Goal: Task Accomplishment & Management: Manage account settings

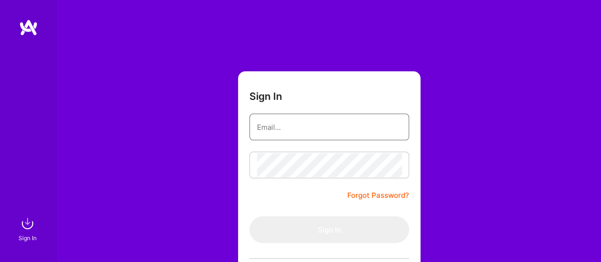
click at [332, 118] on input "email" at bounding box center [329, 127] width 144 height 24
type input "[EMAIL_ADDRESS][DOMAIN_NAME]"
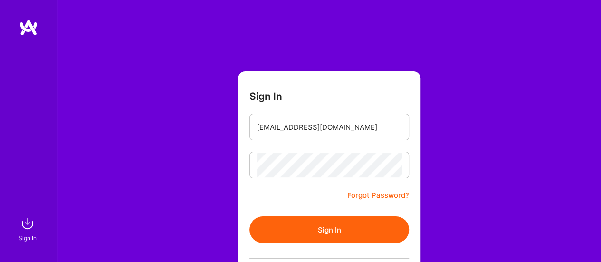
click at [325, 223] on button "Sign In" at bounding box center [329, 229] width 160 height 27
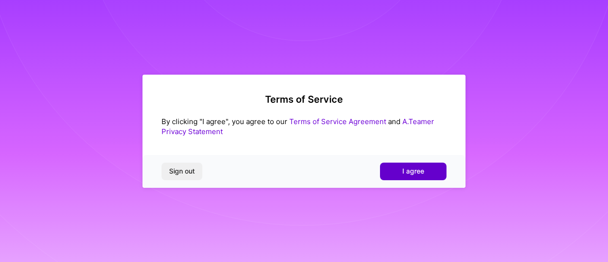
click at [415, 173] on span "I agree" at bounding box center [413, 171] width 22 height 10
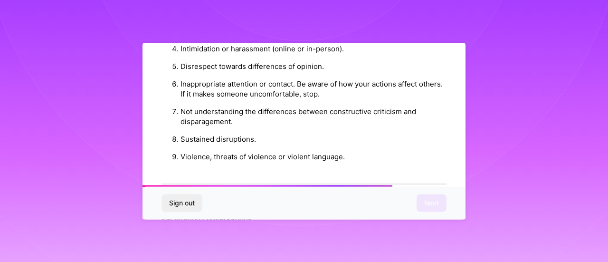
scroll to position [1170, 0]
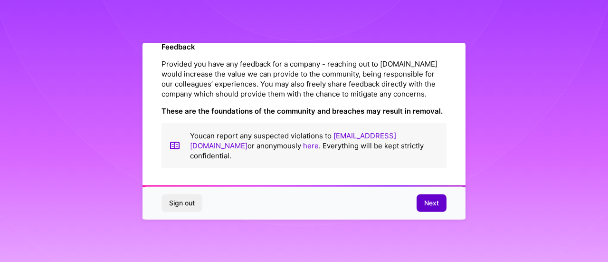
click at [445, 207] on button "Next" at bounding box center [432, 202] width 30 height 17
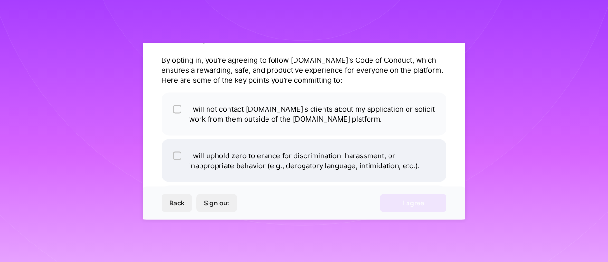
scroll to position [42, 0]
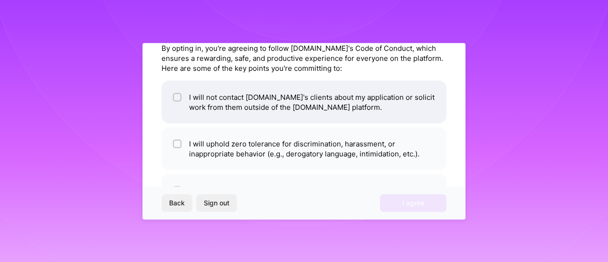
click at [177, 97] on input "checkbox" at bounding box center [178, 97] width 7 height 7
checkbox input "true"
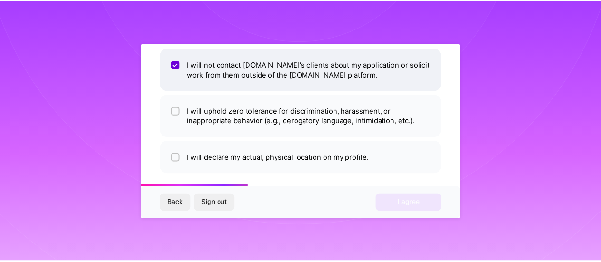
scroll to position [80, 0]
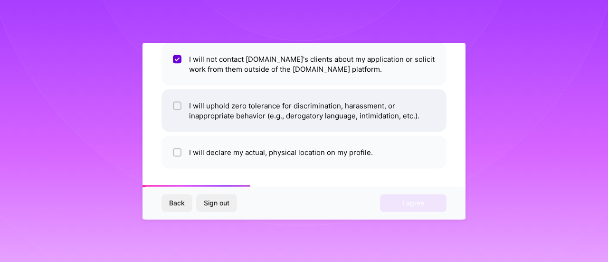
click at [178, 103] on input "checkbox" at bounding box center [178, 106] width 7 height 7
checkbox input "true"
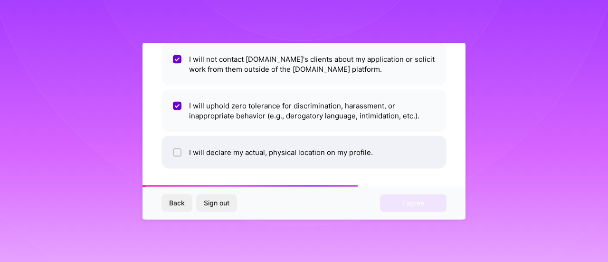
click at [176, 152] on input "checkbox" at bounding box center [178, 152] width 7 height 7
checkbox input "true"
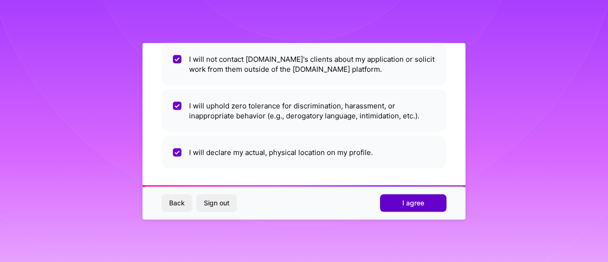
click at [428, 207] on button "I agree" at bounding box center [413, 202] width 67 height 17
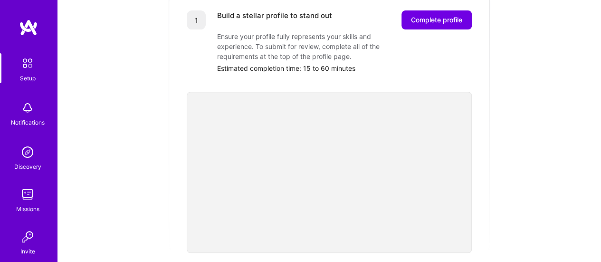
scroll to position [151, 0]
click at [437, 15] on span "Complete profile" at bounding box center [436, 20] width 51 height 10
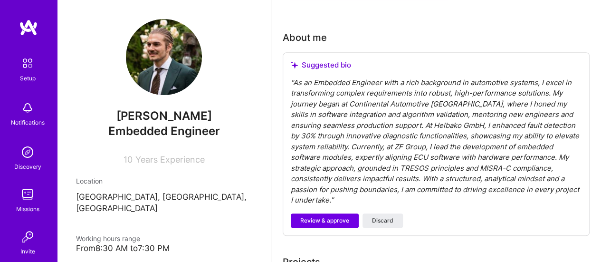
scroll to position [251, 0]
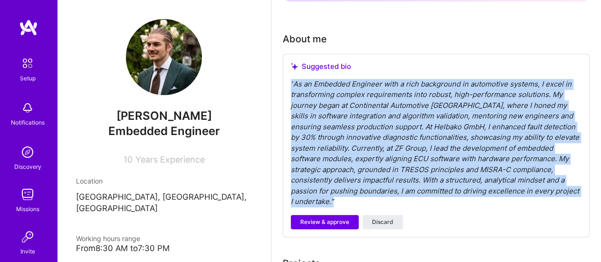
drag, startPoint x: 350, startPoint y: 201, endPoint x: 285, endPoint y: 83, distance: 134.4
click at [285, 83] on div "Suggested bio " As an Embedded Engineer with a rich background in automotive sy…" at bounding box center [436, 145] width 307 height 183
copy div "" As an Embedded Engineer with a rich background in automotive systems, I excel…"
click at [336, 201] on div "" As an Embedded Engineer with a rich background in automotive systems, I excel…" at bounding box center [436, 143] width 291 height 128
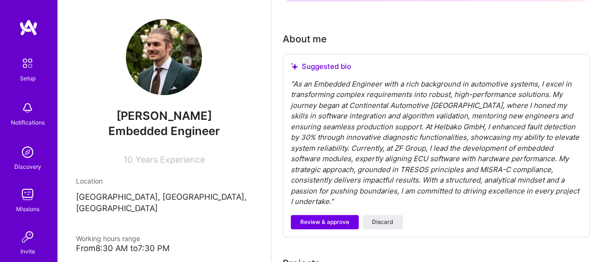
click at [336, 201] on div "" As an Embedded Engineer with a rich background in automotive systems, I excel…" at bounding box center [436, 143] width 291 height 128
click at [381, 221] on span "Discard" at bounding box center [382, 222] width 21 height 9
click at [387, 219] on span "Discard" at bounding box center [382, 222] width 21 height 9
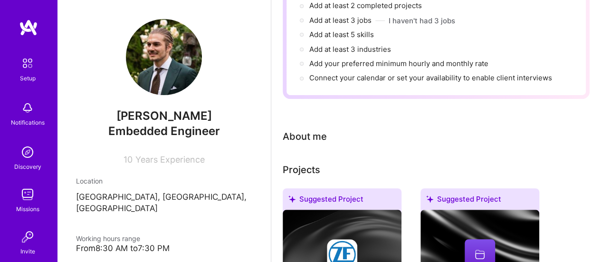
scroll to position [137, 0]
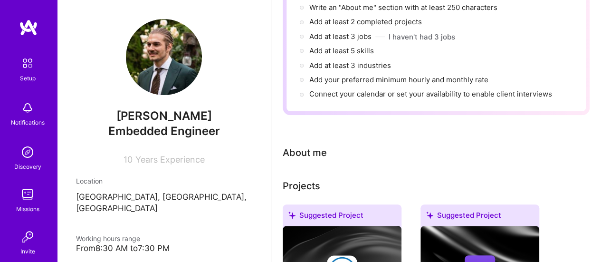
click at [321, 152] on div "About me" at bounding box center [305, 152] width 44 height 14
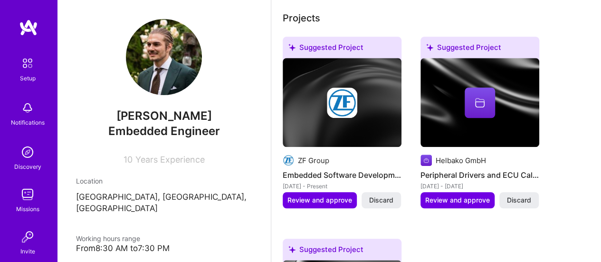
scroll to position [296, 0]
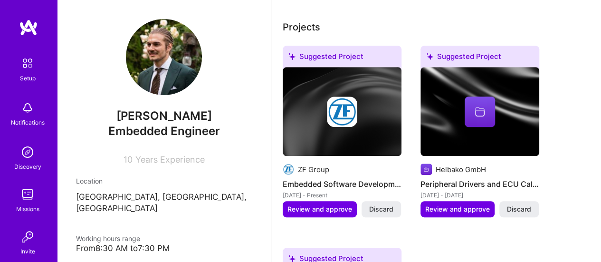
click at [353, 184] on h4 "Embedded Software Development for Automotive ECUs" at bounding box center [342, 184] width 119 height 12
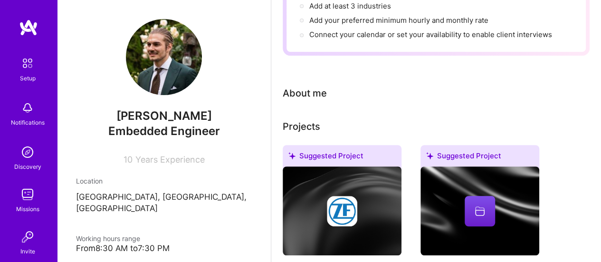
scroll to position [195, 0]
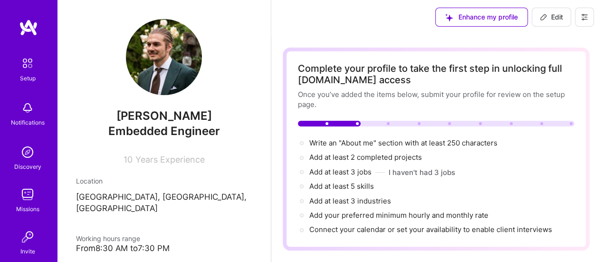
scroll to position [0, 0]
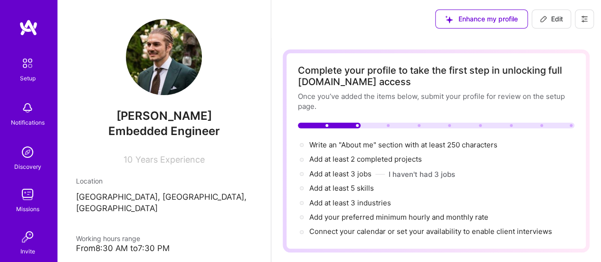
click at [548, 16] on span "Edit" at bounding box center [551, 19] width 23 height 10
select select "US"
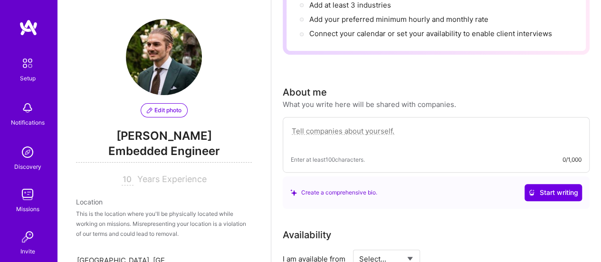
scroll to position [479, 0]
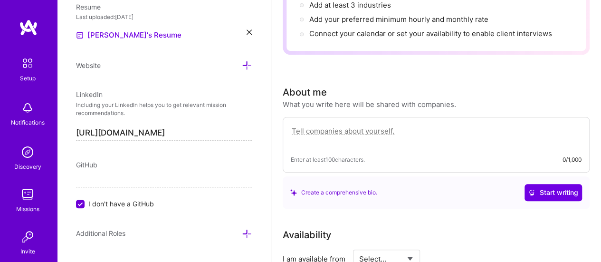
click at [376, 128] on textarea at bounding box center [436, 136] width 291 height 22
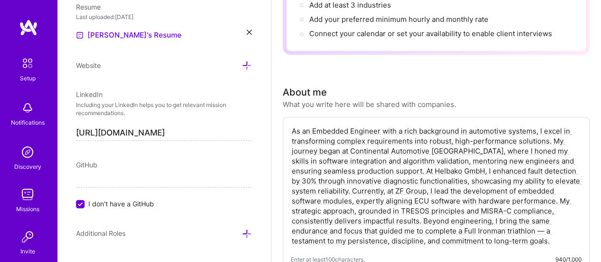
type textarea "As an Embedded Engineer with a rich background in automotive systems, I excel i…"
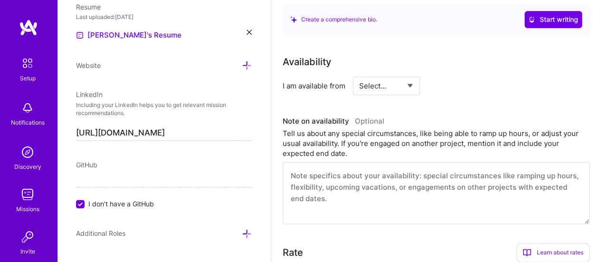
scroll to position [470, 0]
click at [415, 86] on div "Select... Right Now Future Date Not Available" at bounding box center [386, 86] width 67 height 19
click at [411, 86] on select "Select... Right Now Future Date Not Available" at bounding box center [386, 86] width 55 height 24
select select "Right Now"
click at [359, 74] on select "Select... Right Now Future Date Not Available" at bounding box center [386, 86] width 55 height 24
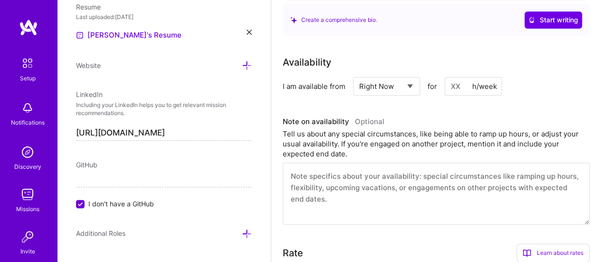
click at [456, 85] on input at bounding box center [473, 86] width 57 height 19
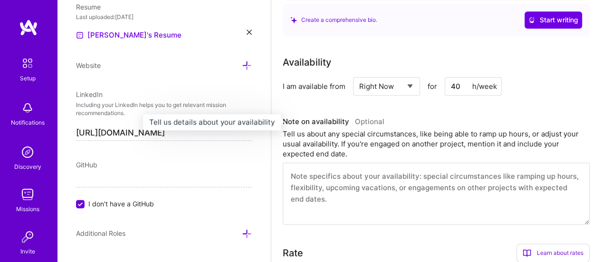
type input "40"
click at [536, 115] on h3 "Note on availability Optional" at bounding box center [436, 122] width 307 height 14
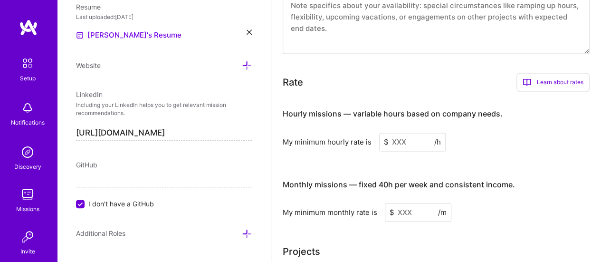
scroll to position [641, 0]
click at [416, 145] on input at bounding box center [412, 141] width 67 height 19
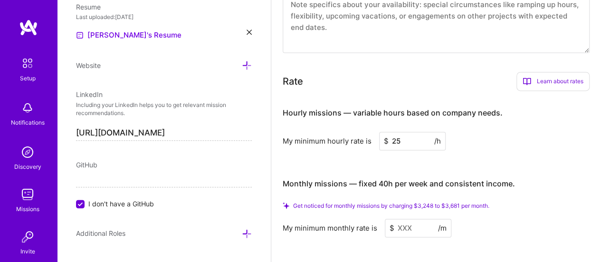
type input "2"
type input "3"
click at [411, 136] on input "25" at bounding box center [412, 141] width 67 height 19
type input "2"
type input "35"
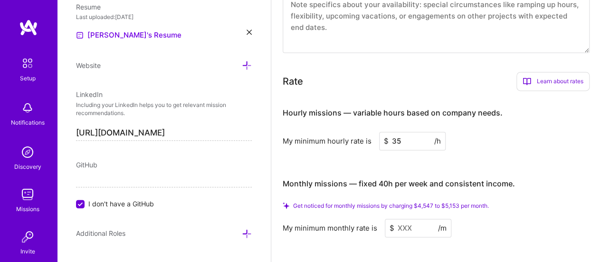
click at [421, 230] on input at bounding box center [418, 228] width 67 height 19
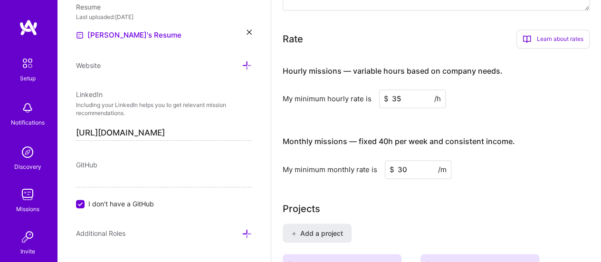
scroll to position [675, 0]
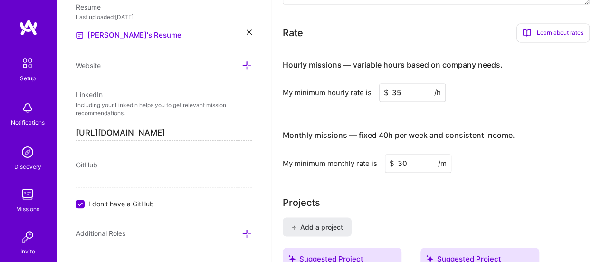
type input "30"
click at [414, 102] on div "Hourly missions — variable hours based on company needs. My minimum hourly rate…" at bounding box center [436, 111] width 307 height 122
click at [414, 95] on input "35" at bounding box center [412, 92] width 67 height 19
type input "3"
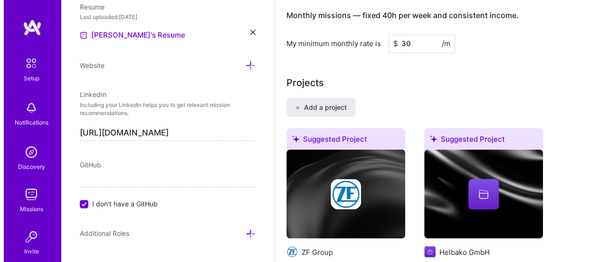
scroll to position [891, 0]
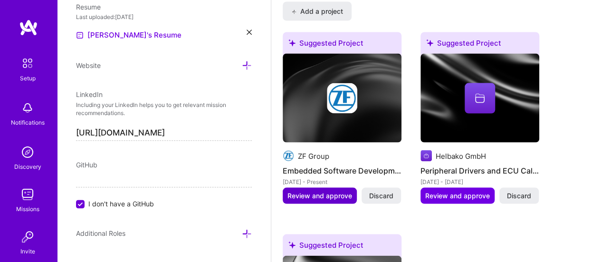
type input "40"
click at [325, 192] on span "Review and approve" at bounding box center [319, 196] width 65 height 10
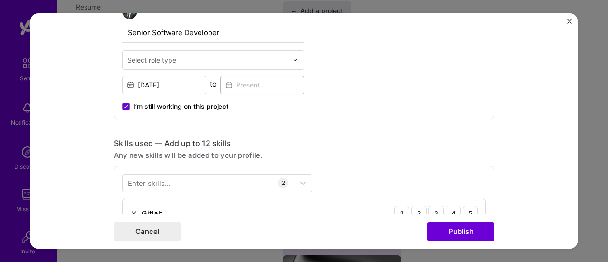
scroll to position [350, 0]
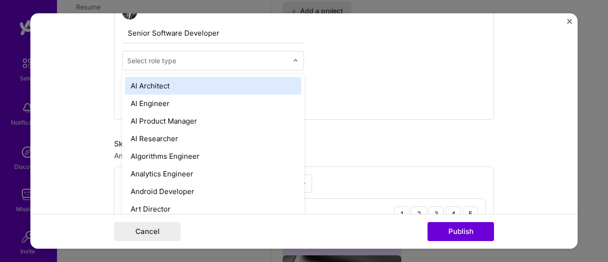
click at [286, 65] on div "Select role type" at bounding box center [208, 60] width 170 height 19
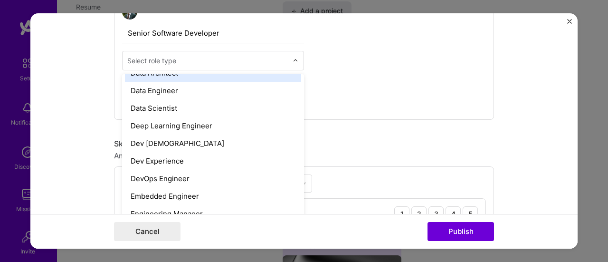
scroll to position [399, 0]
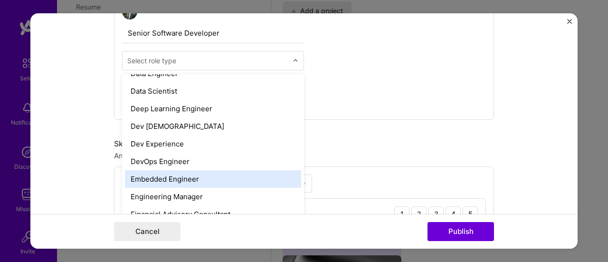
click at [221, 177] on div "Embedded Engineer" at bounding box center [213, 179] width 176 height 18
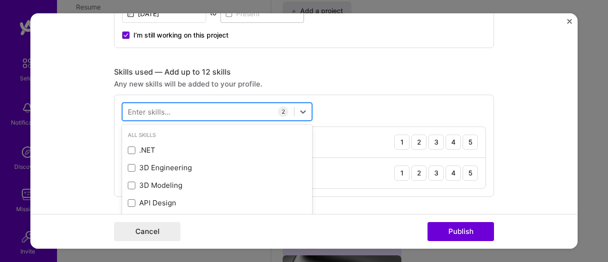
scroll to position [898, 0]
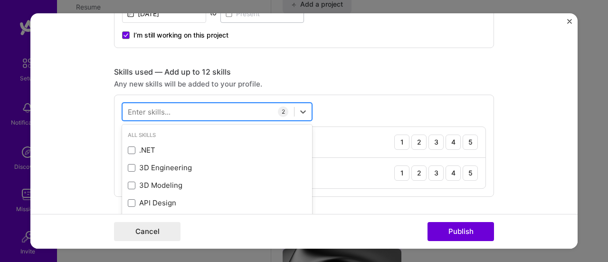
click at [203, 108] on div at bounding box center [209, 112] width 172 height 16
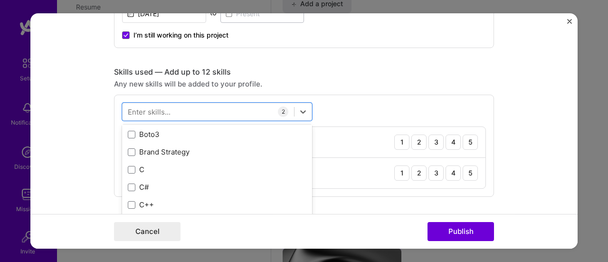
scroll to position [974, 0]
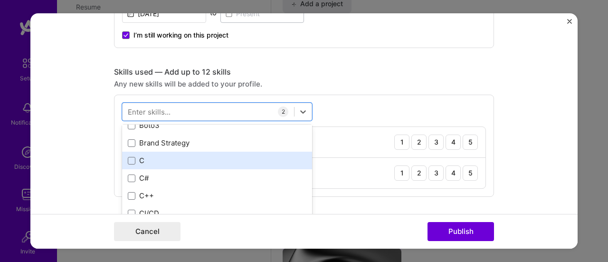
click at [182, 158] on div "C" at bounding box center [217, 160] width 179 height 10
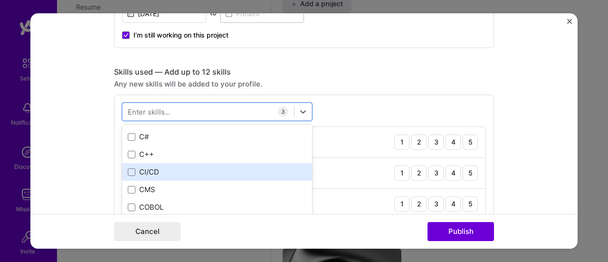
scroll to position [1016, 0]
click at [176, 167] on div "CI/CD" at bounding box center [217, 171] width 179 height 10
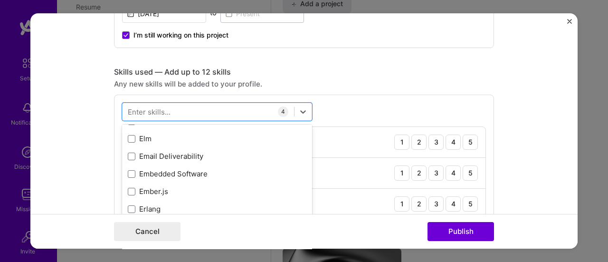
scroll to position [2086, 0]
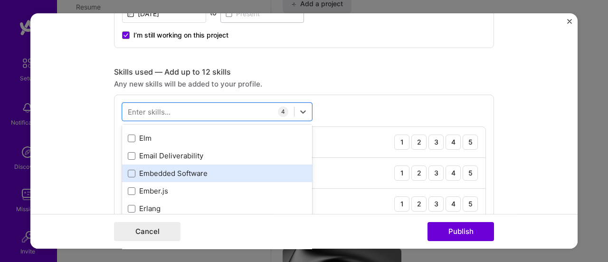
click at [184, 168] on div "Embedded Software" at bounding box center [217, 173] width 179 height 10
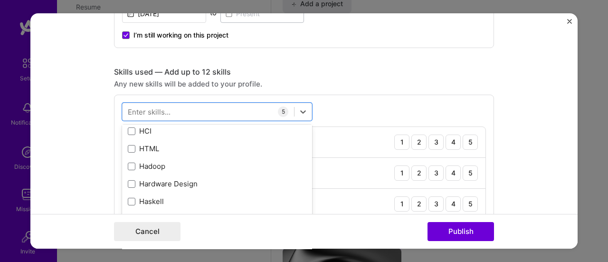
scroll to position [2744, 0]
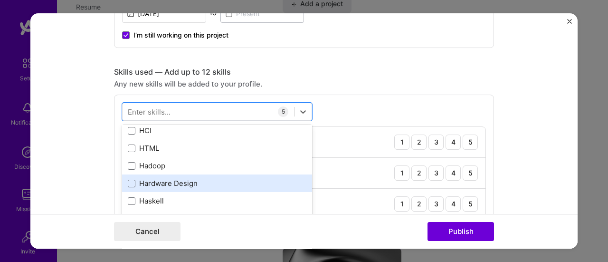
click at [182, 184] on div "Hardware Design" at bounding box center [217, 183] width 179 height 10
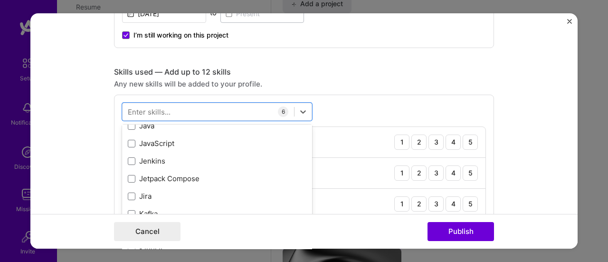
scroll to position [3075, 0]
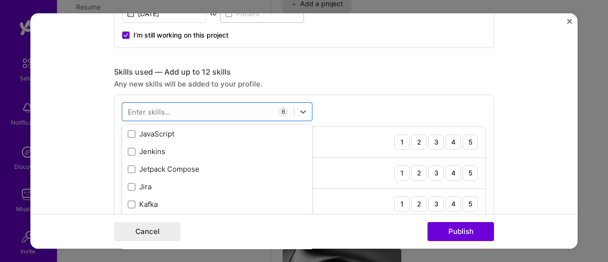
click at [182, 184] on div "Jira" at bounding box center [217, 186] width 179 height 10
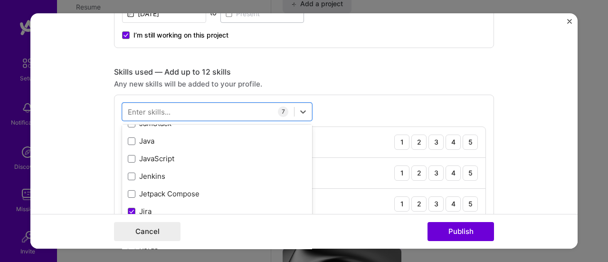
scroll to position [3060, 0]
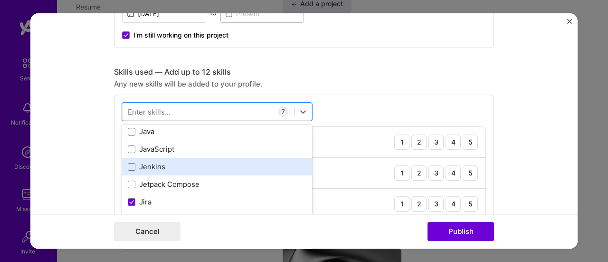
click at [198, 162] on div "Jenkins" at bounding box center [217, 167] width 179 height 10
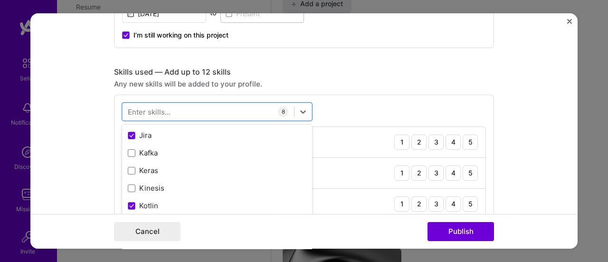
scroll to position [3135, 0]
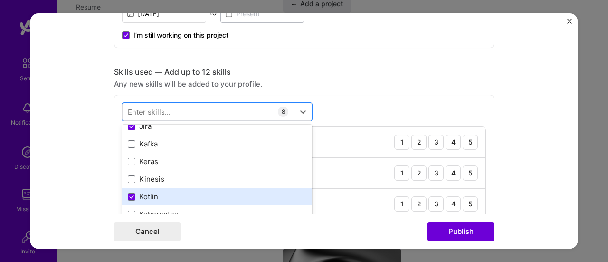
click at [133, 196] on div "Kotlin" at bounding box center [217, 196] width 179 height 10
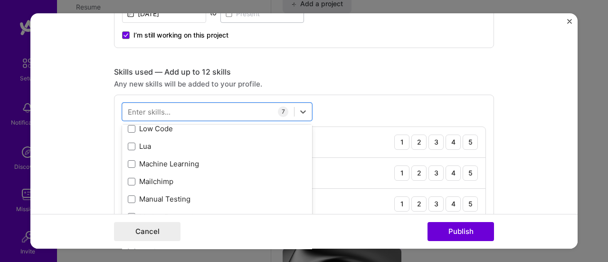
scroll to position [3415, 0]
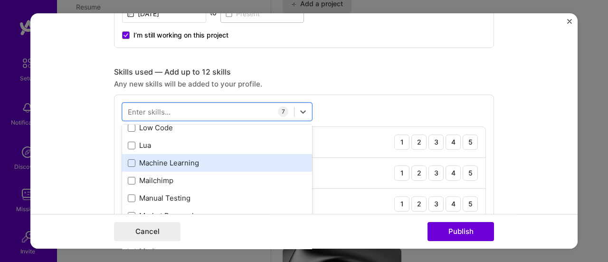
click at [198, 160] on div "Machine Learning" at bounding box center [217, 163] width 179 height 10
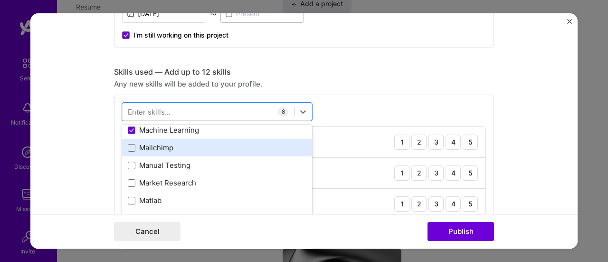
scroll to position [3449, 0]
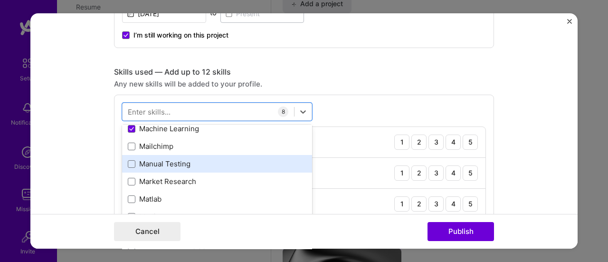
click at [180, 163] on div "Manual Testing" at bounding box center [217, 164] width 179 height 10
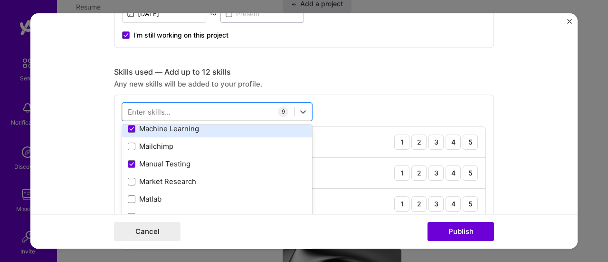
click at [186, 128] on div "Machine Learning" at bounding box center [217, 129] width 179 height 10
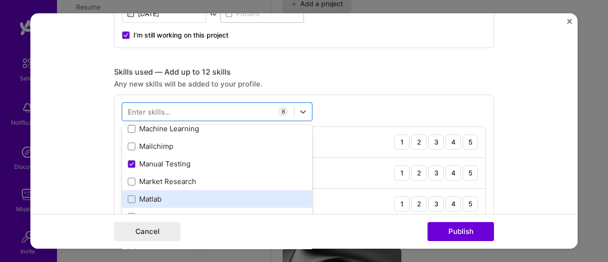
click at [210, 191] on div "Matlab" at bounding box center [217, 199] width 190 height 18
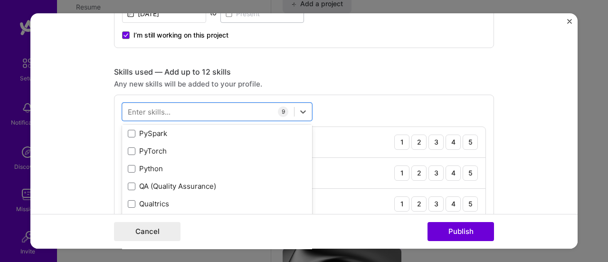
scroll to position [4538, 0]
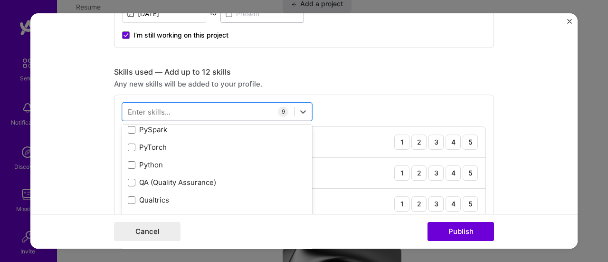
click at [177, 164] on div "Python" at bounding box center [217, 165] width 179 height 10
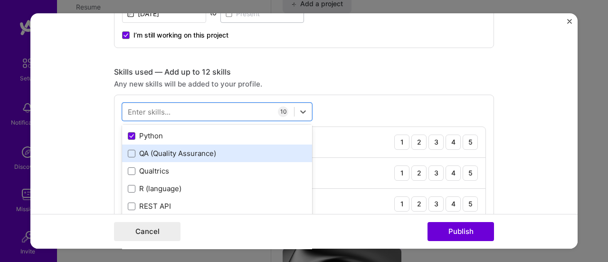
scroll to position [4568, 0]
click at [186, 154] on div "QA (Quality Assurance)" at bounding box center [217, 153] width 179 height 10
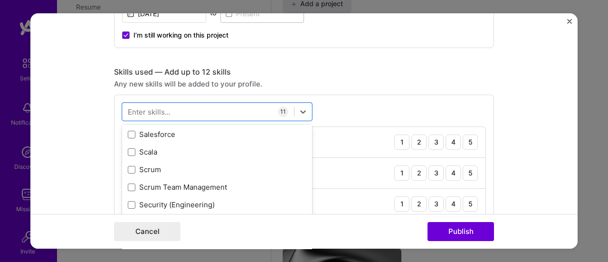
scroll to position [5132, 0]
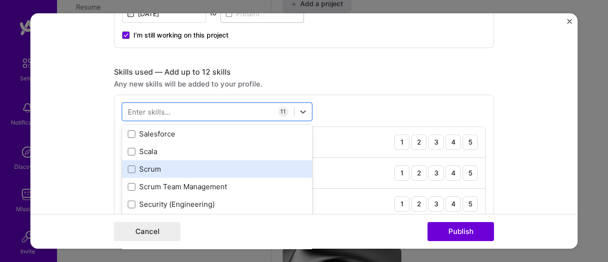
click at [162, 170] on div "Scrum" at bounding box center [217, 169] width 179 height 10
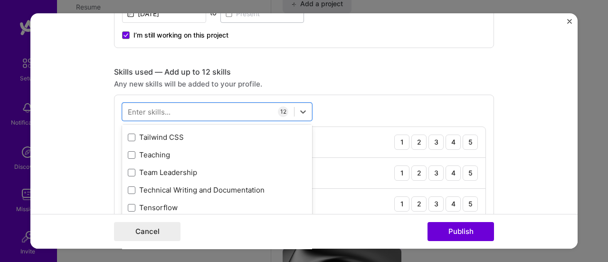
scroll to position [5766, 0]
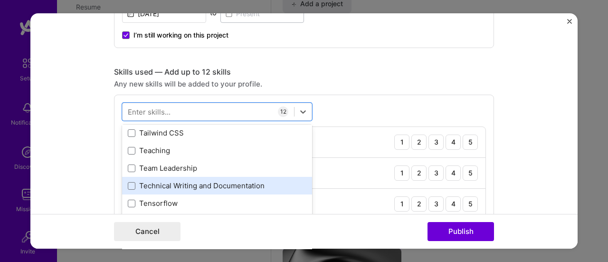
click at [165, 185] on div "Technical Writing and Documentation" at bounding box center [217, 186] width 179 height 10
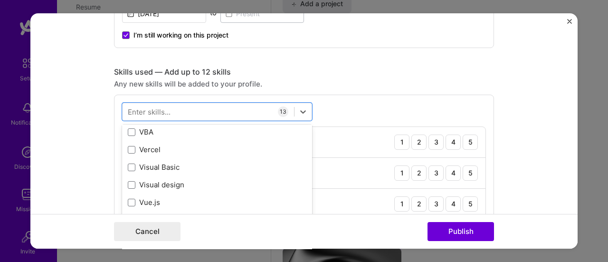
scroll to position [6136, 0]
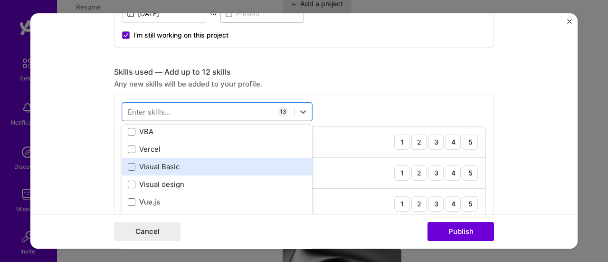
click at [166, 165] on div "Visual Basic" at bounding box center [217, 167] width 179 height 10
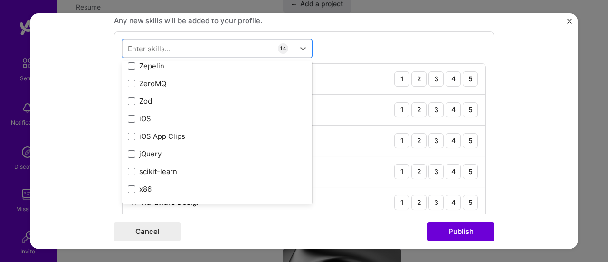
scroll to position [486, 0]
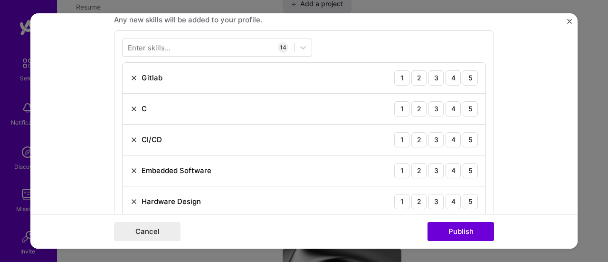
click at [369, 43] on div "Enter skills... 14 Gitlab 1 2 3 4 5 C 1 2 3 4 5 CI/CD 1 2 3 4 5 Embedded Softwa…" at bounding box center [304, 266] width 380 height 473
click at [469, 78] on div "5" at bounding box center [470, 77] width 15 height 15
click at [468, 111] on div "5" at bounding box center [470, 108] width 15 height 15
click at [464, 140] on div "5" at bounding box center [470, 139] width 15 height 15
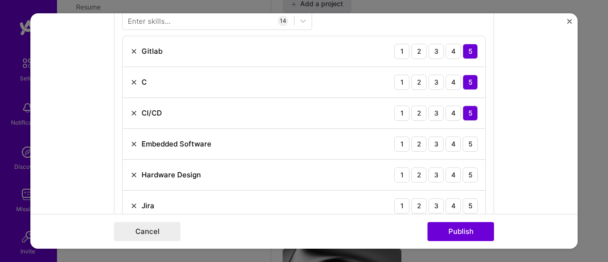
scroll to position [513, 0]
click at [464, 140] on div "5" at bounding box center [470, 143] width 15 height 15
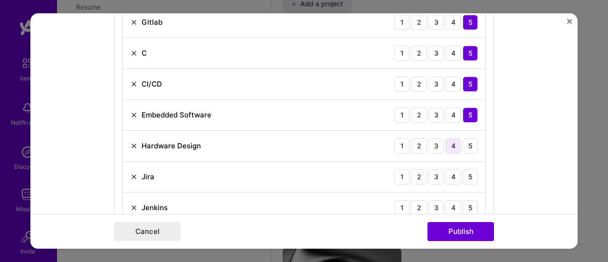
scroll to position [541, 0]
click at [450, 144] on div "4" at bounding box center [453, 145] width 15 height 15
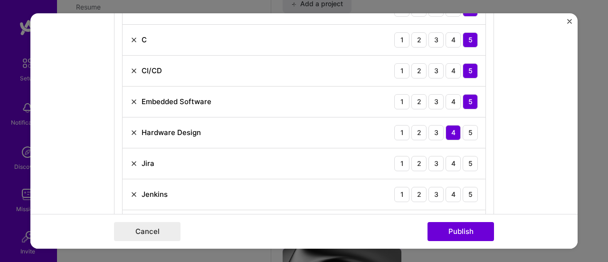
scroll to position [554, 0]
click at [449, 163] on div "4" at bounding box center [453, 163] width 15 height 15
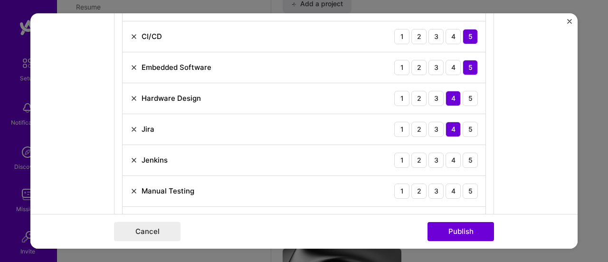
scroll to position [589, 0]
click at [469, 163] on div "5" at bounding box center [470, 159] width 15 height 15
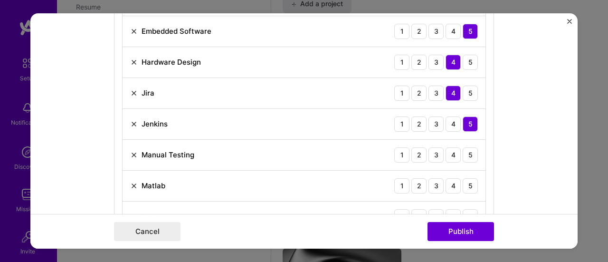
scroll to position [625, 0]
click at [468, 159] on div "Manual Testing 1 2 3 4 5" at bounding box center [304, 154] width 363 height 31
click at [467, 155] on div "5" at bounding box center [470, 154] width 15 height 15
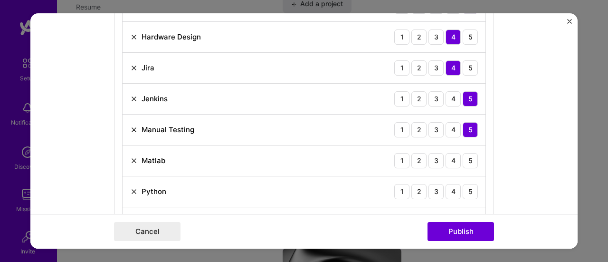
scroll to position [653, 0]
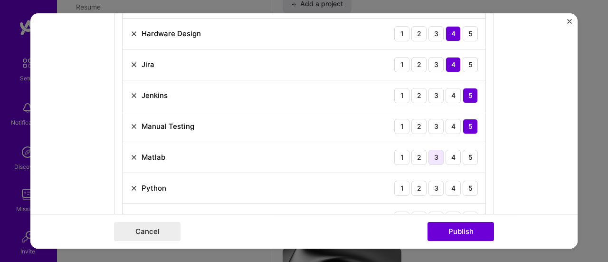
click at [435, 158] on div "3" at bounding box center [436, 157] width 15 height 15
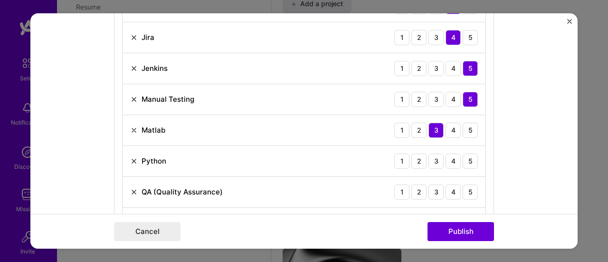
scroll to position [681, 0]
click at [416, 163] on div "2" at bounding box center [418, 160] width 15 height 15
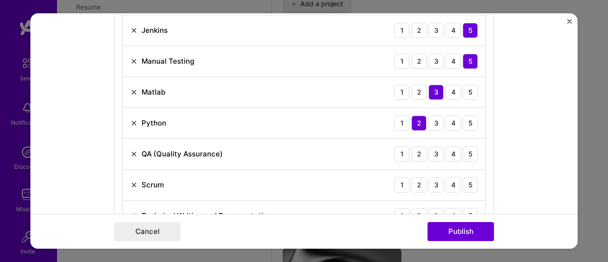
scroll to position [723, 0]
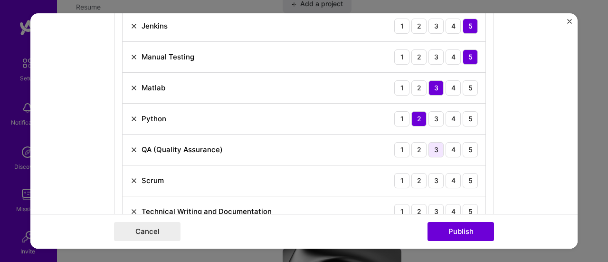
click at [430, 152] on div "3" at bounding box center [436, 149] width 15 height 15
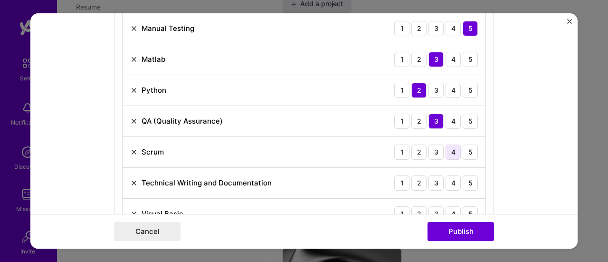
click at [449, 150] on div "4" at bounding box center [453, 151] width 15 height 15
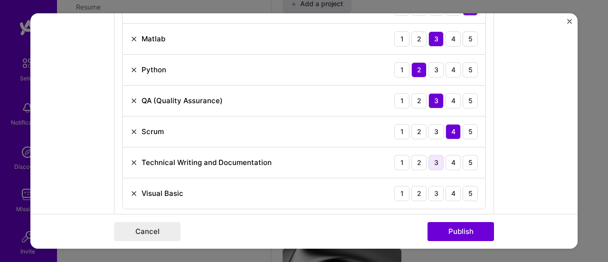
scroll to position [770, 0]
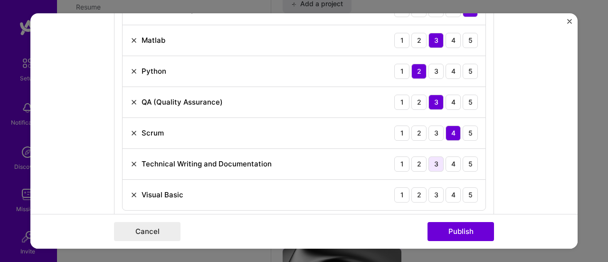
click at [429, 163] on div "3" at bounding box center [436, 163] width 15 height 15
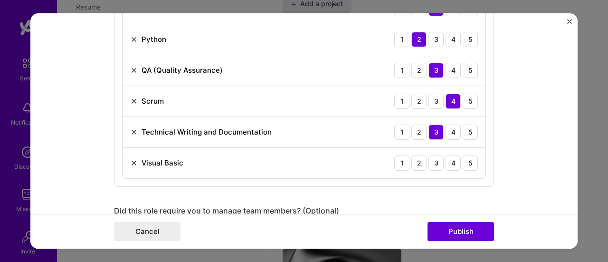
scroll to position [802, 0]
click at [429, 163] on div "3" at bounding box center [436, 162] width 15 height 15
click at [422, 162] on div "2" at bounding box center [418, 162] width 15 height 15
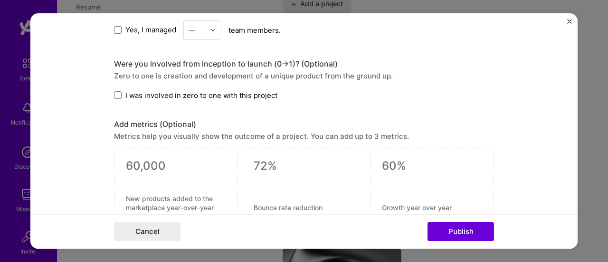
scroll to position [1006, 0]
click at [170, 96] on span "I was involved in zero to one with this project" at bounding box center [201, 96] width 152 height 10
click at [0, 0] on input "I was involved in zero to one with this project" at bounding box center [0, 0] width 0 height 0
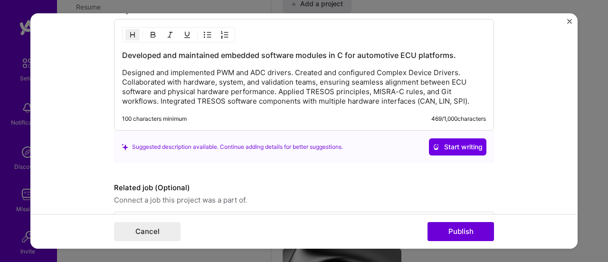
scroll to position [1246, 0]
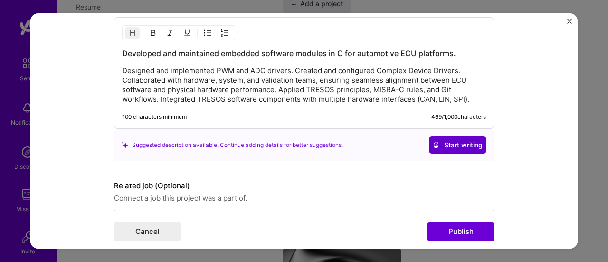
click at [463, 141] on span "Start writing" at bounding box center [458, 145] width 50 height 10
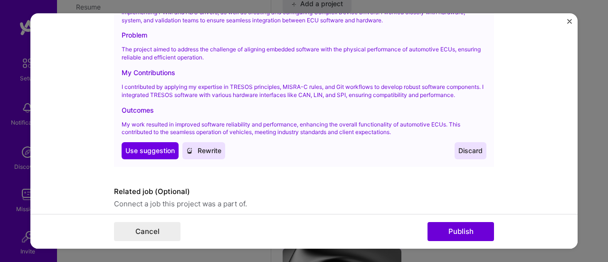
scroll to position [1412, 0]
click at [134, 152] on span "Use suggestion" at bounding box center [149, 150] width 49 height 10
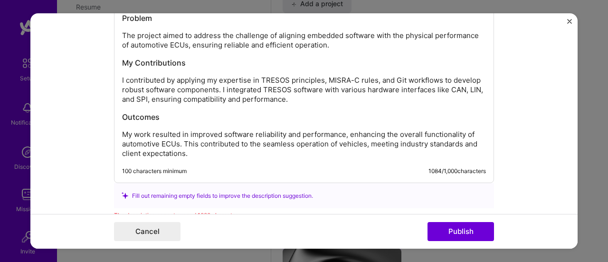
scroll to position [1346, 0]
click at [122, 131] on p "My work resulted in improved software reliability and performance, enhancing th…" at bounding box center [304, 143] width 364 height 29
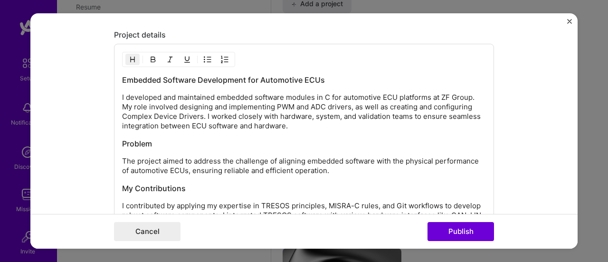
scroll to position [1219, 0]
click at [296, 124] on p "I developed and maintained embedded software modules in C for automotive ECU pl…" at bounding box center [304, 112] width 364 height 38
click at [476, 115] on p "I developed and maintained embedded software modules in C for automotive ECU pl…" at bounding box center [304, 112] width 364 height 38
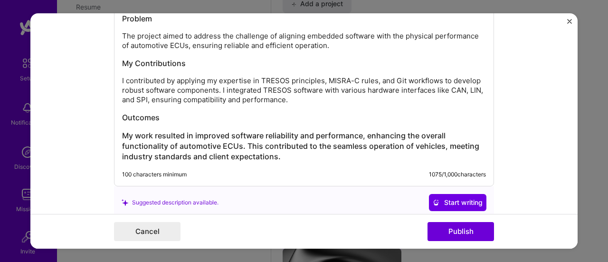
scroll to position [1323, 0]
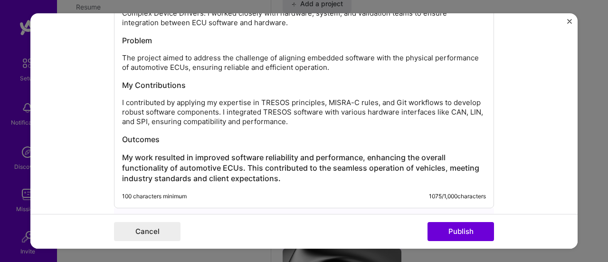
click at [122, 56] on p "The project aimed to address the challenge of aligning embedded software with t…" at bounding box center [304, 62] width 364 height 19
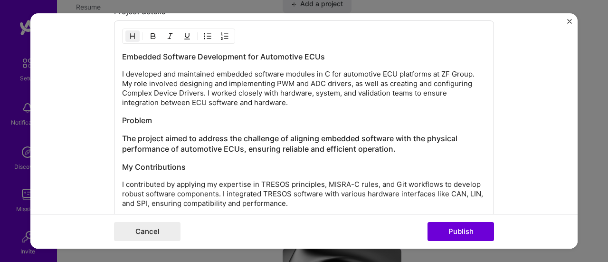
scroll to position [1243, 0]
drag, startPoint x: 245, startPoint y: 54, endPoint x: 337, endPoint y: 48, distance: 92.8
click at [337, 51] on h3 "Embedded Software Development for Automotive ECUs" at bounding box center [304, 56] width 364 height 10
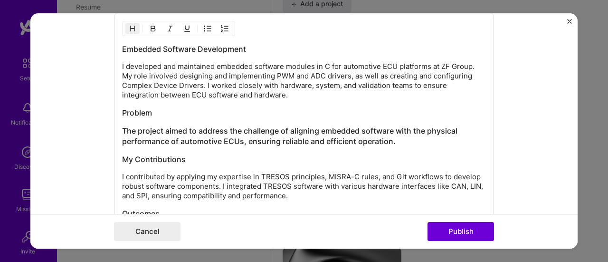
scroll to position [1246, 0]
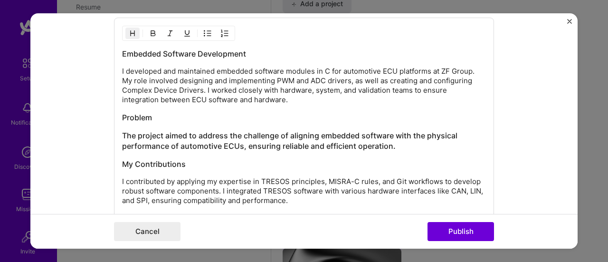
click at [187, 163] on h3 "My Contributions" at bounding box center [304, 164] width 364 height 10
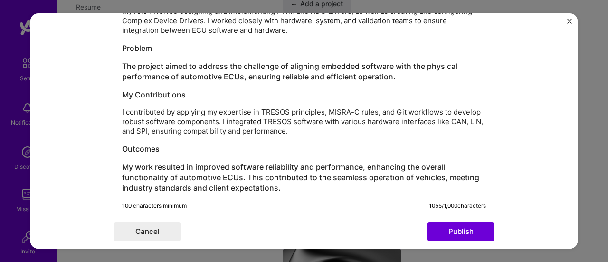
click at [175, 150] on div "Embedded Software Development I developed and maintained embedded software modu…" at bounding box center [304, 86] width 364 height 214
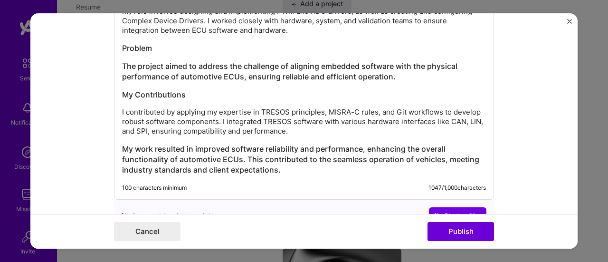
click at [175, 96] on div "Embedded Software Development I developed and maintained embedded software modu…" at bounding box center [304, 77] width 364 height 196
click at [192, 89] on h3 "My Contributions" at bounding box center [304, 94] width 364 height 10
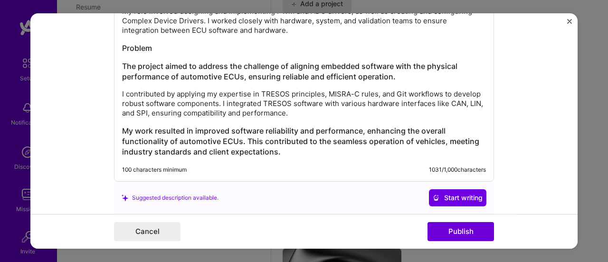
click at [174, 35] on div "Embedded Software Development I developed and maintained embedded software modu…" at bounding box center [304, 68] width 364 height 178
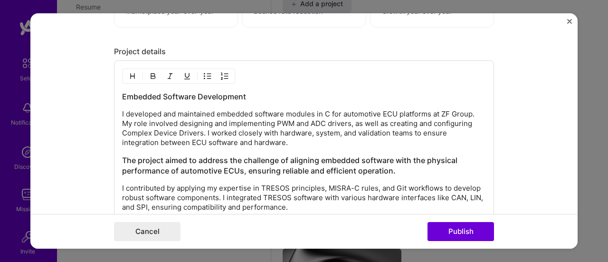
scroll to position [1202, 0]
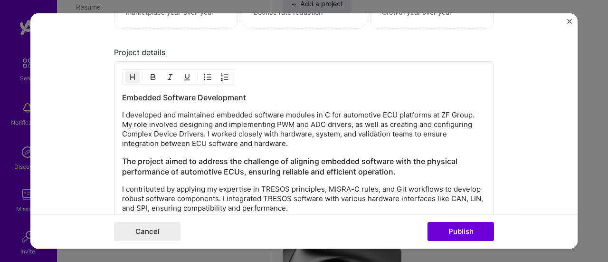
click at [257, 92] on h3 "Embedded Software Development" at bounding box center [304, 97] width 364 height 10
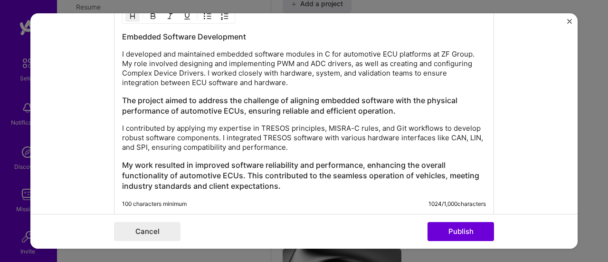
scroll to position [1265, 0]
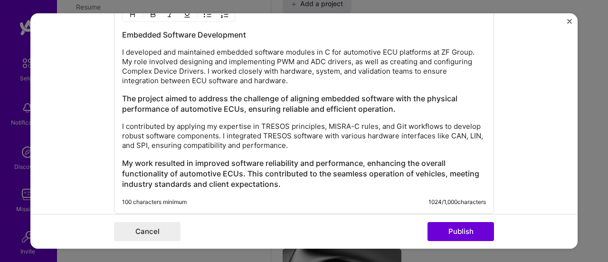
click at [139, 132] on p "I contributed by applying my expertise in TRESOS principles, MISRA-C rules, and…" at bounding box center [304, 136] width 364 height 29
click at [361, 171] on h3 "My work resulted in improved software reliability and performance, enhancing th…" at bounding box center [304, 173] width 364 height 31
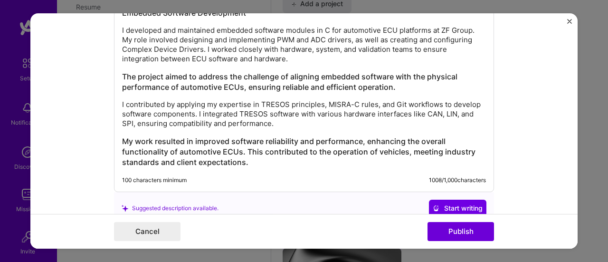
click at [247, 160] on h3 "My work resulted in improved software reliability and performance, enhancing th…" at bounding box center [304, 151] width 364 height 31
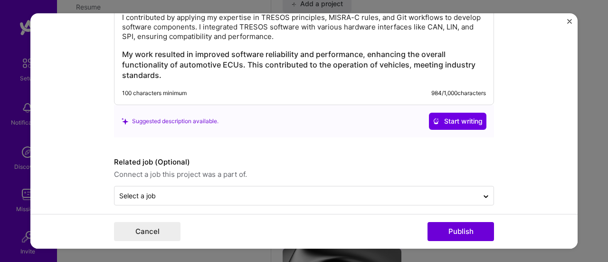
scroll to position [1377, 0]
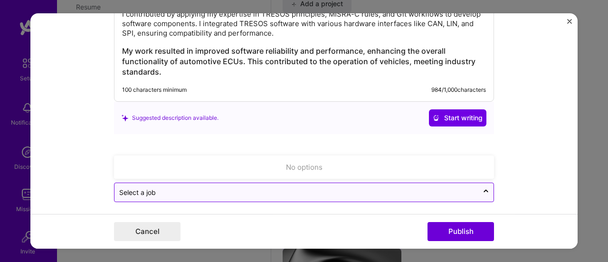
click at [296, 191] on input "text" at bounding box center [296, 192] width 354 height 10
click at [479, 192] on div at bounding box center [485, 192] width 15 height 15
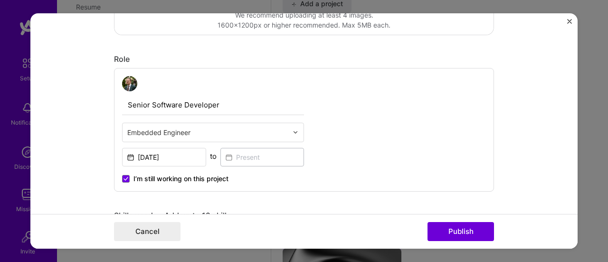
scroll to position [277, 0]
click at [450, 233] on button "Publish" at bounding box center [461, 231] width 67 height 19
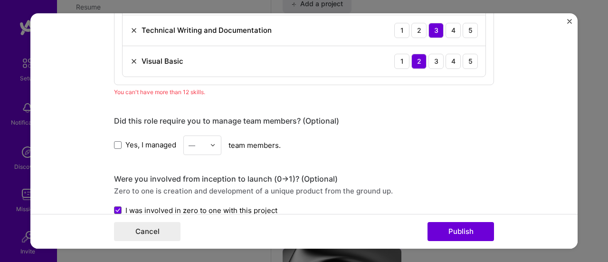
scroll to position [820, 0]
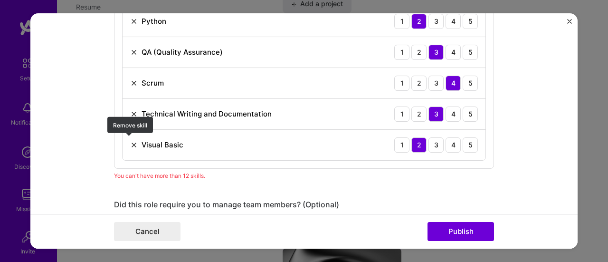
click at [130, 141] on img at bounding box center [134, 145] width 8 height 8
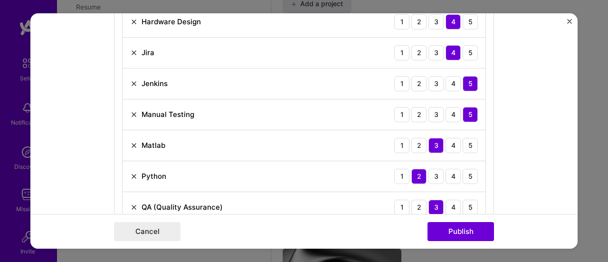
scroll to position [665, 0]
click at [132, 144] on img at bounding box center [134, 146] width 8 height 8
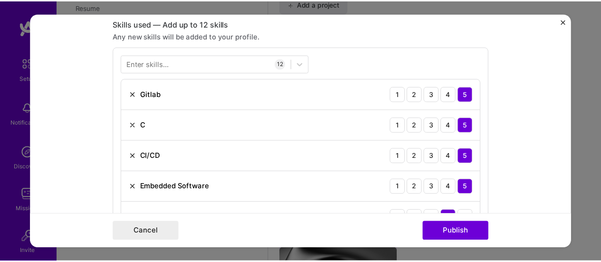
scroll to position [469, 0]
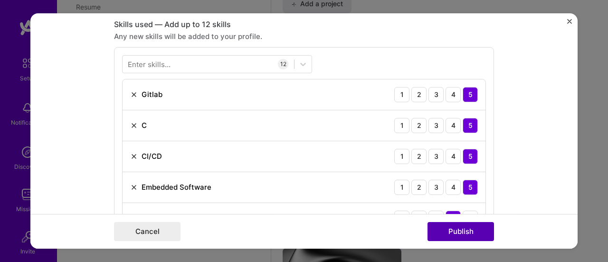
click at [460, 235] on button "Publish" at bounding box center [461, 231] width 67 height 19
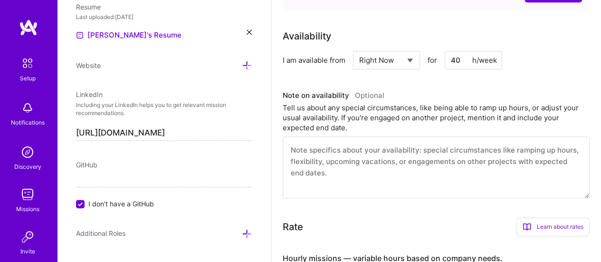
scroll to position [468, 0]
click at [367, 157] on textarea at bounding box center [436, 167] width 307 height 62
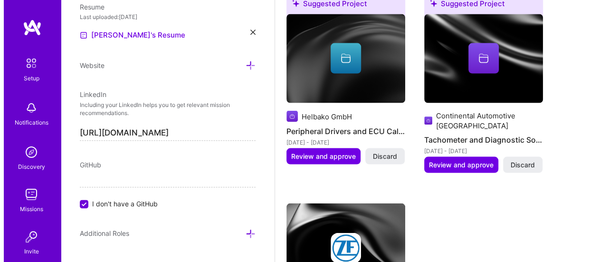
scroll to position [917, 0]
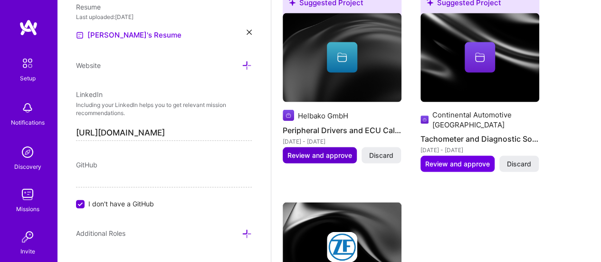
click at [325, 147] on button "Review and approve" at bounding box center [320, 155] width 74 height 16
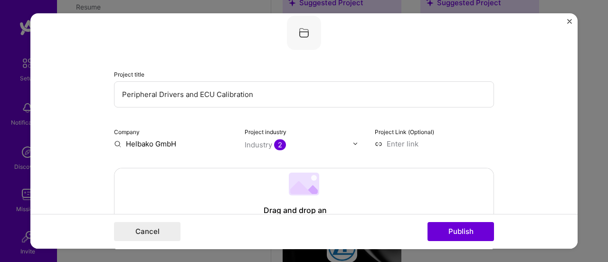
scroll to position [0, 0]
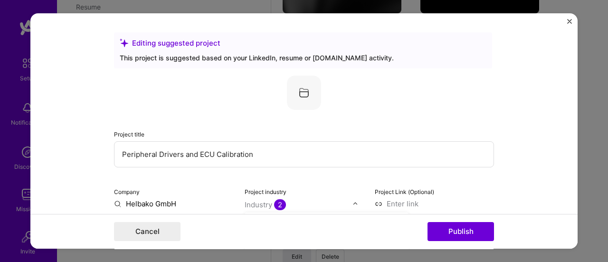
click at [263, 205] on div "Industry 2" at bounding box center [265, 205] width 41 height 10
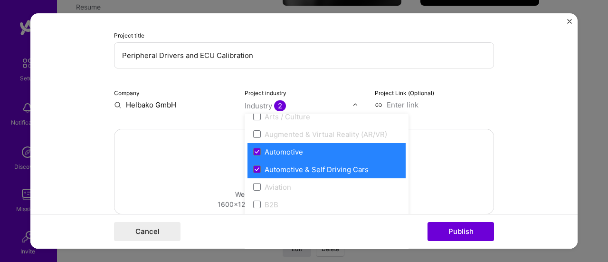
scroll to position [185, 0]
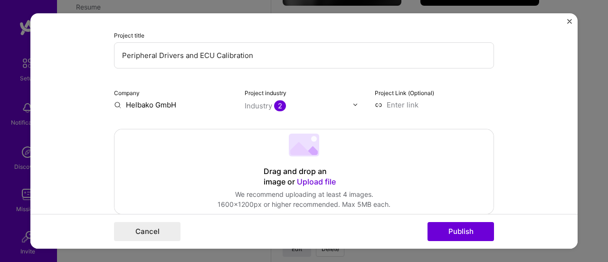
click at [469, 105] on input at bounding box center [434, 105] width 119 height 10
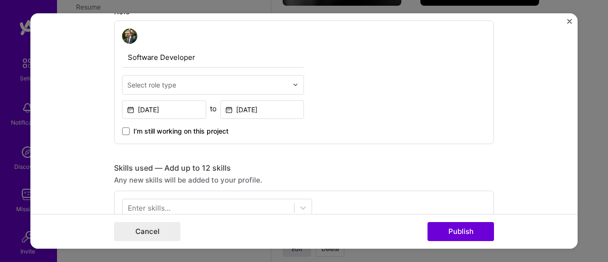
scroll to position [328, 0]
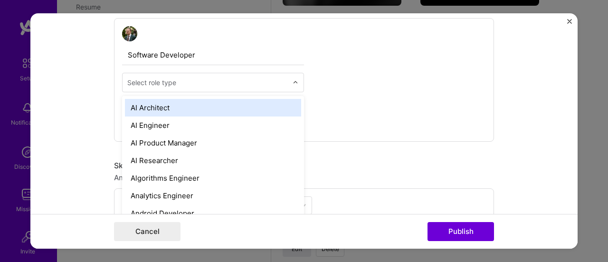
click at [271, 85] on input "text" at bounding box center [207, 82] width 161 height 10
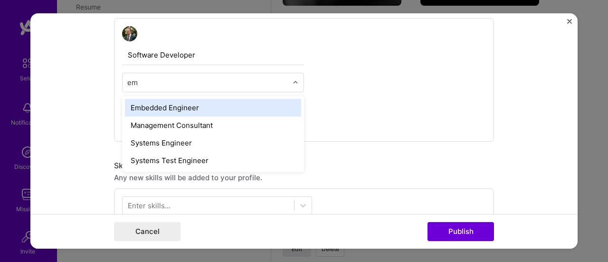
type input "emb"
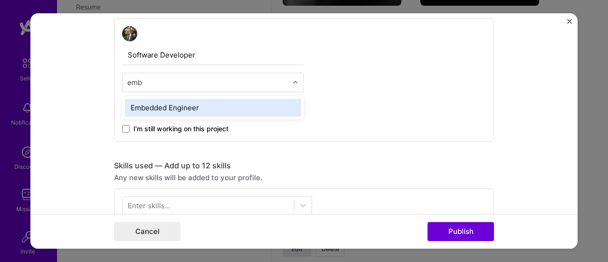
click at [202, 110] on div "Embedded Engineer" at bounding box center [213, 108] width 176 height 18
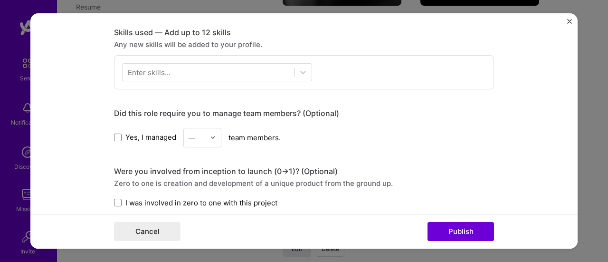
scroll to position [461, 0]
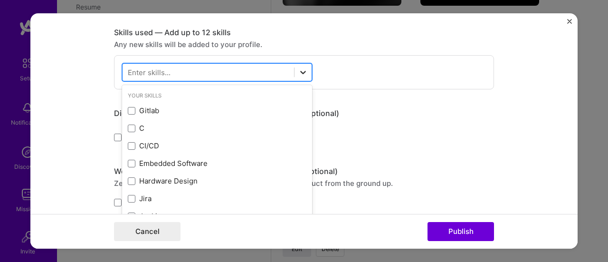
click at [295, 76] on div at bounding box center [303, 72] width 17 height 17
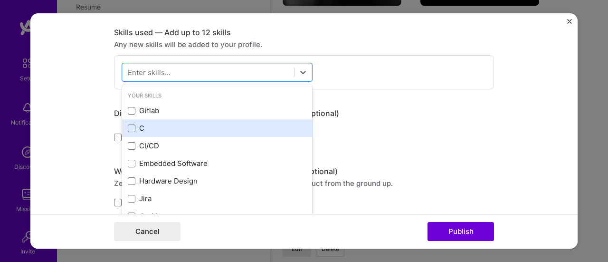
click at [129, 126] on span at bounding box center [132, 128] width 8 height 8
click at [0, 0] on input "checkbox" at bounding box center [0, 0] width 0 height 0
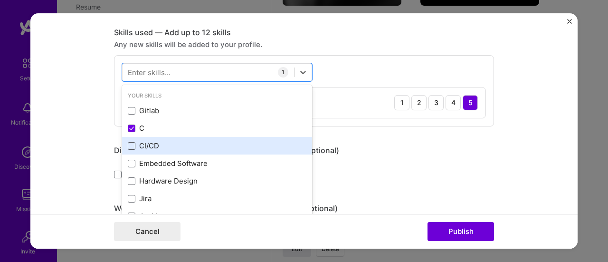
click at [128, 144] on span at bounding box center [132, 146] width 8 height 8
click at [0, 0] on input "checkbox" at bounding box center [0, 0] width 0 height 0
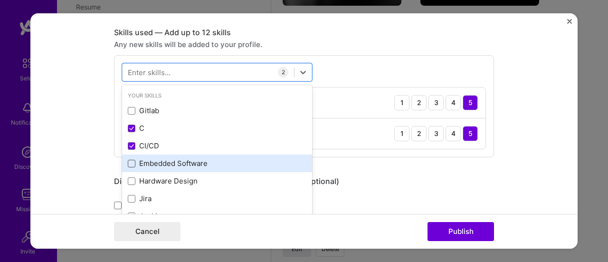
click at [128, 165] on span at bounding box center [132, 164] width 8 height 8
click at [0, 0] on input "checkbox" at bounding box center [0, 0] width 0 height 0
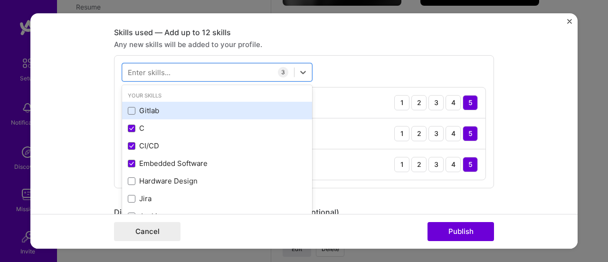
click at [147, 105] on div "Gitlab" at bounding box center [217, 110] width 179 height 10
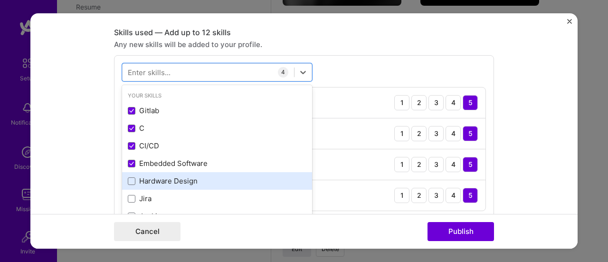
click at [140, 181] on div "Hardware Design" at bounding box center [217, 181] width 179 height 10
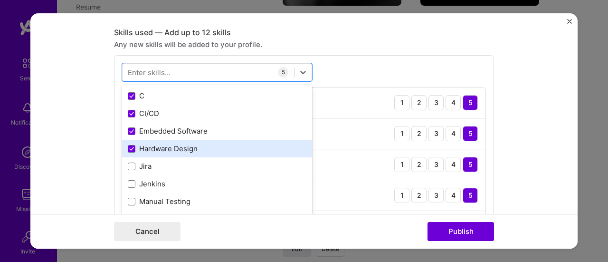
scroll to position [32, 0]
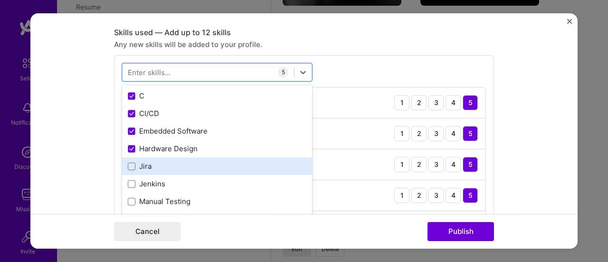
click at [140, 171] on div "Jira" at bounding box center [217, 166] width 190 height 18
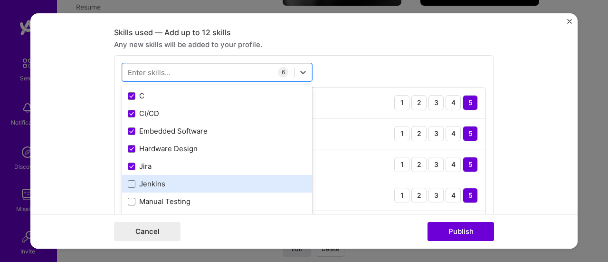
click at [136, 189] on div "Jenkins" at bounding box center [217, 184] width 190 height 18
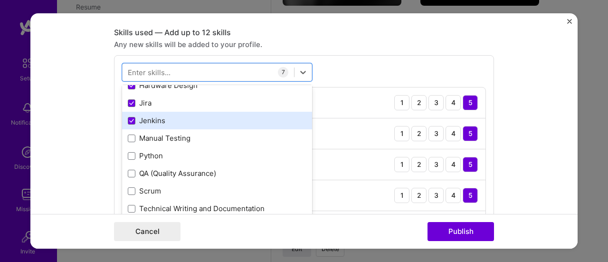
scroll to position [109, 0]
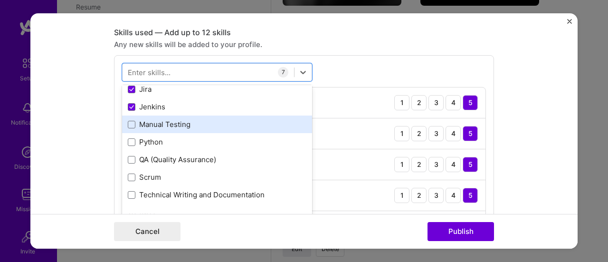
click at [169, 125] on div "Manual Testing" at bounding box center [217, 124] width 179 height 10
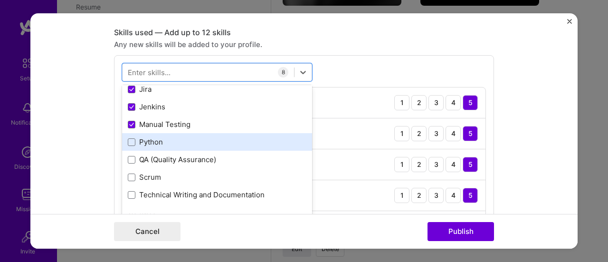
click at [140, 143] on div "Python" at bounding box center [217, 142] width 179 height 10
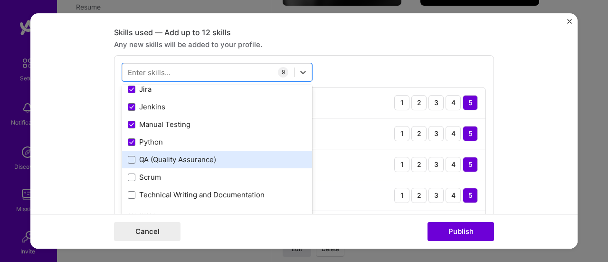
click at [137, 159] on div "QA (Quality Assurance)" at bounding box center [217, 159] width 179 height 10
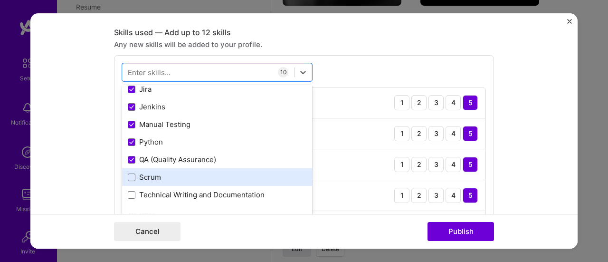
click at [139, 174] on div "Scrum" at bounding box center [217, 177] width 179 height 10
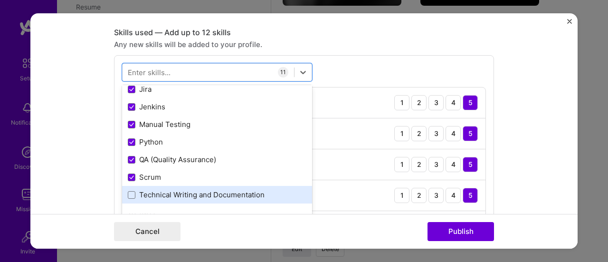
click at [149, 192] on div "Technical Writing and Documentation" at bounding box center [217, 195] width 179 height 10
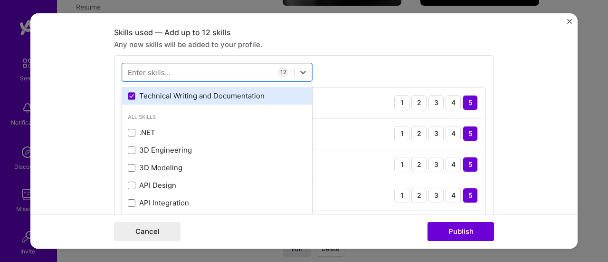
scroll to position [210, 0]
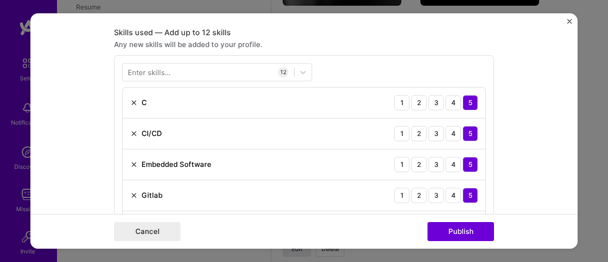
click at [445, 33] on div "Skills used — Add up to 12 skills" at bounding box center [304, 33] width 380 height 10
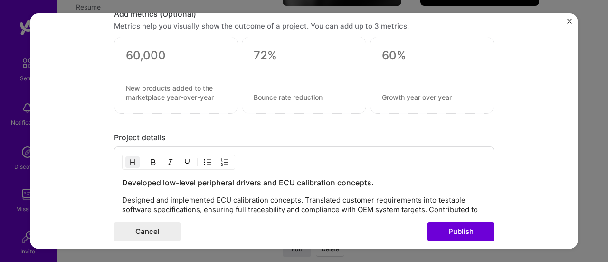
scroll to position [1204, 0]
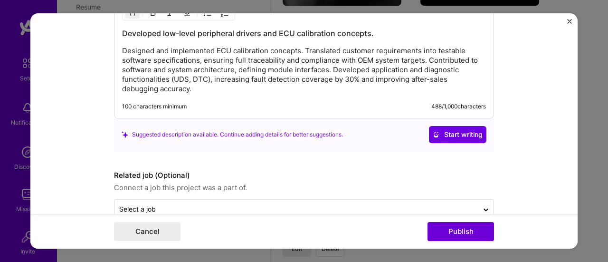
click at [344, 90] on div "Developed low-level peripheral drivers and ECU calibration concepts. Designed a…" at bounding box center [304, 57] width 380 height 121
click at [436, 135] on button "Start writing" at bounding box center [457, 134] width 57 height 17
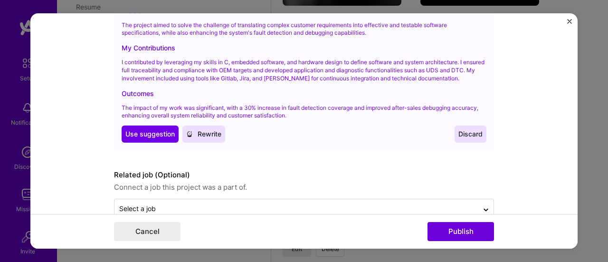
scroll to position [1400, 0]
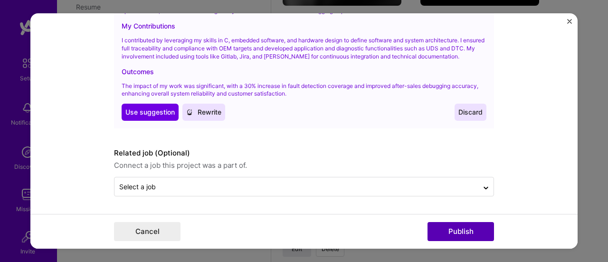
click at [457, 236] on button "Publish" at bounding box center [461, 231] width 67 height 19
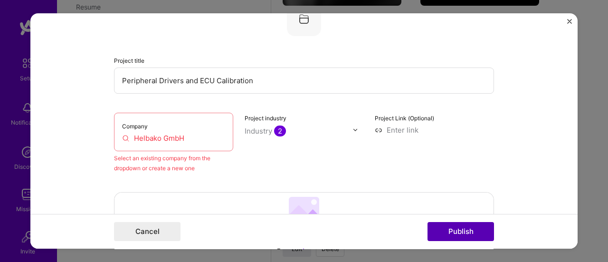
scroll to position [62, 0]
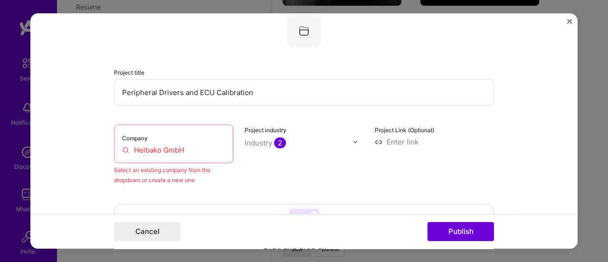
click at [186, 145] on input "Helbako GmbH" at bounding box center [173, 150] width 103 height 10
click at [190, 145] on input "Helbako" at bounding box center [173, 150] width 103 height 10
click at [447, 235] on button "Publish" at bounding box center [461, 231] width 67 height 19
drag, startPoint x: 175, startPoint y: 162, endPoint x: 188, endPoint y: 148, distance: 19.2
click at [188, 148] on div "Company Helbako Select an existing company from the dropdown or create a new one" at bounding box center [173, 154] width 119 height 60
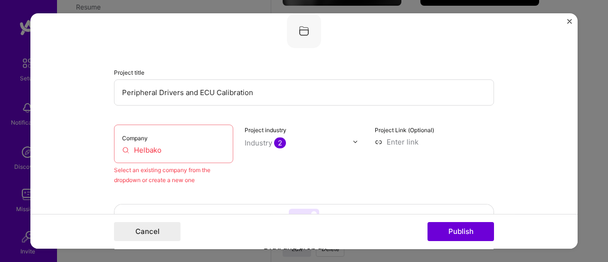
click at [188, 148] on input "Helbako" at bounding box center [173, 150] width 103 height 10
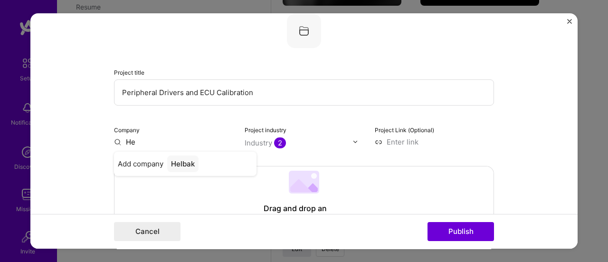
type input "H"
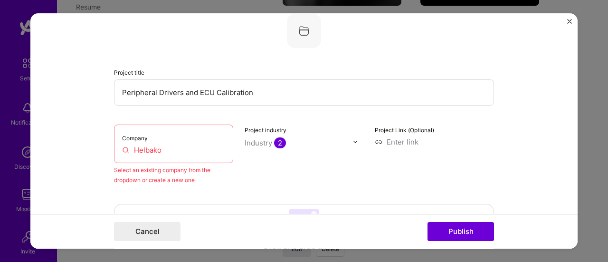
click at [184, 151] on input "Helbako" at bounding box center [173, 150] width 103 height 10
click at [165, 176] on div "Select an existing company from the dropdown or create a new one" at bounding box center [173, 175] width 119 height 20
click at [166, 154] on input "Helbako" at bounding box center [173, 150] width 103 height 10
click at [442, 239] on button "Publish" at bounding box center [461, 231] width 67 height 19
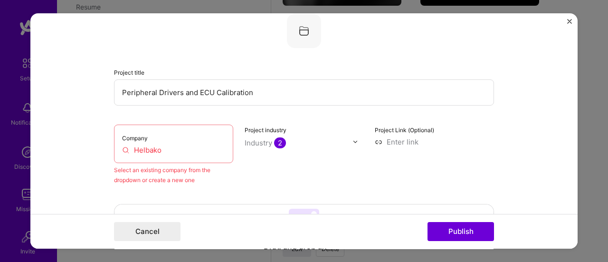
click at [192, 147] on input "Helbako" at bounding box center [173, 150] width 103 height 10
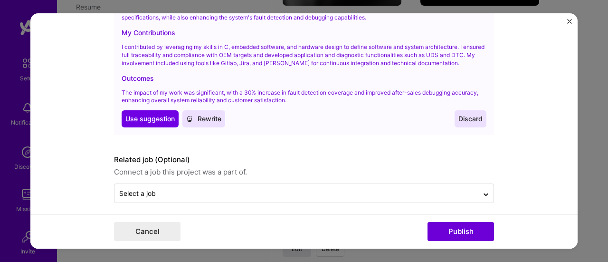
scroll to position [1438, 0]
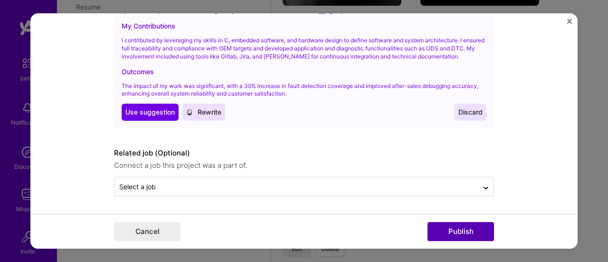
click at [466, 230] on button "Publish" at bounding box center [461, 231] width 67 height 19
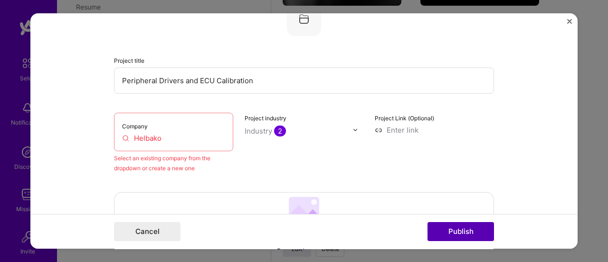
scroll to position [62, 0]
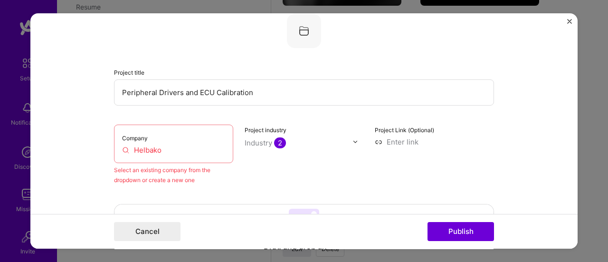
click at [187, 148] on input "Helbako" at bounding box center [173, 150] width 103 height 10
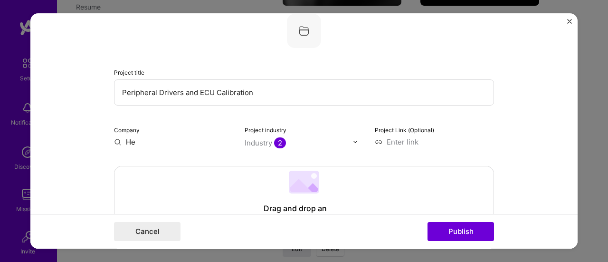
type input "H"
click at [114, 142] on input "text" at bounding box center [173, 142] width 119 height 10
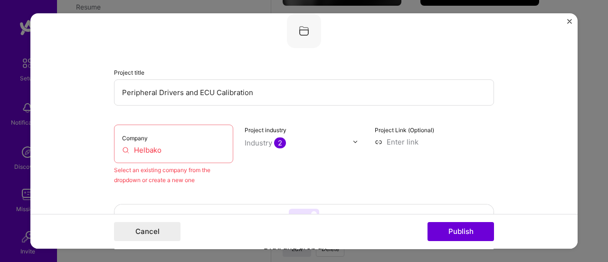
click at [183, 155] on div "Company Helbako" at bounding box center [173, 143] width 119 height 38
click at [122, 148] on input "Helbako" at bounding box center [173, 150] width 103 height 10
click at [124, 146] on input "Helbako" at bounding box center [173, 150] width 103 height 10
click at [183, 183] on div "Select an existing company from the dropdown or create a new one" at bounding box center [173, 175] width 119 height 20
click at [176, 159] on div "Company Helbako" at bounding box center [173, 143] width 119 height 38
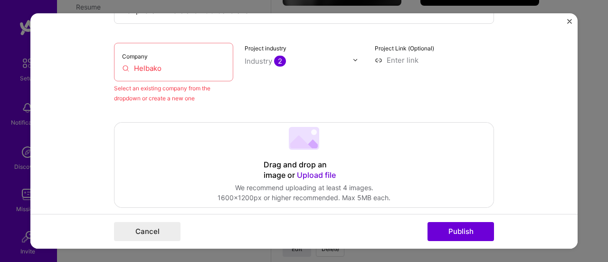
scroll to position [143, 0]
click at [355, 86] on div "Project industry Industry 2" at bounding box center [304, 73] width 119 height 60
click at [209, 61] on div "Company Helbako" at bounding box center [173, 62] width 119 height 38
click at [191, 70] on input "Helbako" at bounding box center [173, 68] width 103 height 10
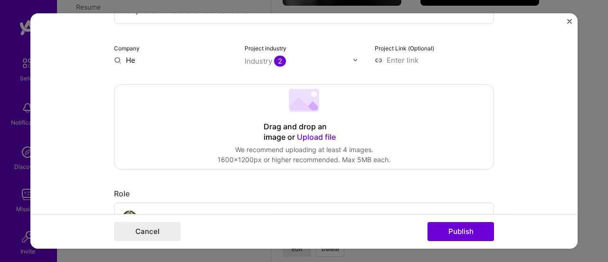
type input "H"
click at [115, 64] on input "text" at bounding box center [173, 60] width 119 height 10
click at [157, 54] on div "Company" at bounding box center [173, 54] width 119 height 22
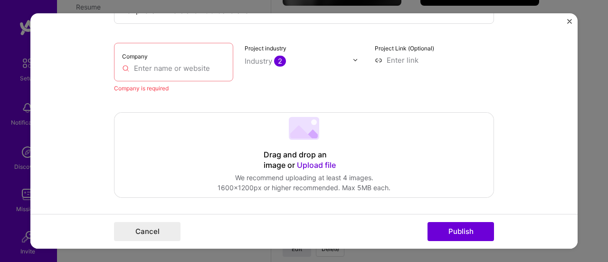
click at [153, 73] on input "text" at bounding box center [173, 68] width 103 height 10
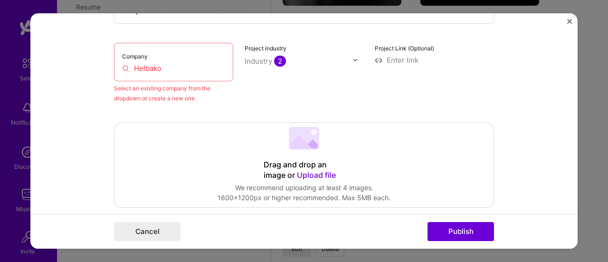
click at [173, 67] on input "Helbako" at bounding box center [173, 68] width 103 height 10
click at [195, 72] on input "Helbako Gmbh" at bounding box center [173, 68] width 103 height 10
click at [124, 68] on input "Helbako" at bounding box center [173, 68] width 103 height 10
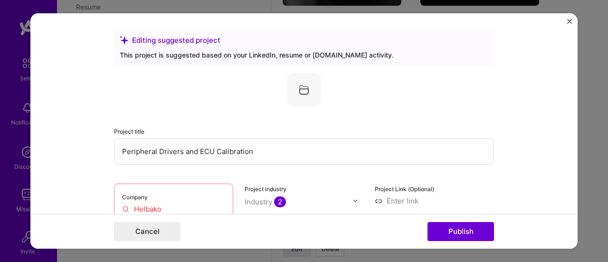
scroll to position [0, 0]
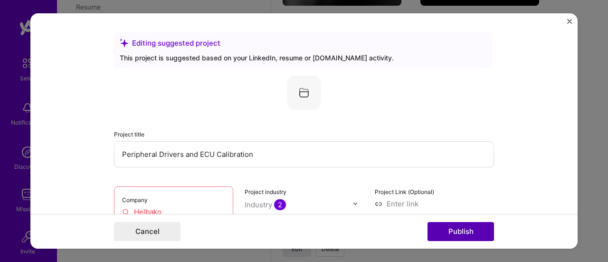
click at [457, 229] on button "Publish" at bounding box center [461, 231] width 67 height 19
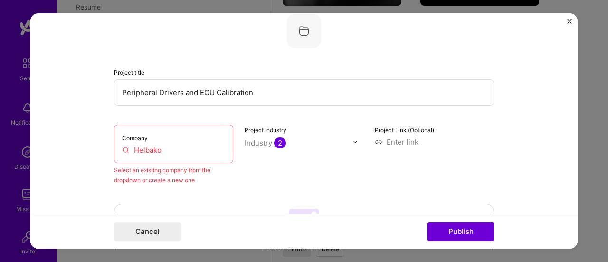
click at [198, 179] on div "Select an existing company from the dropdown or create a new one" at bounding box center [173, 175] width 119 height 20
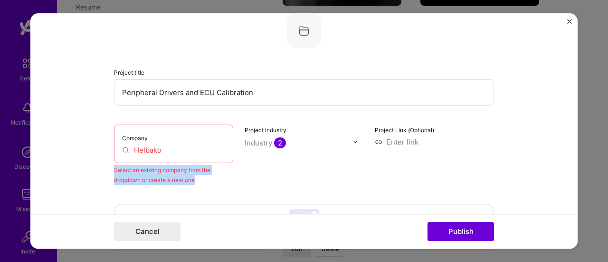
drag, startPoint x: 198, startPoint y: 179, endPoint x: 101, endPoint y: 171, distance: 97.8
click at [101, 171] on form "Editing suggested project This project is suggested based on your LinkedIn, res…" at bounding box center [303, 131] width 547 height 236
click at [287, 31] on img at bounding box center [304, 31] width 34 height 34
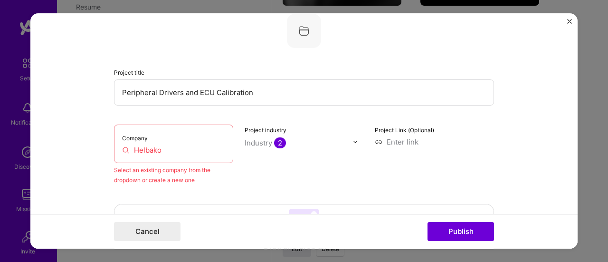
click at [184, 143] on div "Company Helbako" at bounding box center [173, 143] width 119 height 38
drag, startPoint x: 167, startPoint y: 156, endPoint x: 176, endPoint y: 145, distance: 14.3
click at [176, 145] on div "Company Helbako" at bounding box center [173, 143] width 119 height 38
click at [176, 145] on input "Helbako" at bounding box center [173, 150] width 103 height 10
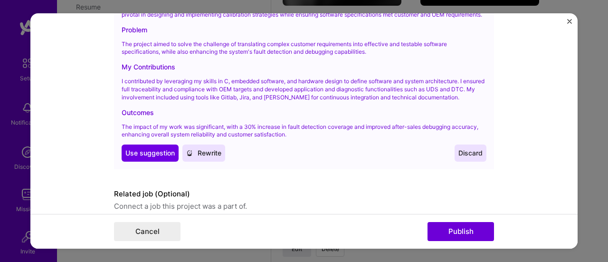
scroll to position [1389, 0]
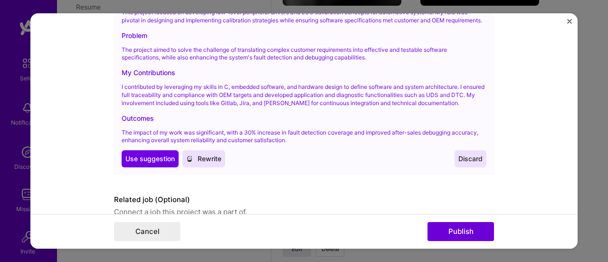
click at [464, 163] on span "Discard" at bounding box center [470, 159] width 24 height 10
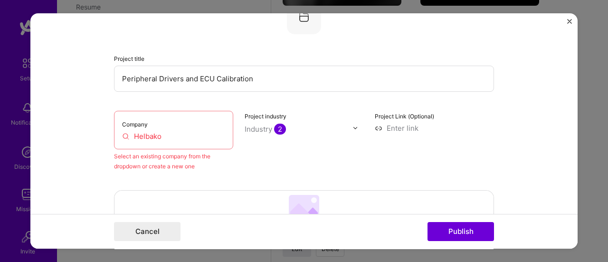
scroll to position [0, 0]
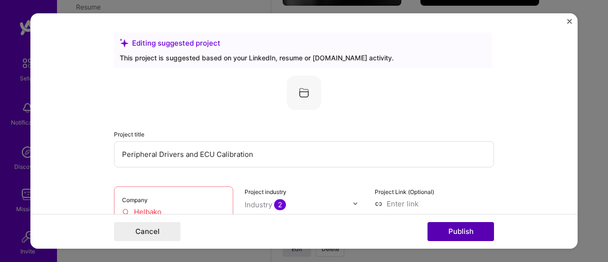
click at [464, 234] on button "Publish" at bounding box center [461, 231] width 67 height 19
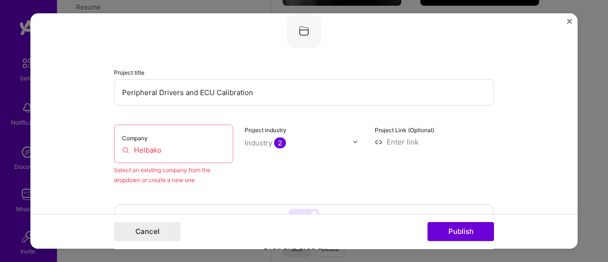
click at [570, 20] on img "Close" at bounding box center [569, 21] width 5 height 5
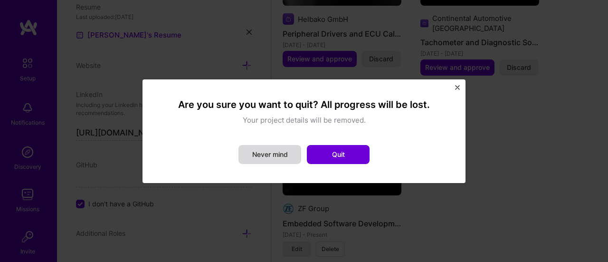
click at [281, 163] on button "Never mind" at bounding box center [270, 154] width 63 height 19
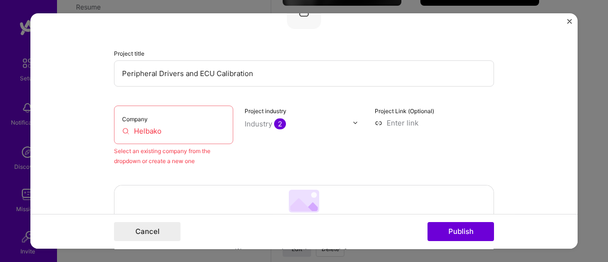
scroll to position [78, 0]
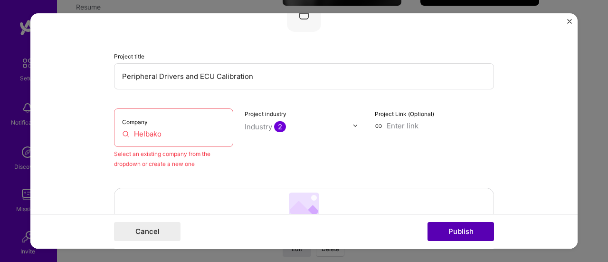
click at [461, 226] on button "Publish" at bounding box center [461, 231] width 67 height 19
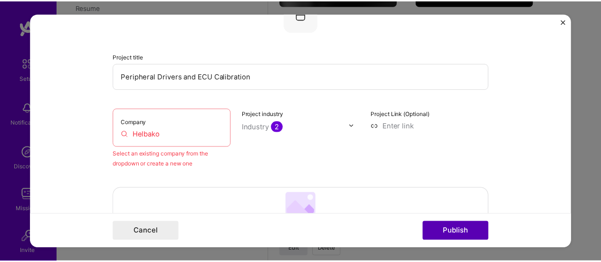
scroll to position [62, 0]
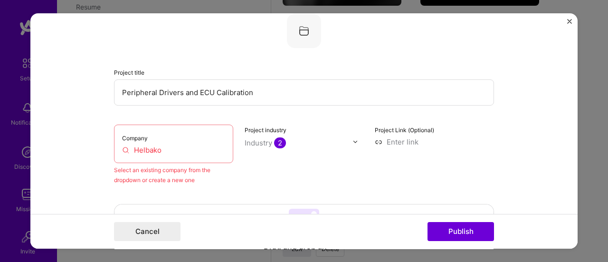
click at [170, 156] on div "Company Helbako" at bounding box center [173, 143] width 119 height 38
click at [161, 151] on input "Helbako" at bounding box center [173, 150] width 103 height 10
click at [172, 151] on input "Helbako" at bounding box center [173, 150] width 103 height 10
click at [172, 155] on div "Company Helbako" at bounding box center [173, 143] width 119 height 38
click at [167, 154] on input "Helbako" at bounding box center [173, 150] width 103 height 10
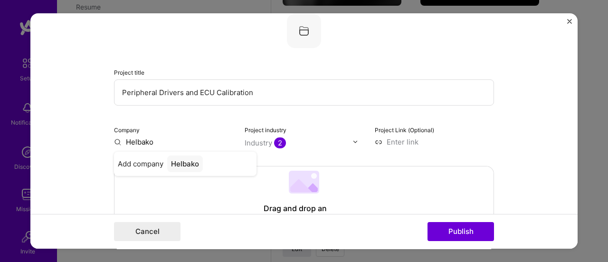
type input "Helbako"
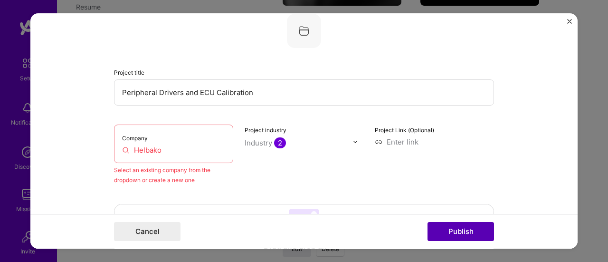
click at [480, 230] on button "Publish" at bounding box center [461, 231] width 67 height 19
click at [570, 19] on img "Close" at bounding box center [569, 21] width 5 height 5
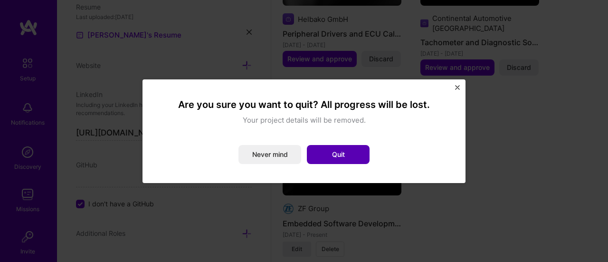
click at [344, 160] on button "Quit" at bounding box center [338, 154] width 63 height 19
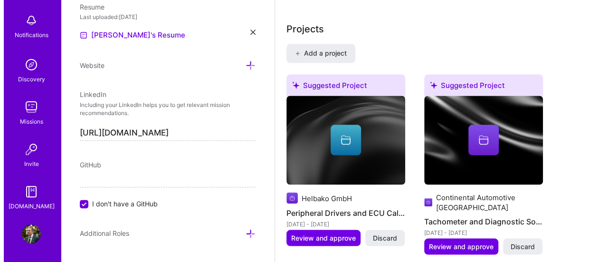
scroll to position [835, 0]
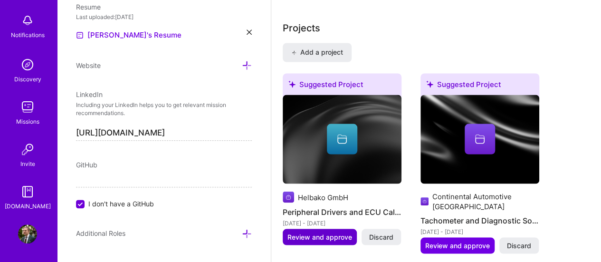
click at [326, 235] on span "Review and approve" at bounding box center [319, 237] width 65 height 10
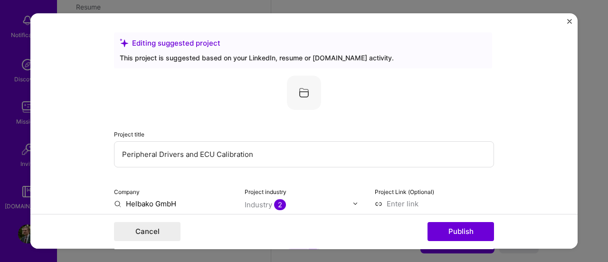
click at [179, 199] on input "Helbako GmbH" at bounding box center [173, 204] width 119 height 10
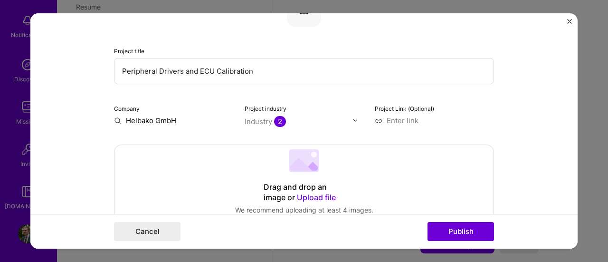
scroll to position [80, 0]
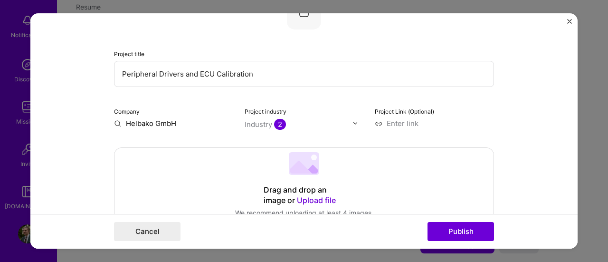
click at [115, 124] on input "Helbako GmbH" at bounding box center [173, 123] width 119 height 10
drag, startPoint x: 194, startPoint y: 110, endPoint x: 184, endPoint y: 121, distance: 14.5
click at [184, 121] on div "Company Helbako GmbH" at bounding box center [173, 117] width 119 height 22
click at [184, 121] on input "Helbako GmbH" at bounding box center [173, 123] width 119 height 10
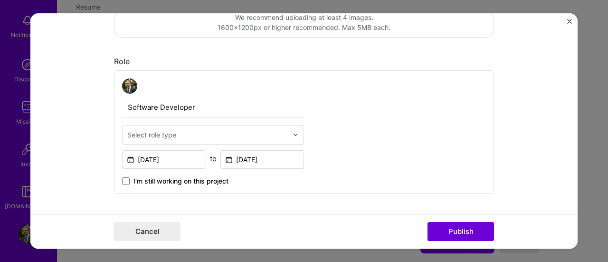
scroll to position [287, 0]
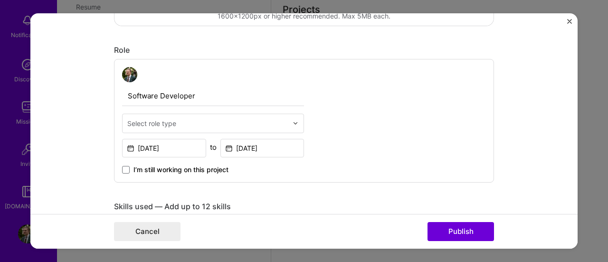
click at [293, 120] on img at bounding box center [296, 123] width 6 height 6
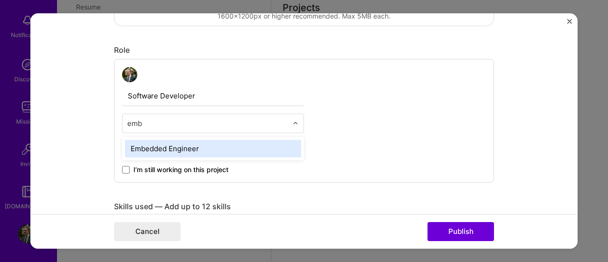
type input "embe"
click at [233, 148] on div "Embedded Engineer" at bounding box center [213, 149] width 176 height 18
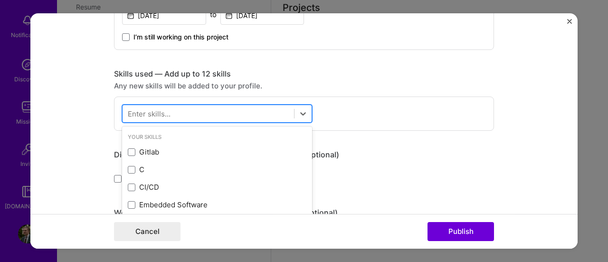
scroll to position [865, 0]
click at [294, 116] on span at bounding box center [294, 114] width 0 height 10
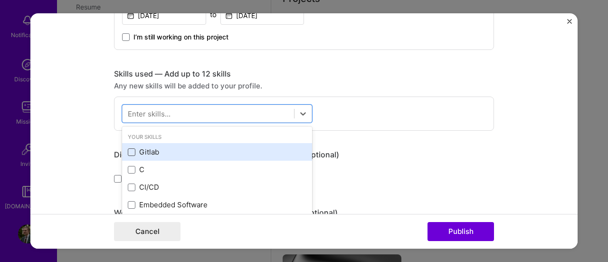
click at [128, 152] on span at bounding box center [132, 152] width 8 height 8
click at [0, 0] on input "checkbox" at bounding box center [0, 0] width 0 height 0
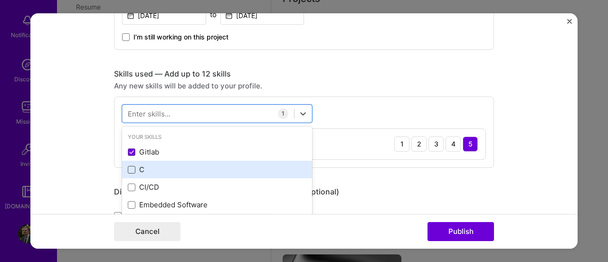
click at [128, 166] on span at bounding box center [132, 170] width 8 height 8
click at [0, 0] on input "checkbox" at bounding box center [0, 0] width 0 height 0
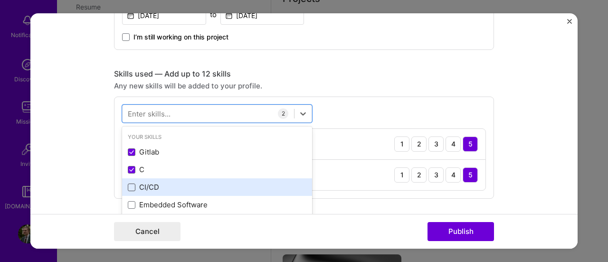
click at [128, 189] on span at bounding box center [132, 187] width 8 height 8
click at [0, 0] on input "checkbox" at bounding box center [0, 0] width 0 height 0
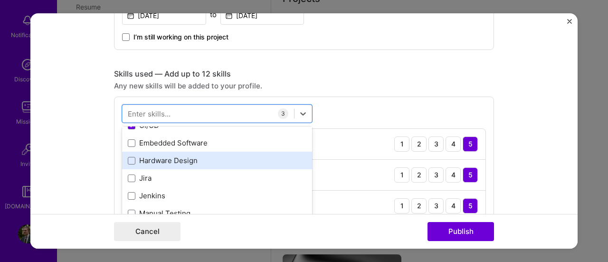
scroll to position [66, 0]
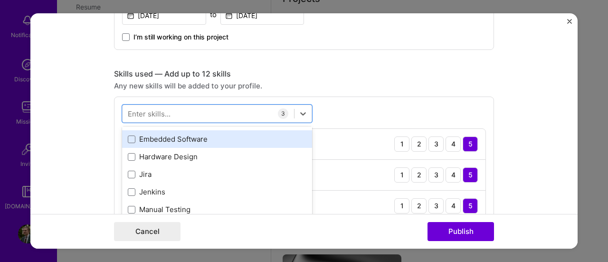
click at [123, 143] on div "Embedded Software" at bounding box center [217, 139] width 190 height 18
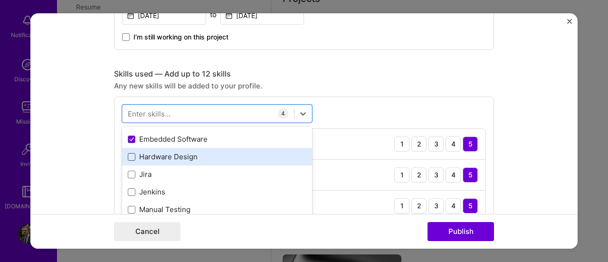
click at [128, 153] on span at bounding box center [132, 157] width 8 height 8
click at [0, 0] on input "checkbox" at bounding box center [0, 0] width 0 height 0
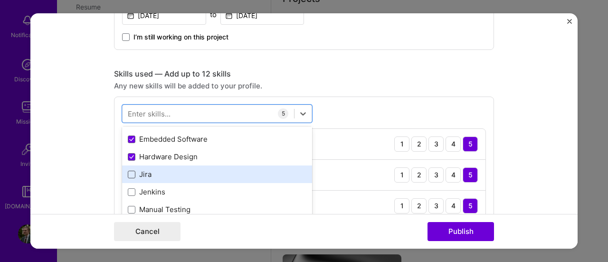
click at [128, 175] on span at bounding box center [132, 175] width 8 height 8
click at [0, 0] on input "checkbox" at bounding box center [0, 0] width 0 height 0
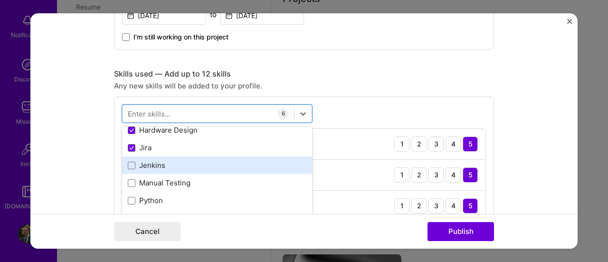
scroll to position [96, 0]
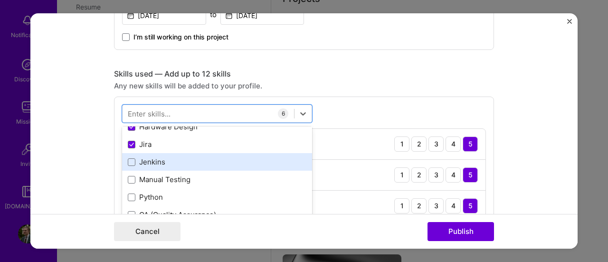
click at [128, 163] on label at bounding box center [132, 162] width 8 height 8
click at [0, 0] on input "checkbox" at bounding box center [0, 0] width 0 height 0
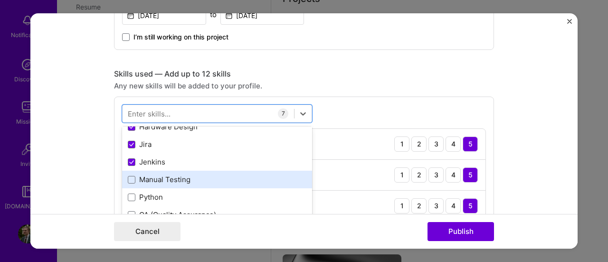
click at [128, 186] on div "Manual Testing" at bounding box center [217, 180] width 190 height 18
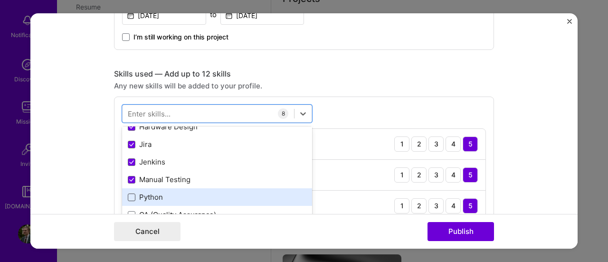
click at [128, 195] on span at bounding box center [132, 197] width 8 height 8
click at [0, 0] on input "checkbox" at bounding box center [0, 0] width 0 height 0
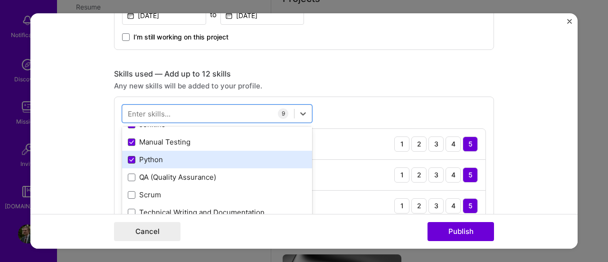
scroll to position [134, 0]
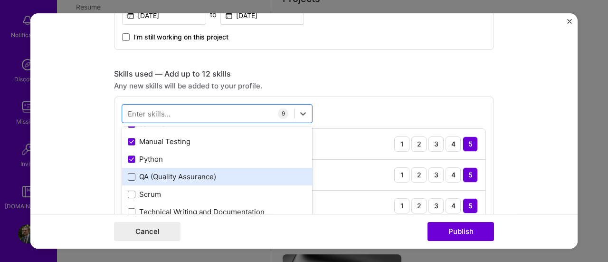
click at [128, 177] on span at bounding box center [132, 177] width 8 height 8
click at [0, 0] on input "checkbox" at bounding box center [0, 0] width 0 height 0
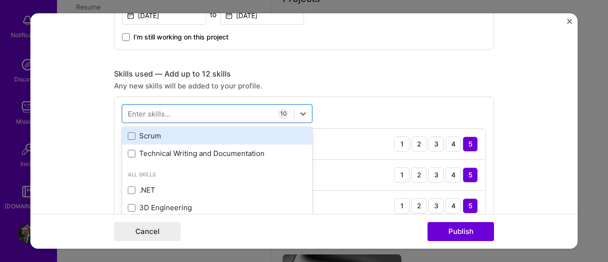
scroll to position [193, 0]
click at [128, 136] on div "Scrum" at bounding box center [217, 134] width 179 height 10
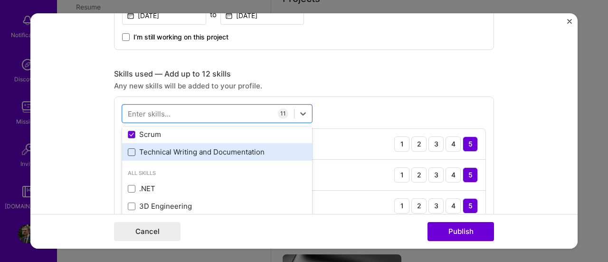
click at [130, 152] on span at bounding box center [132, 152] width 8 height 8
click at [0, 0] on input "checkbox" at bounding box center [0, 0] width 0 height 0
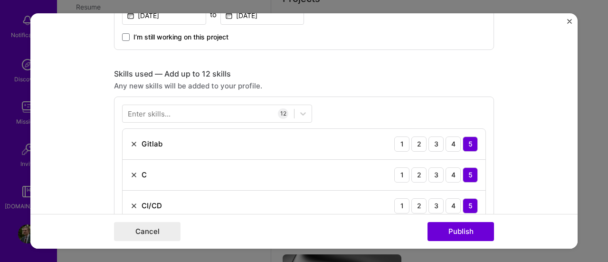
click at [559, 167] on form "Editing suggested project This project is suggested based on your LinkedIn, res…" at bounding box center [303, 131] width 547 height 236
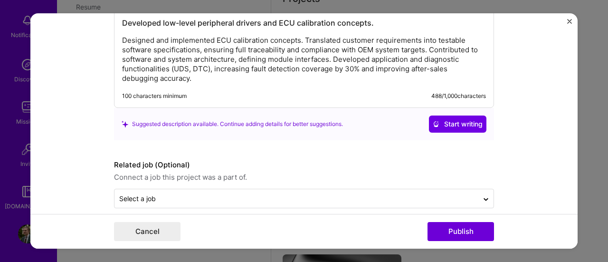
scroll to position [1221, 0]
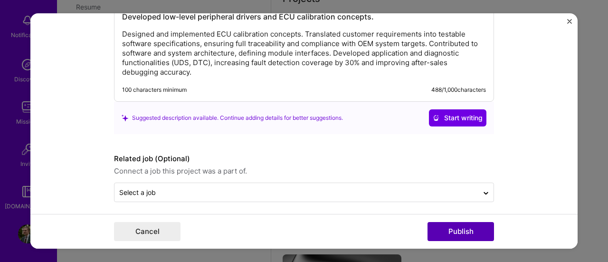
click at [460, 230] on button "Publish" at bounding box center [461, 231] width 67 height 19
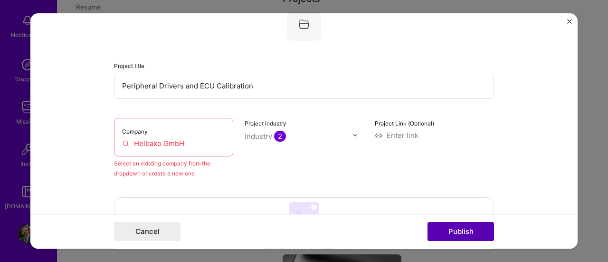
scroll to position [62, 0]
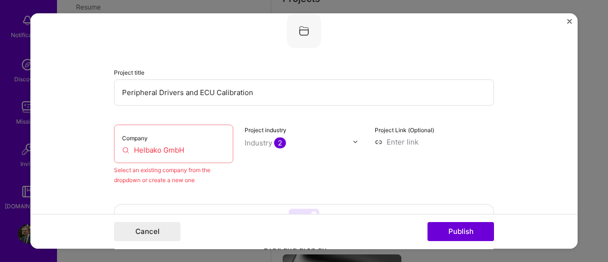
click at [203, 141] on div "Company Helbako GmbH" at bounding box center [173, 143] width 119 height 38
click at [196, 148] on input "Helbako GmbH" at bounding box center [173, 150] width 103 height 10
click at [181, 146] on input "Helbako" at bounding box center [173, 150] width 103 height 10
click at [209, 152] on input "Helbako Electronica" at bounding box center [173, 150] width 103 height 10
click at [183, 146] on input "Helbako" at bounding box center [173, 150] width 103 height 10
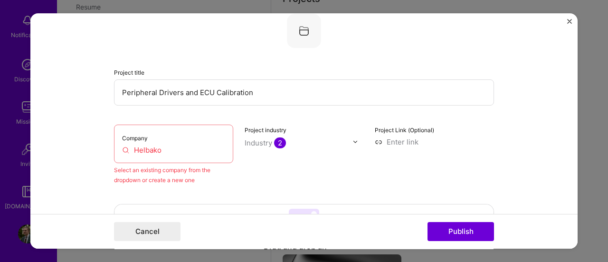
click at [127, 152] on input "Helbako" at bounding box center [173, 150] width 103 height 10
click at [129, 134] on label "Company" at bounding box center [135, 137] width 26 height 7
click at [122, 149] on input "Helbako" at bounding box center [173, 150] width 103 height 10
click at [169, 145] on input "Helbako" at bounding box center [173, 150] width 103 height 10
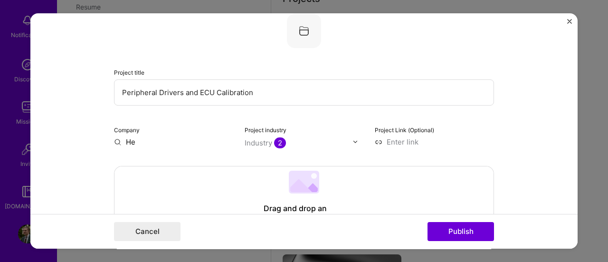
type input "H"
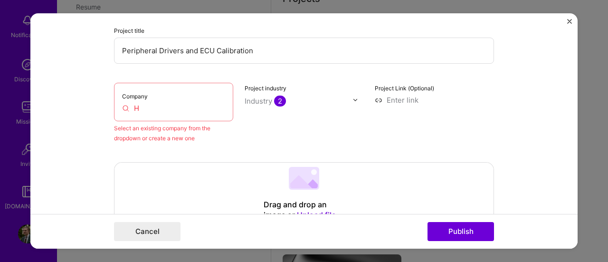
scroll to position [101, 0]
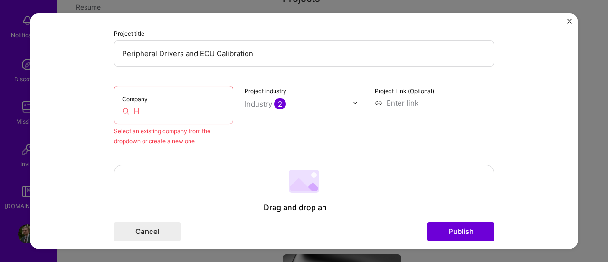
click at [178, 106] on input "H" at bounding box center [173, 111] width 103 height 10
click at [179, 106] on input "Helbako" at bounding box center [173, 111] width 103 height 10
click at [467, 233] on button "Publish" at bounding box center [461, 231] width 67 height 19
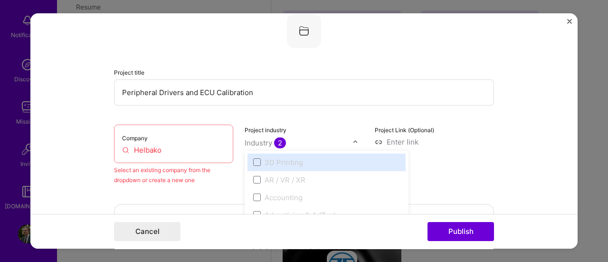
click at [353, 140] on img at bounding box center [356, 142] width 6 height 6
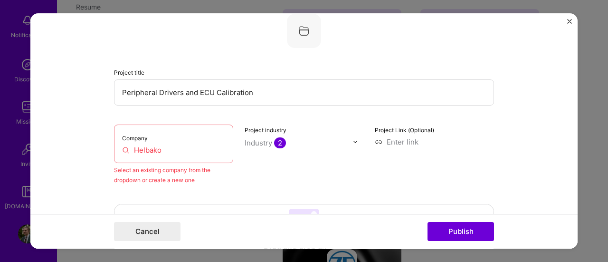
click at [349, 111] on div "Project title Peripheral Drivers and ECU Calibration Company Helbako Select an …" at bounding box center [304, 99] width 380 height 171
click at [482, 157] on div "Project Link (Optional)" at bounding box center [434, 154] width 119 height 60
click at [208, 157] on div "Company Helbako" at bounding box center [173, 143] width 119 height 38
click at [194, 153] on input "Helbako" at bounding box center [173, 150] width 103 height 10
click at [198, 175] on div "Select an existing company from the dropdown or create a new one" at bounding box center [173, 175] width 119 height 20
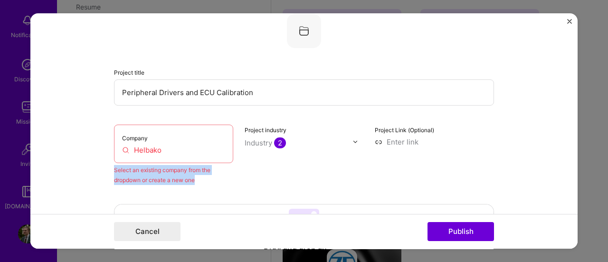
drag, startPoint x: 198, startPoint y: 175, endPoint x: 99, endPoint y: 164, distance: 99.0
click at [99, 164] on form "Editing suggested project This project is suggested based on your LinkedIn, res…" at bounding box center [303, 131] width 547 height 236
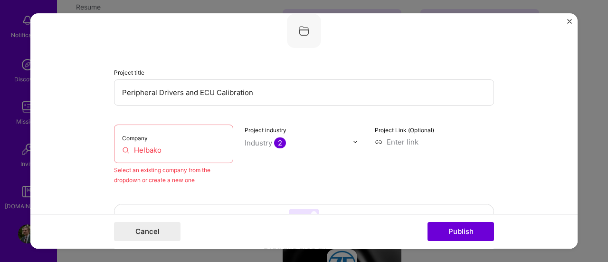
click at [122, 146] on input "Helbako" at bounding box center [173, 150] width 103 height 10
click at [184, 145] on input "Helbako" at bounding box center [173, 150] width 103 height 10
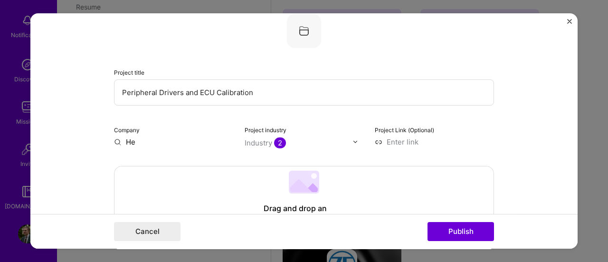
type input "H"
click at [114, 140] on input "text" at bounding box center [173, 142] width 119 height 10
click at [141, 139] on input "text" at bounding box center [173, 142] width 119 height 10
click at [141, 139] on input "H" at bounding box center [173, 142] width 119 height 10
type input "H"
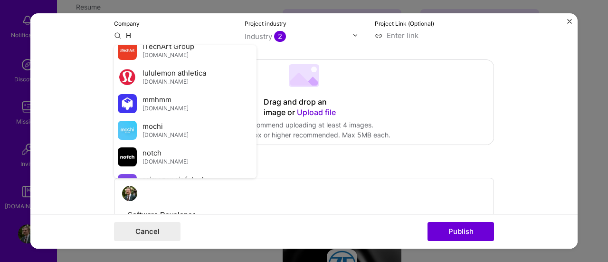
scroll to position [27248, 0]
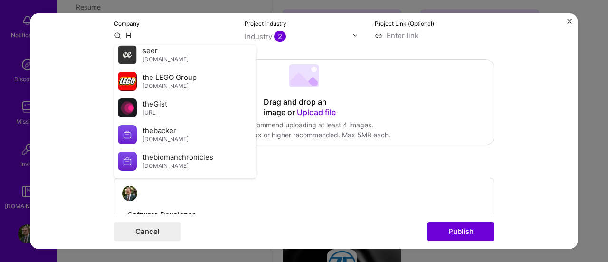
type input "H"
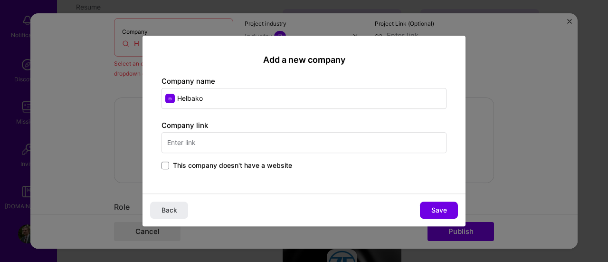
type input "Helbako"
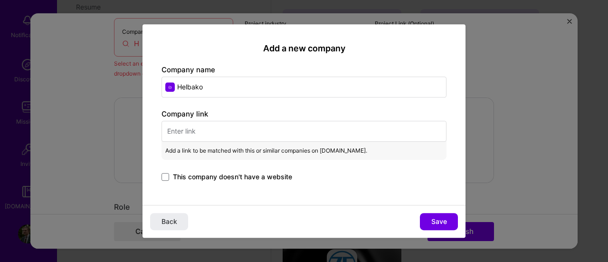
click at [224, 133] on input "text" at bounding box center [304, 131] width 285 height 21
paste input "[URL][DOMAIN_NAME]"
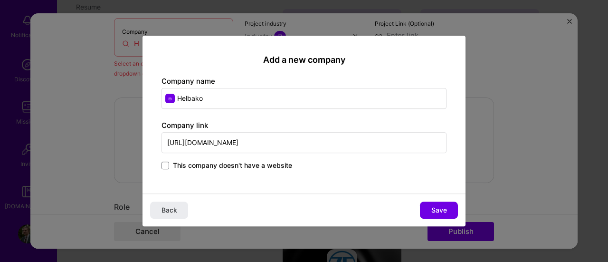
type input "[URL][DOMAIN_NAME]"
click at [278, 173] on div "Add a new company Company name Helbako Company link [URL][DOMAIN_NAME] This com…" at bounding box center [304, 115] width 323 height 158
click at [233, 104] on input "Helbako" at bounding box center [304, 98] width 285 height 21
type input "Helbako"
click at [444, 206] on span "Save" at bounding box center [439, 210] width 16 height 10
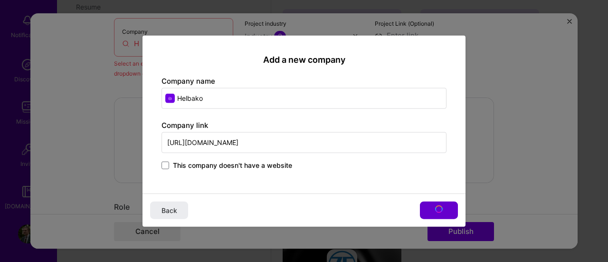
type input "Helbako"
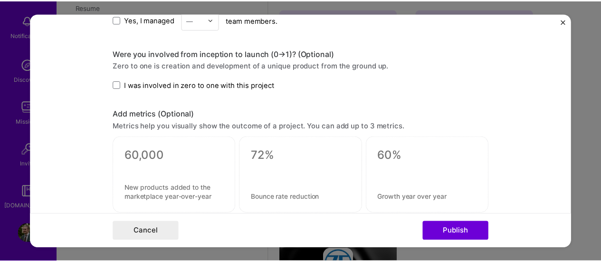
scroll to position [1123, 0]
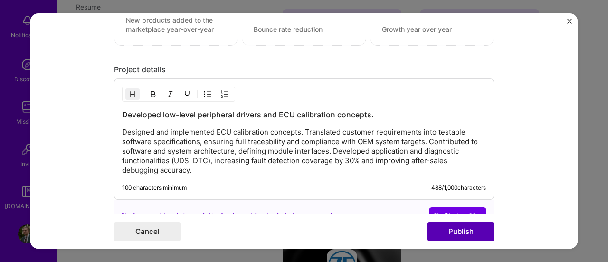
click at [472, 231] on button "Publish" at bounding box center [461, 231] width 67 height 19
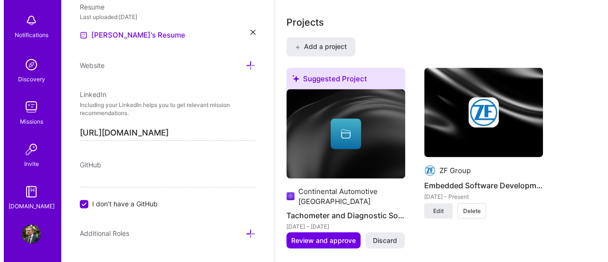
scroll to position [826, 0]
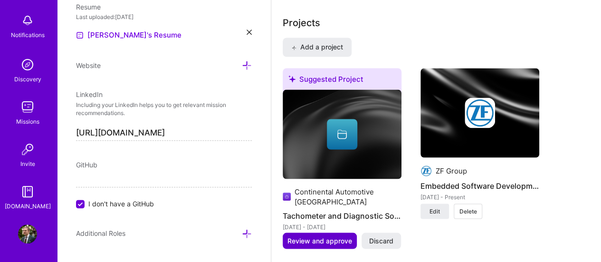
click at [326, 239] on span "Review and approve" at bounding box center [319, 241] width 65 height 10
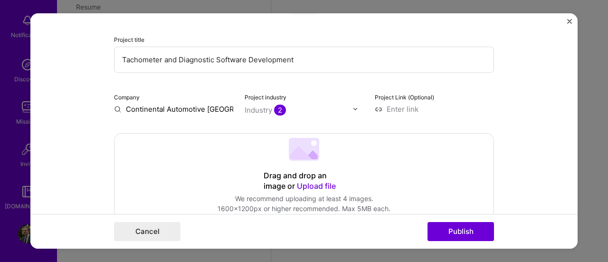
scroll to position [51, 0]
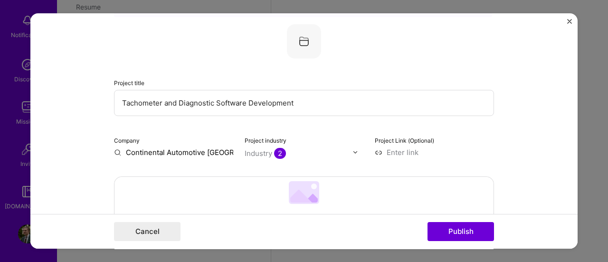
click at [187, 154] on input "Continental Automotive [GEOGRAPHIC_DATA]" at bounding box center [173, 152] width 119 height 10
click at [114, 153] on input "Continental Automotive [GEOGRAPHIC_DATA]" at bounding box center [173, 152] width 119 height 10
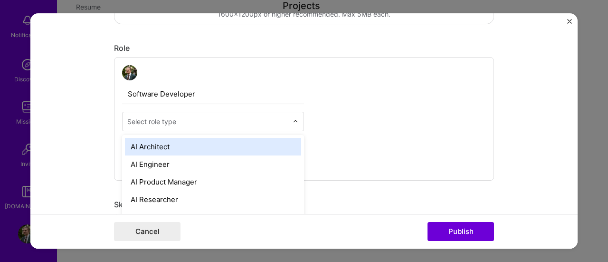
scroll to position [844, 0]
click at [230, 123] on input "text" at bounding box center [207, 121] width 161 height 10
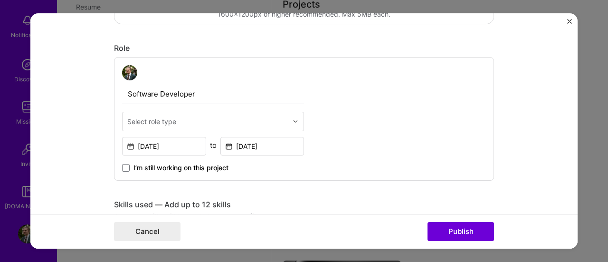
click at [402, 106] on div "Software Developer Select role type [DATE] to [DATE] I’m still working on this …" at bounding box center [304, 119] width 380 height 124
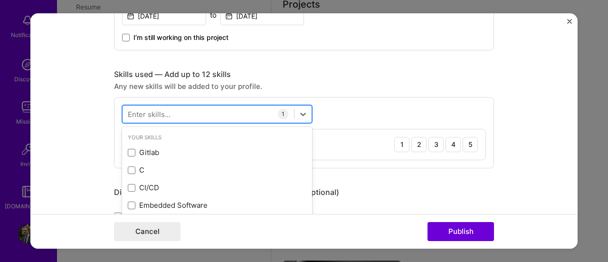
scroll to position [854, 0]
click at [235, 116] on div at bounding box center [209, 114] width 172 height 16
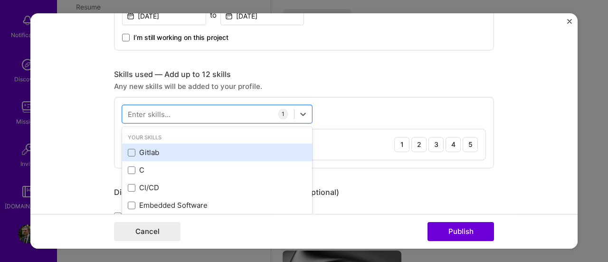
click at [145, 150] on div "Gitlab" at bounding box center [217, 152] width 179 height 10
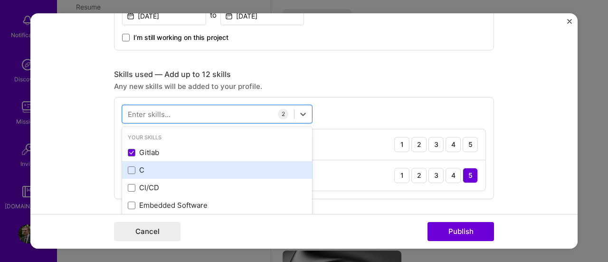
click at [132, 171] on div "C" at bounding box center [217, 170] width 179 height 10
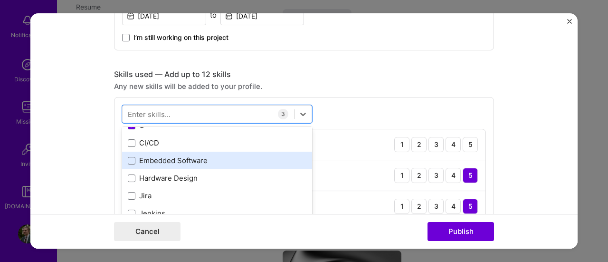
scroll to position [46, 0]
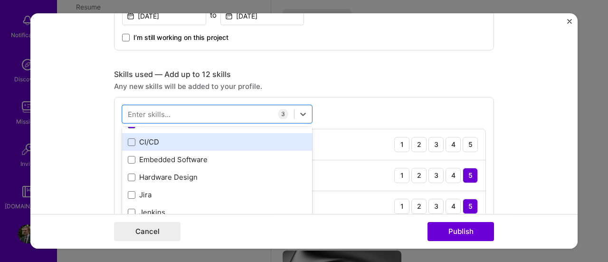
click at [144, 143] on div "CI/CD" at bounding box center [217, 142] width 179 height 10
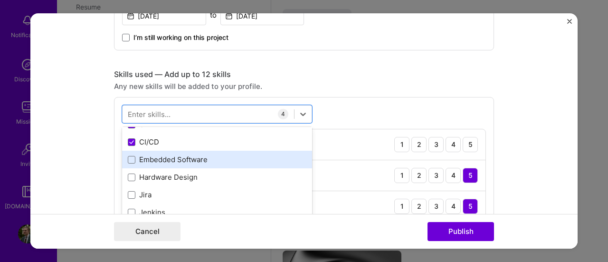
click at [145, 158] on div "Embedded Software" at bounding box center [217, 159] width 179 height 10
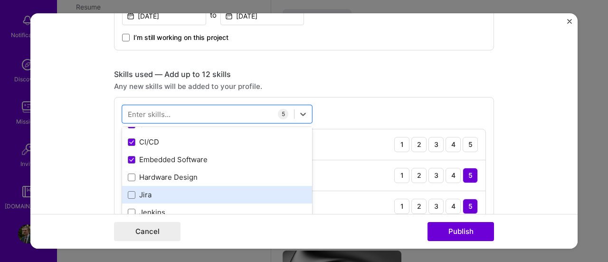
click at [132, 199] on div "Jira" at bounding box center [217, 195] width 190 height 18
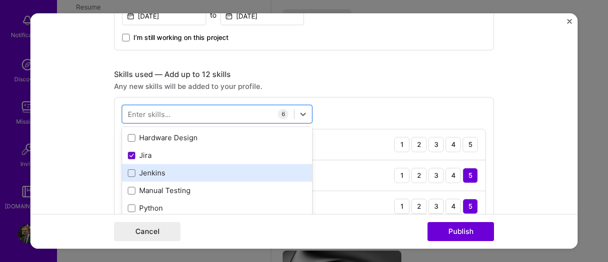
scroll to position [87, 0]
click at [143, 168] on div "Jenkins" at bounding box center [217, 171] width 179 height 10
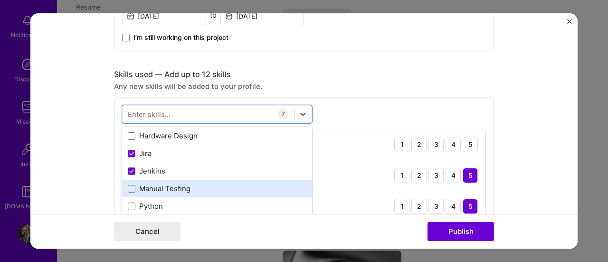
click at [150, 183] on div "Manual Testing" at bounding box center [217, 188] width 179 height 10
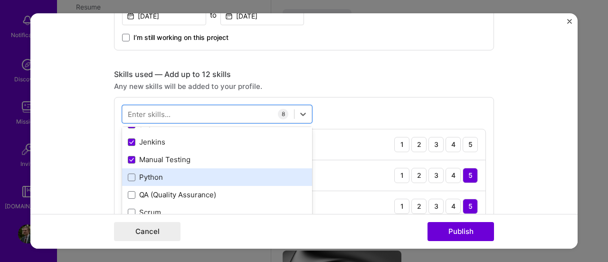
scroll to position [113, 0]
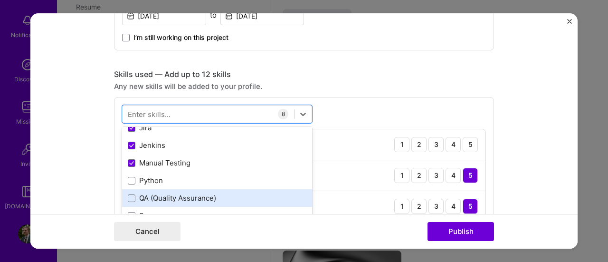
click at [146, 189] on div "QA (Quality Assurance)" at bounding box center [217, 198] width 190 height 18
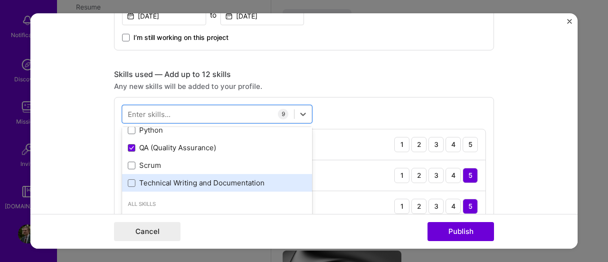
scroll to position [164, 0]
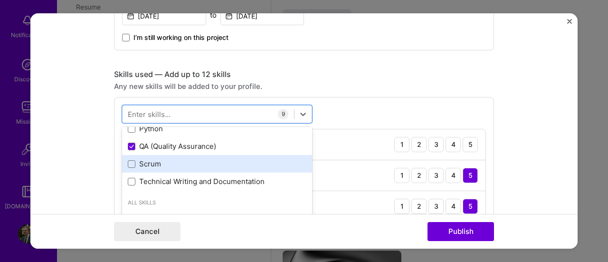
click at [147, 169] on div "Scrum" at bounding box center [217, 164] width 190 height 18
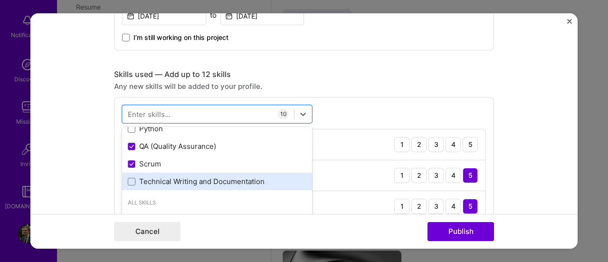
click at [161, 181] on div "Technical Writing and Documentation" at bounding box center [217, 181] width 179 height 10
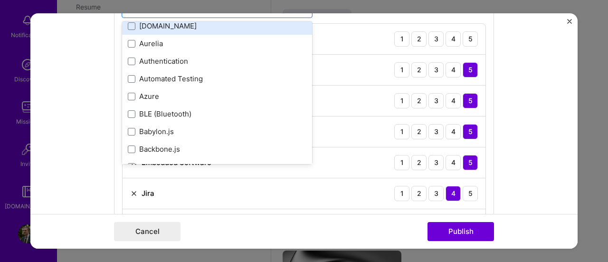
scroll to position [961, 0]
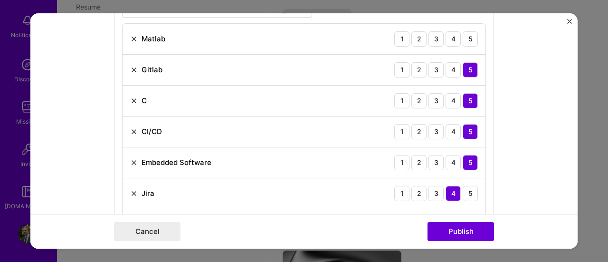
click at [68, 178] on form "Editing suggested project This project is suggested based on your LinkedIn, res…" at bounding box center [303, 131] width 547 height 236
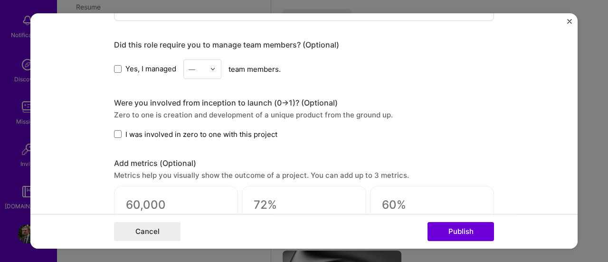
scroll to position [859, 0]
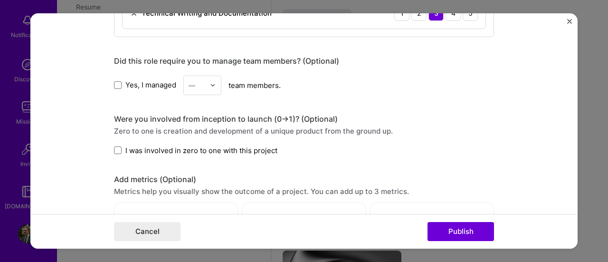
click at [143, 89] on div "Yes, I managed — team members." at bounding box center [304, 85] width 380 height 19
click at [150, 81] on span "Yes, I managed" at bounding box center [150, 85] width 51 height 10
click at [0, 0] on input "Yes, I managed" at bounding box center [0, 0] width 0 height 0
click at [201, 80] on input "text" at bounding box center [197, 85] width 17 height 10
click at [197, 139] on div "3" at bounding box center [202, 146] width 32 height 18
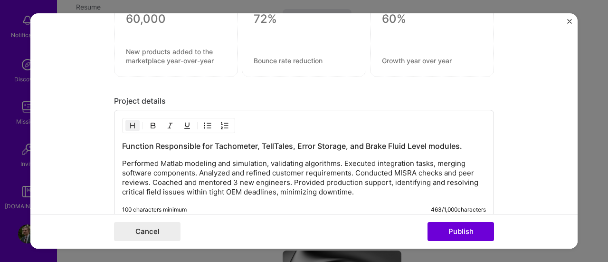
scroll to position [1181, 0]
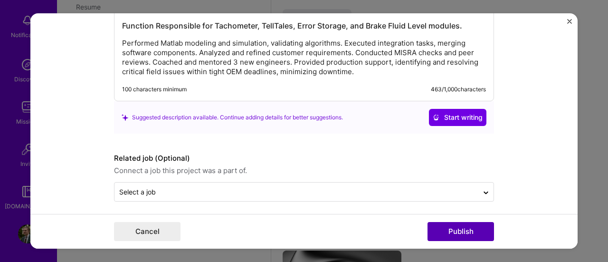
click at [480, 230] on button "Publish" at bounding box center [461, 231] width 67 height 19
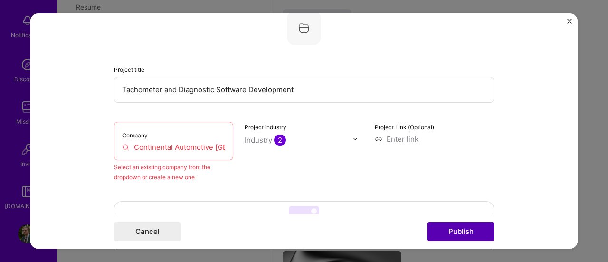
scroll to position [62, 0]
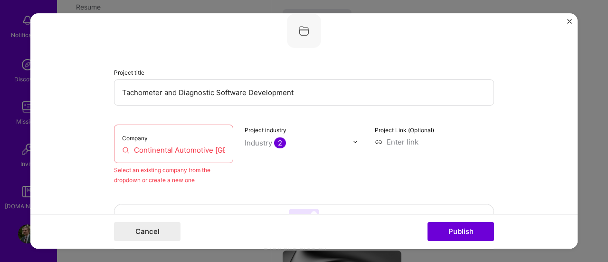
click at [177, 152] on input "Continental Automotive [GEOGRAPHIC_DATA]" at bounding box center [173, 150] width 103 height 10
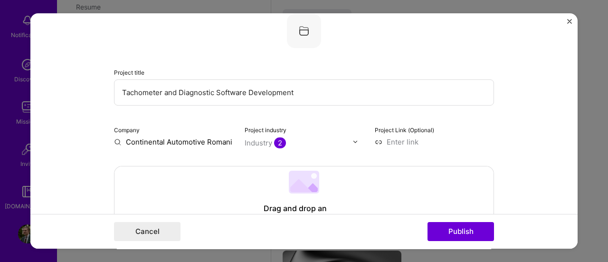
scroll to position [0, 0]
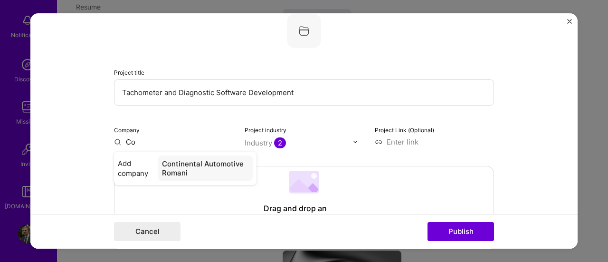
type input "C"
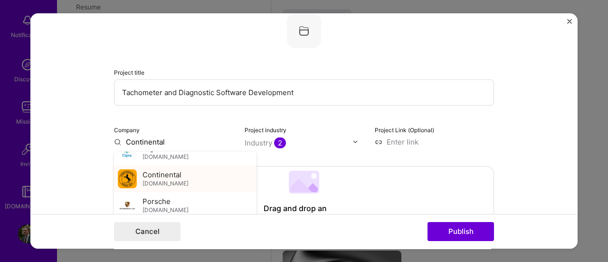
scroll to position [48, 0]
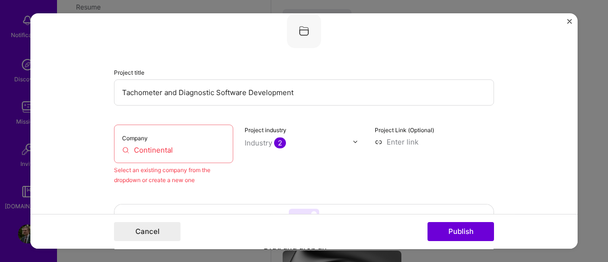
click at [266, 181] on div "Project industry Industry 2" at bounding box center [304, 154] width 119 height 60
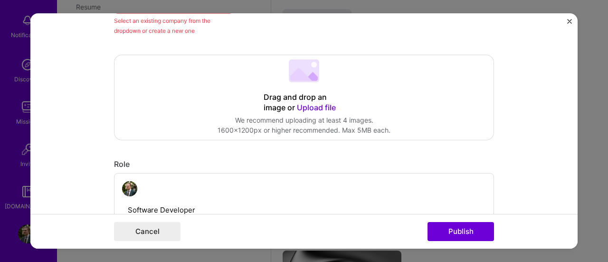
scroll to position [210, 0]
click at [471, 234] on button "Publish" at bounding box center [461, 231] width 67 height 19
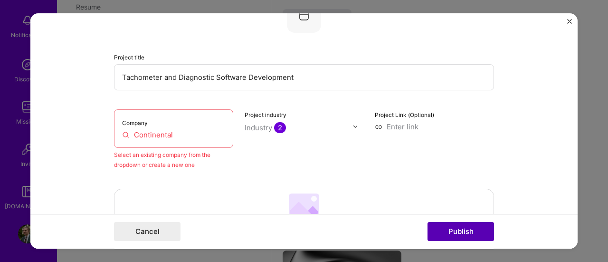
scroll to position [62, 0]
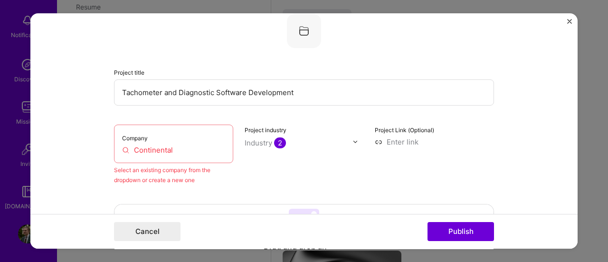
click at [188, 155] on div "Company Continental" at bounding box center [173, 143] width 119 height 38
click at [169, 147] on input "Continental" at bounding box center [173, 150] width 103 height 10
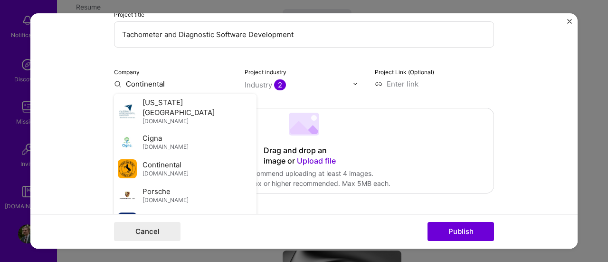
scroll to position [121, 0]
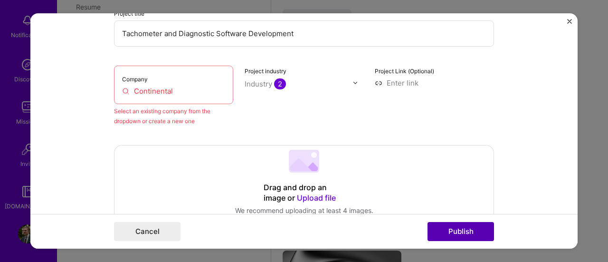
click at [473, 232] on button "Publish" at bounding box center [461, 231] width 67 height 19
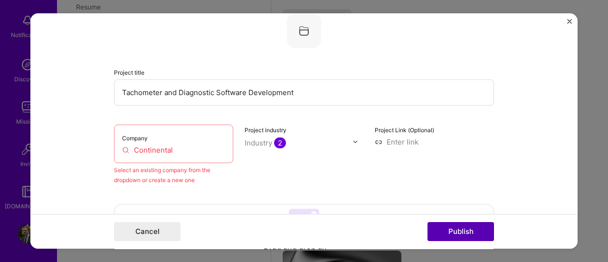
click at [473, 232] on button "Publish" at bounding box center [461, 231] width 67 height 19
click at [201, 147] on input "Continental" at bounding box center [173, 150] width 103 height 10
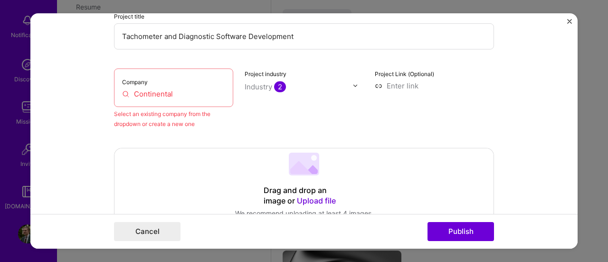
scroll to position [119, 0]
click at [171, 93] on input "Continental" at bounding box center [173, 93] width 103 height 10
click at [116, 90] on div "Company Continental" at bounding box center [173, 86] width 119 height 38
click at [122, 91] on input "Continental" at bounding box center [173, 93] width 103 height 10
click at [125, 91] on input "Continental" at bounding box center [173, 93] width 103 height 10
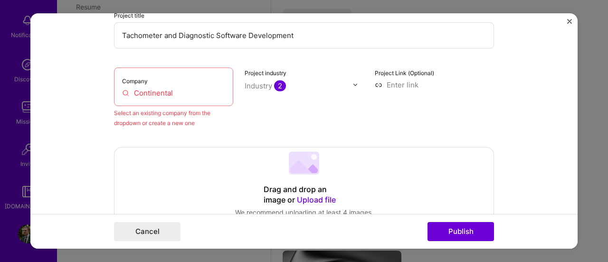
click at [122, 92] on input "Continental" at bounding box center [173, 93] width 103 height 10
click at [188, 84] on div "Company Continental" at bounding box center [173, 86] width 119 height 38
click at [190, 92] on input "Continental" at bounding box center [173, 93] width 103 height 10
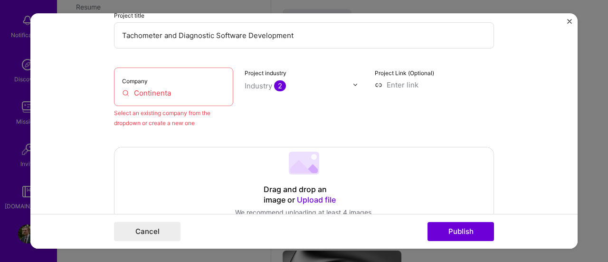
click at [190, 91] on input "Continenta" at bounding box center [173, 93] width 103 height 10
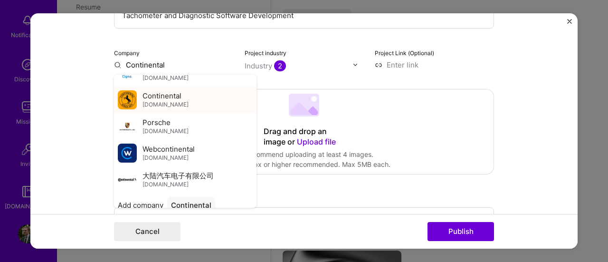
scroll to position [59, 0]
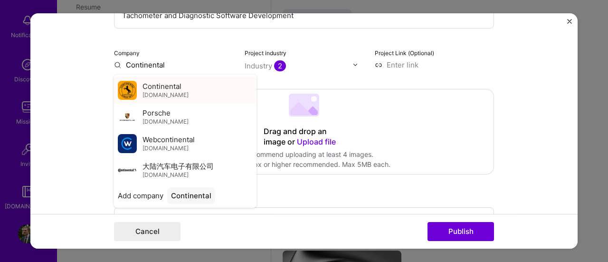
type input "Continental"
click at [126, 88] on img at bounding box center [127, 90] width 19 height 19
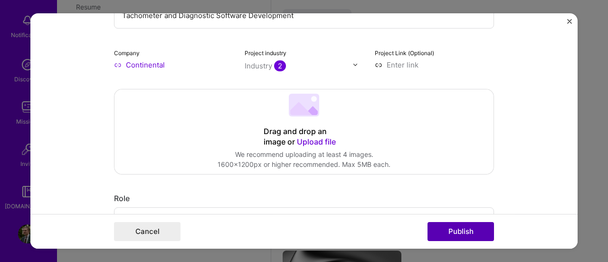
click at [469, 234] on button "Publish" at bounding box center [461, 231] width 67 height 19
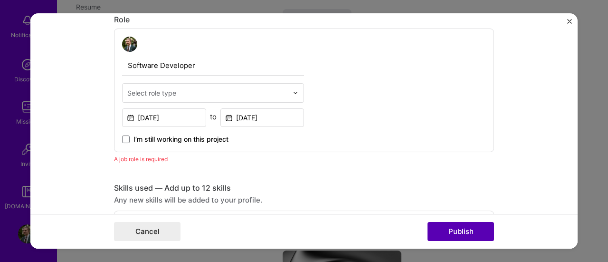
scroll to position [318, 0]
click at [194, 88] on input "text" at bounding box center [207, 92] width 161 height 10
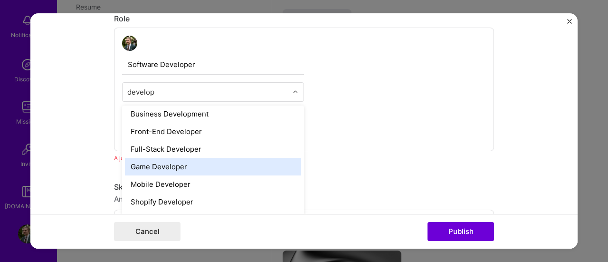
scroll to position [74, 0]
type input "d"
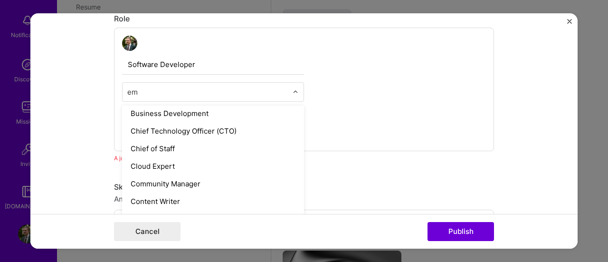
scroll to position [0, 0]
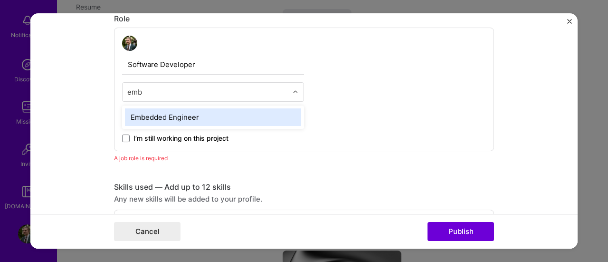
type input "embe"
click at [220, 120] on div "Embedded Engineer" at bounding box center [213, 117] width 176 height 18
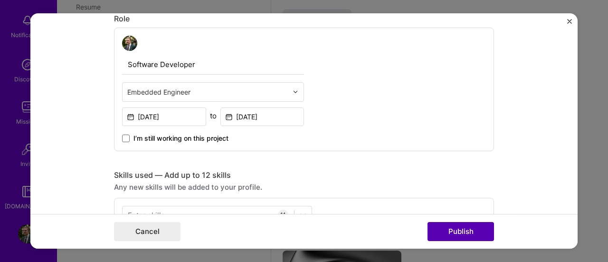
click at [466, 234] on button "Publish" at bounding box center [461, 231] width 67 height 19
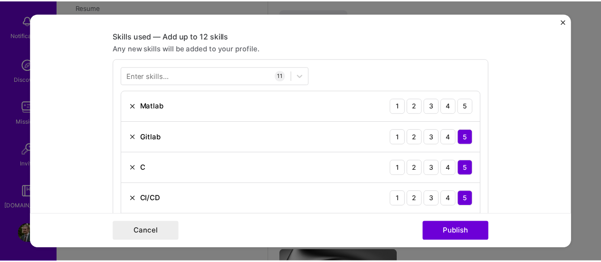
scroll to position [457, 0]
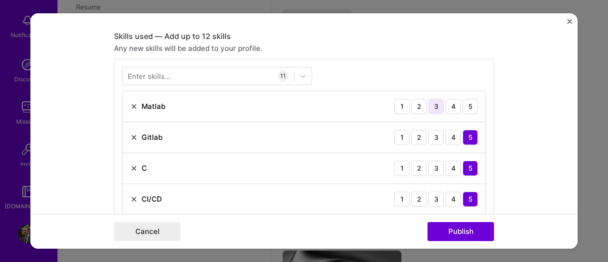
click at [439, 105] on div "3" at bounding box center [436, 106] width 15 height 15
click at [472, 235] on button "Publish" at bounding box center [461, 231] width 67 height 19
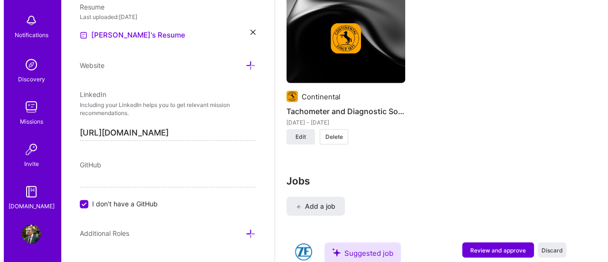
scroll to position [1268, 0]
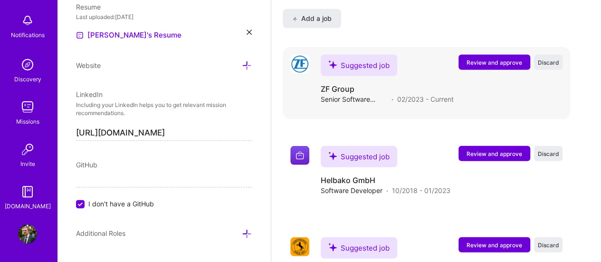
click at [498, 61] on span "Review and approve" at bounding box center [495, 62] width 56 height 8
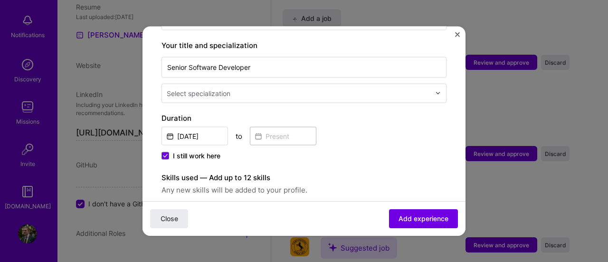
scroll to position [195, 0]
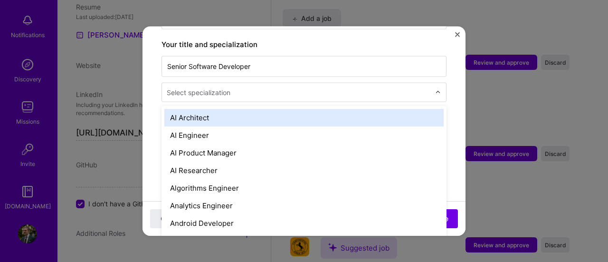
click at [415, 87] on input "text" at bounding box center [300, 92] width 266 height 10
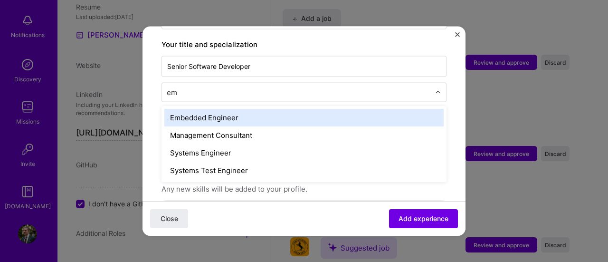
scroll to position [0, 0]
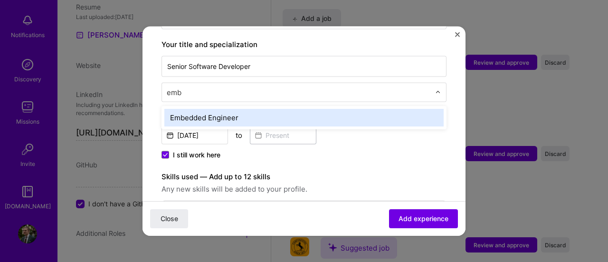
type input "embe"
click at [384, 111] on div "Embedded Engineer" at bounding box center [303, 117] width 279 height 18
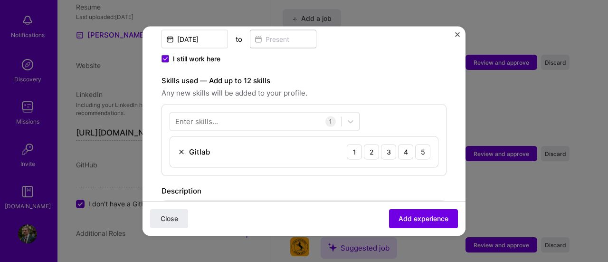
scroll to position [321, 0]
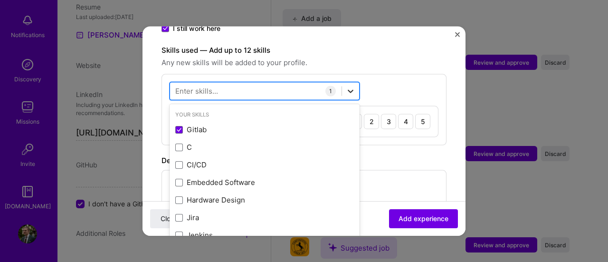
click at [352, 86] on icon at bounding box center [351, 91] width 10 height 10
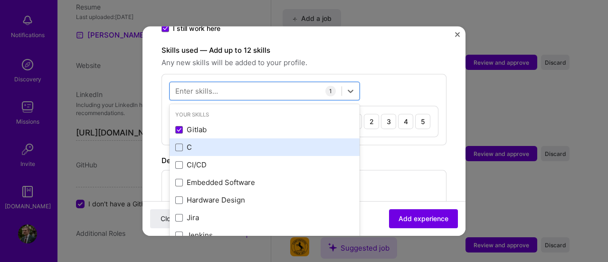
click at [203, 142] on div "C" at bounding box center [264, 147] width 179 height 10
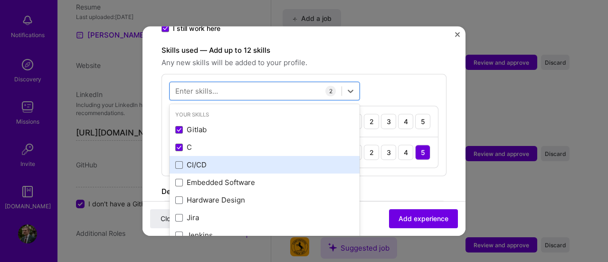
click at [190, 160] on div "CI/CD" at bounding box center [264, 165] width 179 height 10
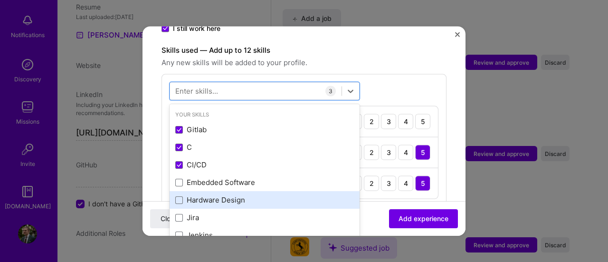
drag, startPoint x: 194, startPoint y: 172, endPoint x: 193, endPoint y: 192, distance: 20.0
click at [193, 192] on div "Gitlab C CI/CD Embedded Software Hardware Design [PERSON_NAME] Manual Testing P…" at bounding box center [265, 235] width 190 height 229
click at [193, 195] on div "Hardware Design" at bounding box center [264, 200] width 179 height 10
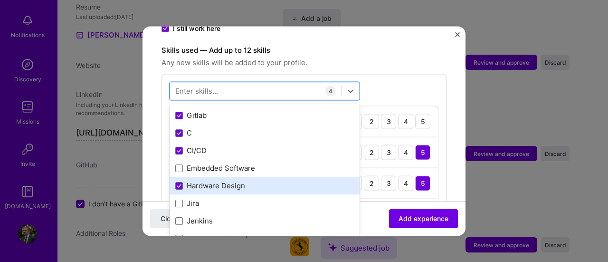
scroll to position [47, 0]
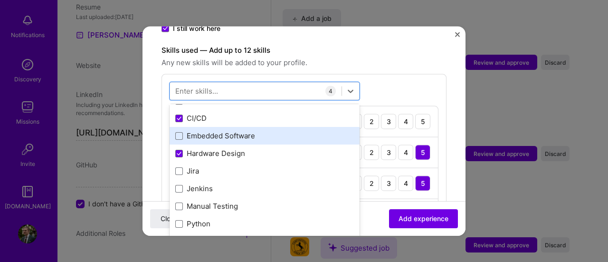
click at [228, 131] on div "Embedded Software" at bounding box center [264, 136] width 179 height 10
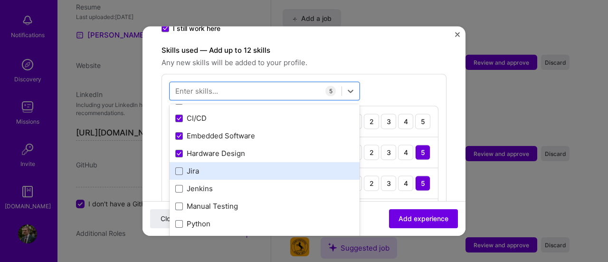
click at [186, 166] on div "Jira" at bounding box center [264, 171] width 179 height 10
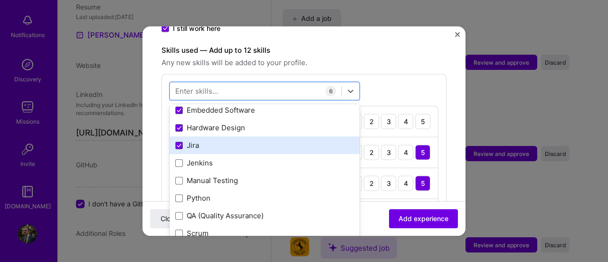
scroll to position [72, 0]
click at [186, 158] on div "Jenkins" at bounding box center [264, 163] width 179 height 10
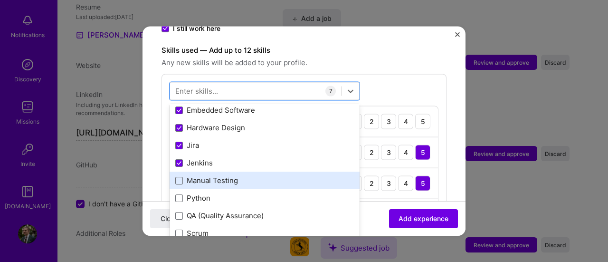
click at [188, 175] on div "Manual Testing" at bounding box center [264, 180] width 179 height 10
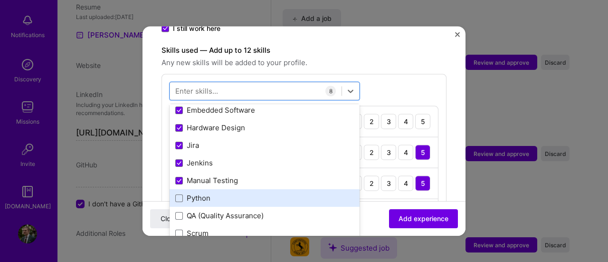
click at [186, 193] on div "Python" at bounding box center [264, 198] width 179 height 10
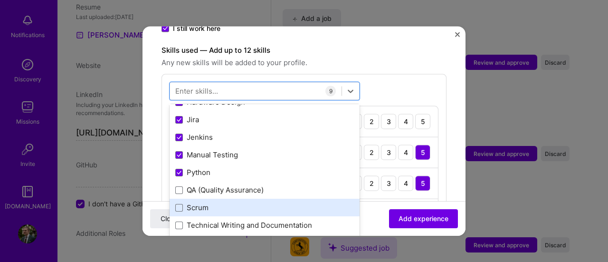
drag, startPoint x: 204, startPoint y: 178, endPoint x: 192, endPoint y: 200, distance: 24.2
click at [192, 200] on div "Gitlab C CI/CD Embedded Software Hardware Design [PERSON_NAME] Manual Testing P…" at bounding box center [265, 137] width 190 height 229
click at [192, 202] on div "Scrum" at bounding box center [264, 207] width 179 height 10
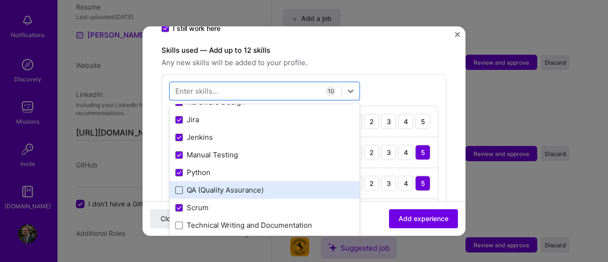
click at [177, 186] on span at bounding box center [179, 190] width 8 height 8
click at [0, 0] on input "checkbox" at bounding box center [0, 0] width 0 height 0
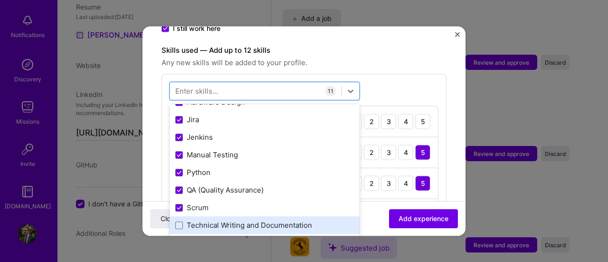
click at [207, 218] on div "Technical Writing and Documentation" at bounding box center [265, 225] width 190 height 18
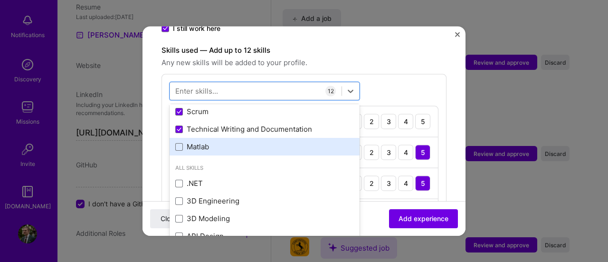
scroll to position [195, 0]
click at [198, 141] on div "Matlab" at bounding box center [264, 146] width 179 height 10
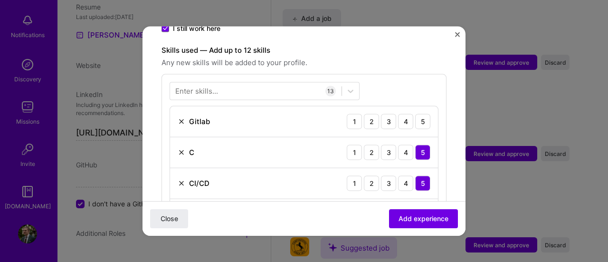
click at [416, 57] on span "Any new skills will be added to your profile." at bounding box center [304, 62] width 285 height 11
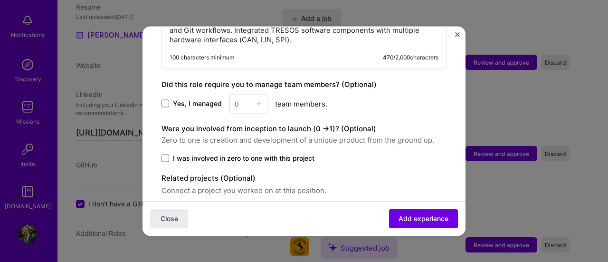
scroll to position [937, 0]
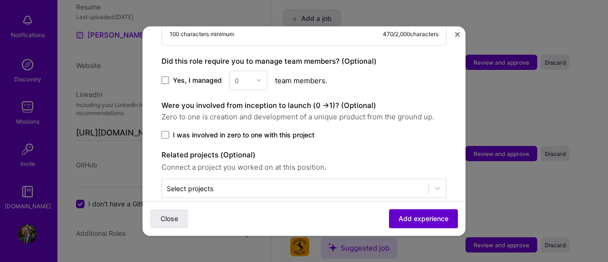
click at [412, 225] on button "Add experience" at bounding box center [423, 218] width 69 height 19
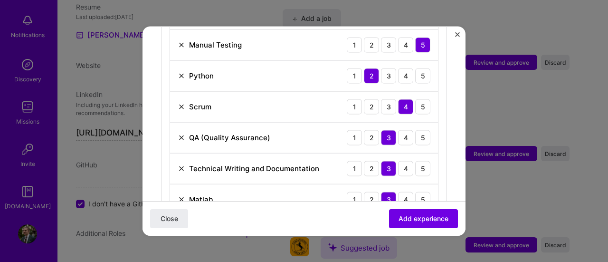
scroll to position [638, 0]
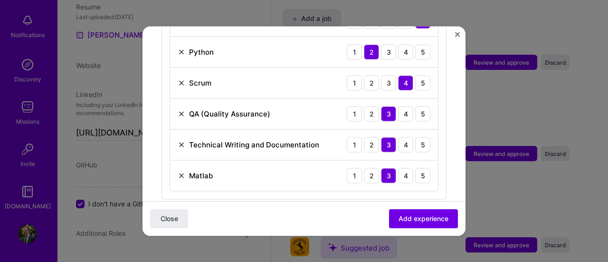
click at [182, 172] on img at bounding box center [182, 176] width 8 height 8
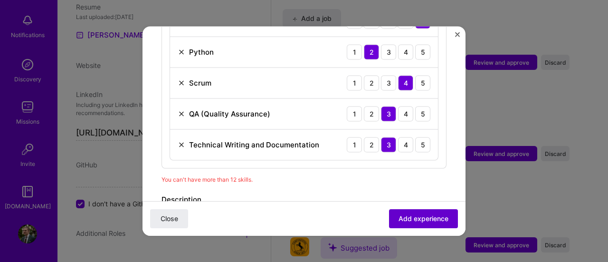
click at [433, 223] on span "Add experience" at bounding box center [424, 219] width 50 height 10
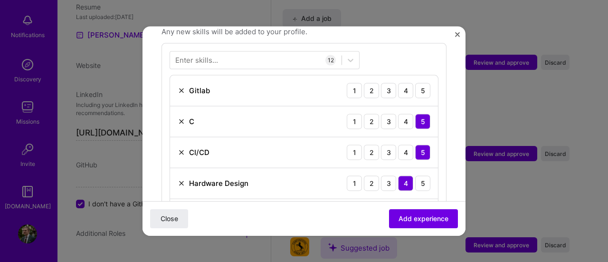
scroll to position [352, 0]
click at [398, 83] on div "4" at bounding box center [405, 90] width 15 height 15
click at [424, 215] on span "Add experience" at bounding box center [424, 219] width 50 height 10
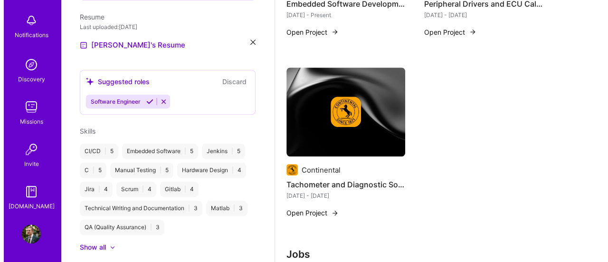
scroll to position [428, 0]
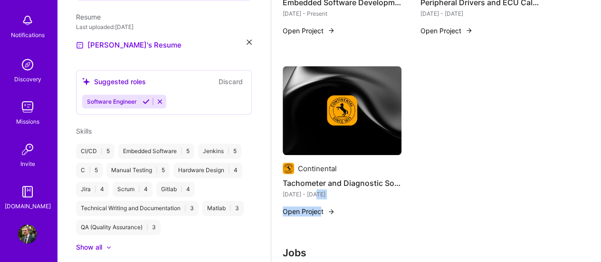
drag, startPoint x: 316, startPoint y: 217, endPoint x: 320, endPoint y: 208, distance: 9.6
click at [320, 208] on div "Continental Tachometer and Diagnostic Software Development [DATE] - [DATE] Open…" at bounding box center [342, 147] width 119 height 162
click at [320, 208] on button "Open Project" at bounding box center [309, 211] width 52 height 10
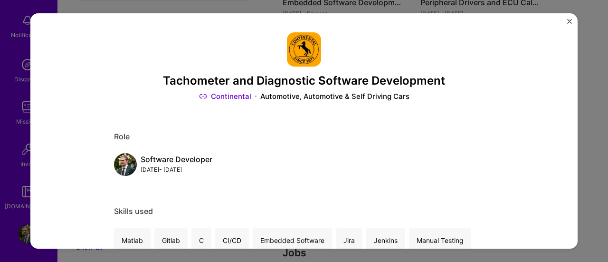
click at [567, 23] on div "Tachometer and Diagnostic Software Development Continental Automotive, Automoti…" at bounding box center [303, 131] width 547 height 236
click at [570, 20] on img "Close" at bounding box center [569, 21] width 5 height 5
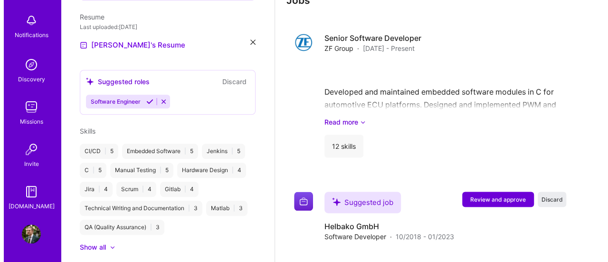
scroll to position [788, 0]
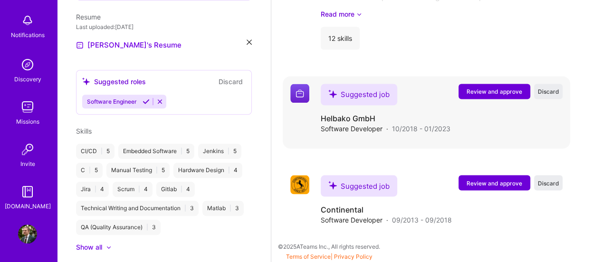
click at [482, 91] on span "Review and approve" at bounding box center [495, 91] width 56 height 8
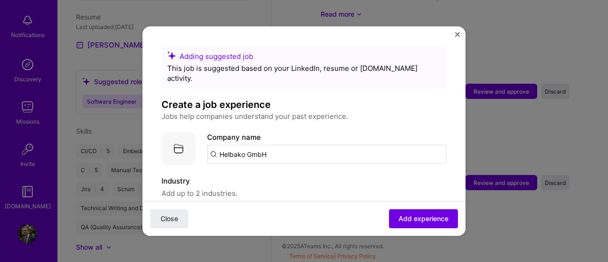
scroll to position [165, 0]
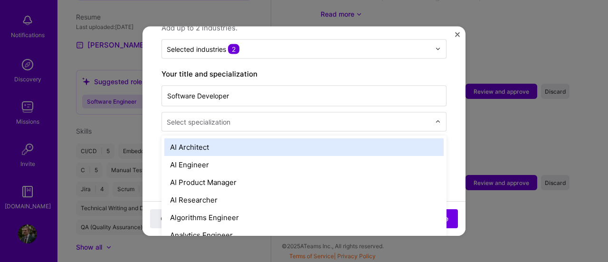
click at [339, 115] on div at bounding box center [300, 121] width 266 height 12
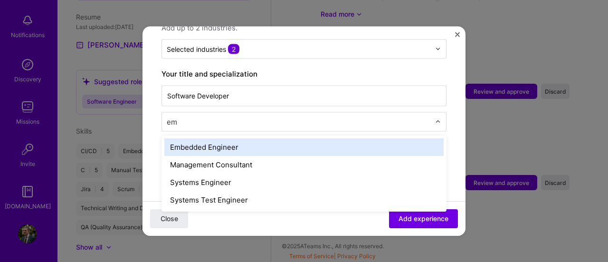
type input "emb"
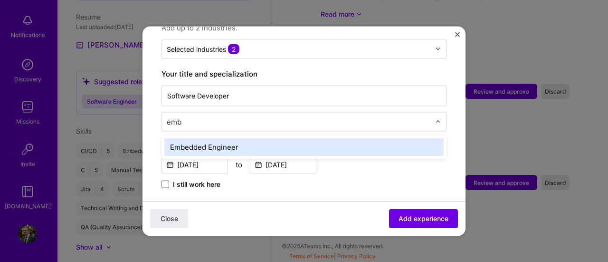
click at [295, 138] on div "Embedded Engineer" at bounding box center [303, 147] width 279 height 18
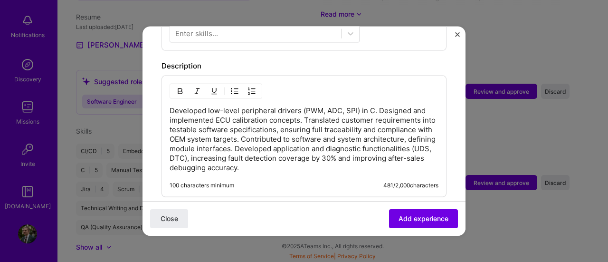
scroll to position [308, 0]
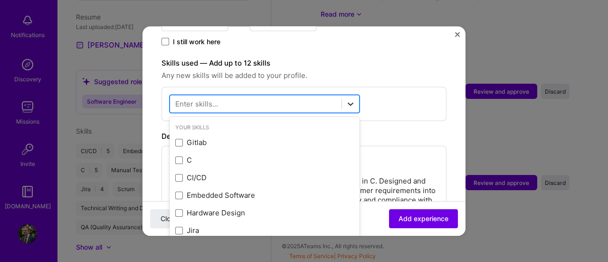
click at [358, 95] on div at bounding box center [350, 103] width 17 height 17
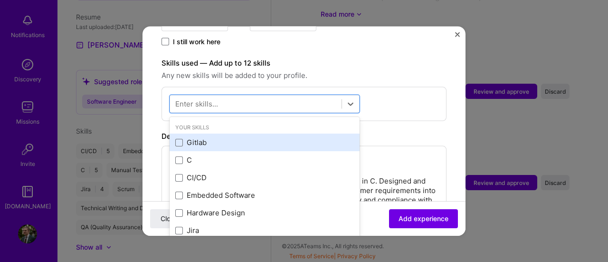
click at [255, 137] on div "Gitlab" at bounding box center [264, 142] width 179 height 10
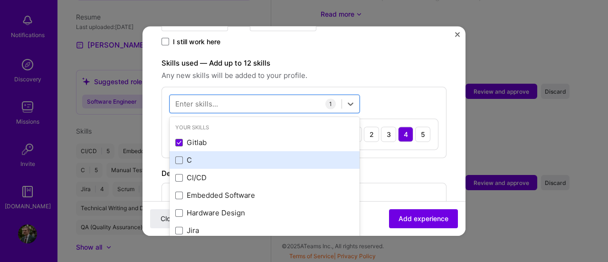
click at [237, 155] on div "C" at bounding box center [264, 160] width 179 height 10
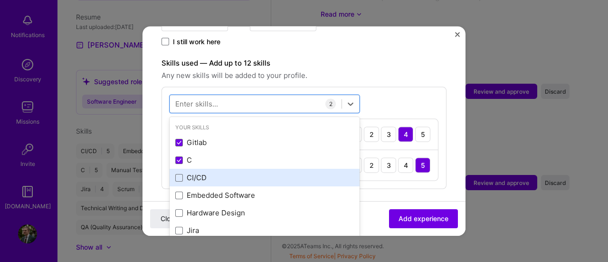
click at [224, 172] on div "CI/CD" at bounding box center [264, 177] width 179 height 10
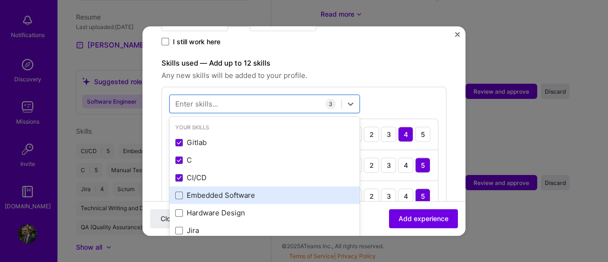
click at [224, 190] on div "Embedded Software" at bounding box center [264, 195] width 179 height 10
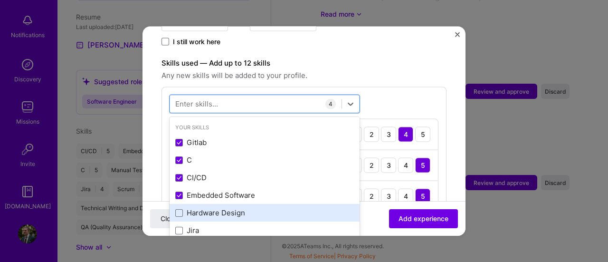
click at [220, 208] on div "Hardware Design" at bounding box center [264, 213] width 179 height 10
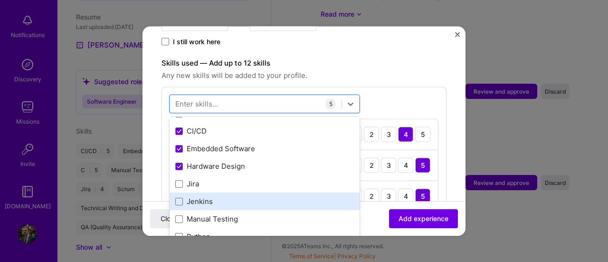
scroll to position [48, 0]
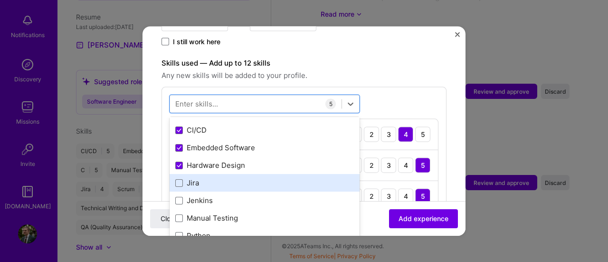
click at [220, 178] on div "Jira" at bounding box center [264, 183] width 179 height 10
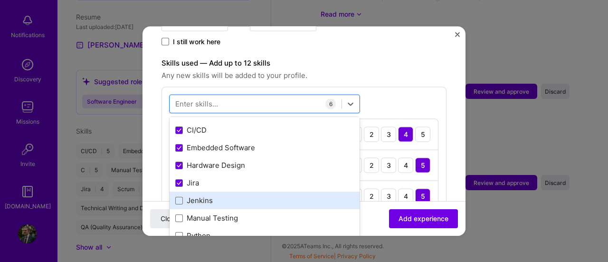
click at [219, 195] on div "Jenkins" at bounding box center [264, 200] width 179 height 10
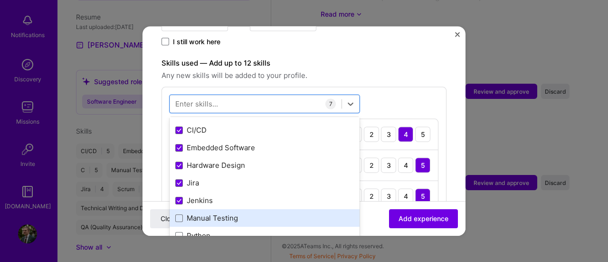
click at [219, 213] on div "Manual Testing" at bounding box center [264, 218] width 179 height 10
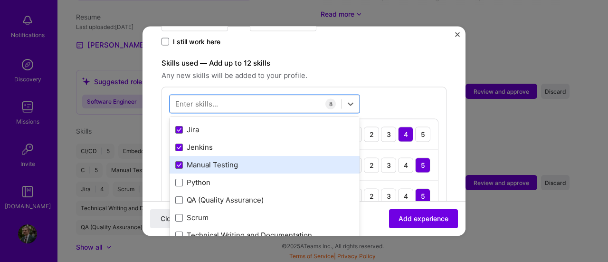
scroll to position [105, 0]
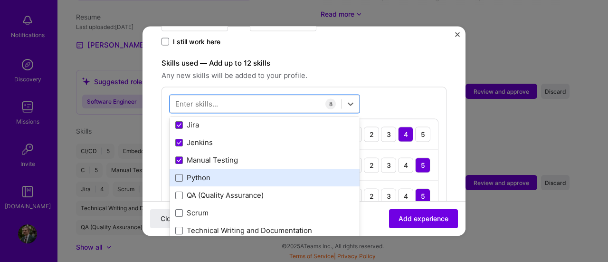
click at [219, 172] on div "Python" at bounding box center [264, 177] width 179 height 10
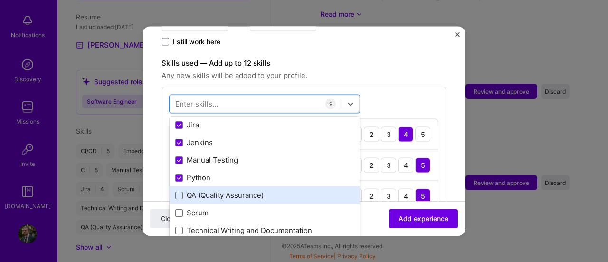
click at [219, 190] on div "QA (Quality Assurance)" at bounding box center [264, 195] width 179 height 10
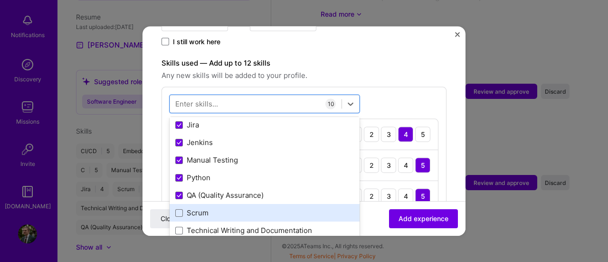
click at [216, 208] on div "Scrum" at bounding box center [264, 213] width 179 height 10
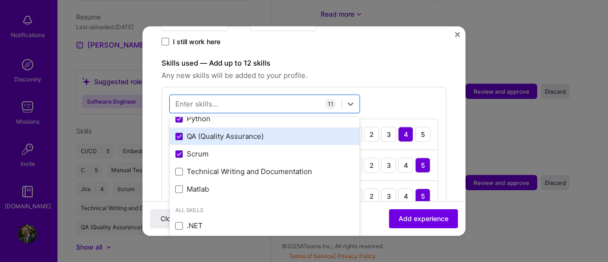
scroll to position [163, 0]
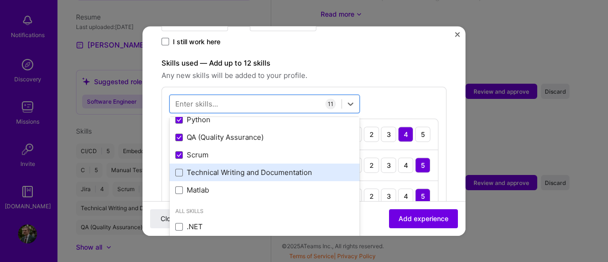
click at [242, 166] on div "Technical Writing and Documentation" at bounding box center [265, 172] width 190 height 18
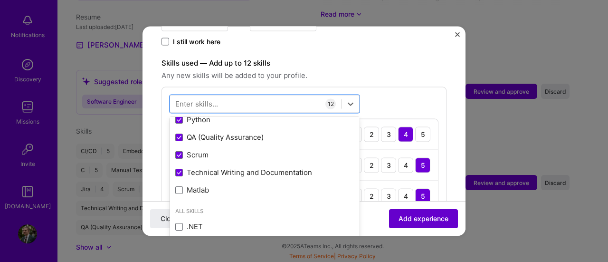
click at [408, 221] on span "Add experience" at bounding box center [424, 219] width 50 height 10
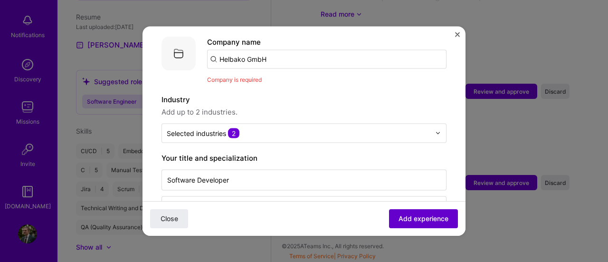
scroll to position [95, 0]
click at [355, 54] on input "Helbako GmbH" at bounding box center [326, 58] width 239 height 19
type input "H"
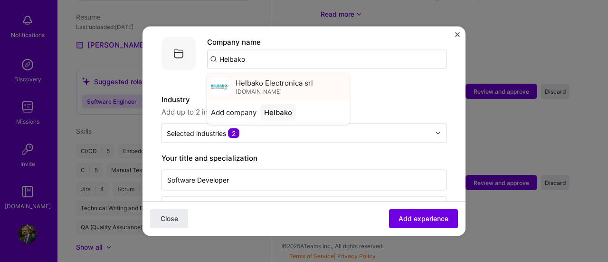
click at [215, 77] on img at bounding box center [220, 86] width 19 height 19
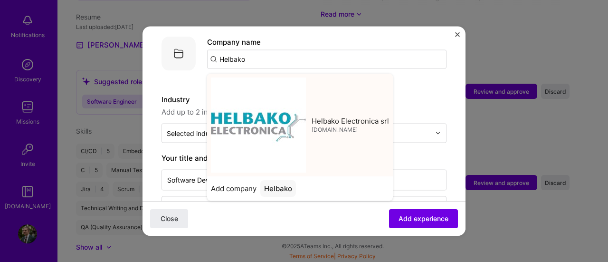
type input "Helbako Electronica srl"
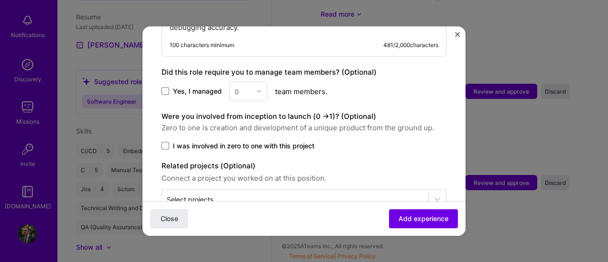
scroll to position [909, 0]
click at [416, 222] on span "Add experience" at bounding box center [424, 219] width 50 height 10
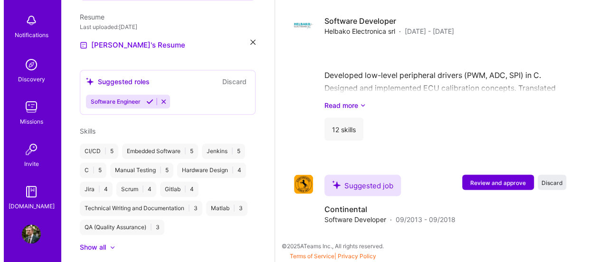
scroll to position [855, 0]
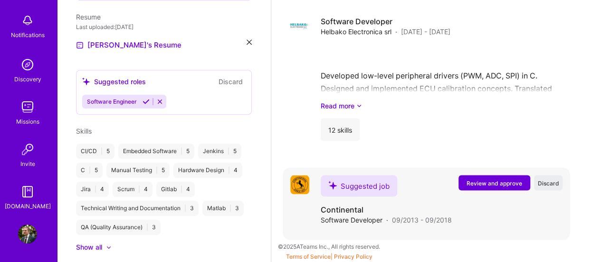
click at [489, 182] on span "Review and approve" at bounding box center [495, 183] width 56 height 8
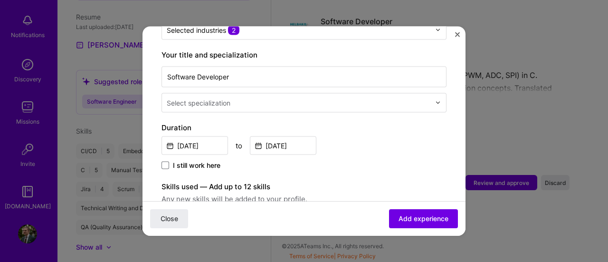
scroll to position [185, 0]
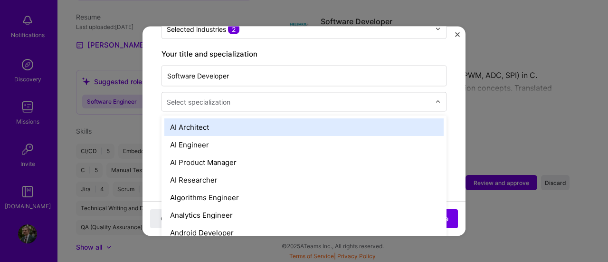
click at [359, 96] on input "text" at bounding box center [300, 101] width 266 height 10
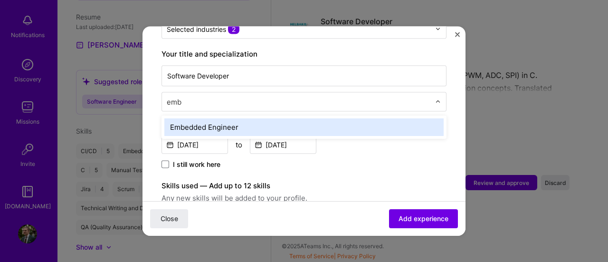
type input "embe"
click at [324, 118] on div "Embedded Engineer" at bounding box center [303, 127] width 279 height 18
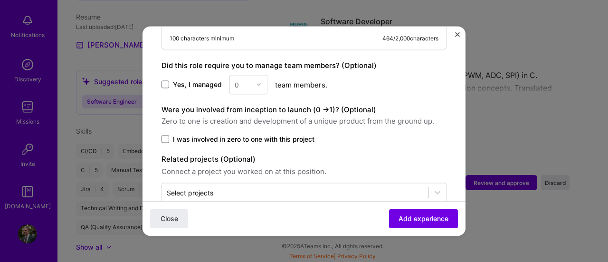
scroll to position [599, 0]
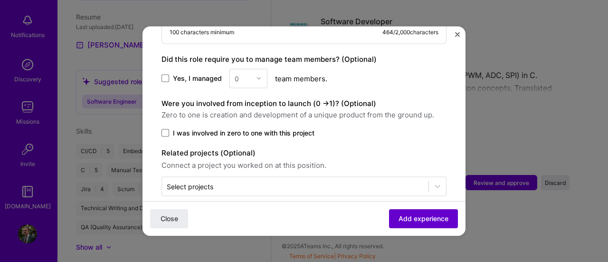
click at [408, 215] on span "Add experience" at bounding box center [424, 219] width 50 height 10
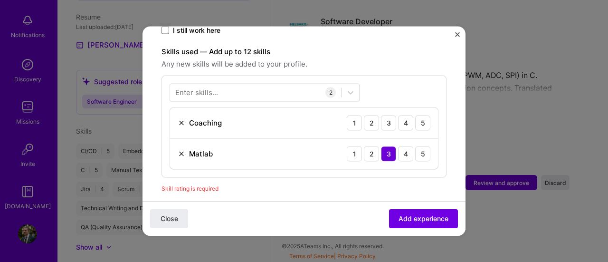
scroll to position [319, 0]
click at [349, 88] on icon at bounding box center [351, 93] width 10 height 10
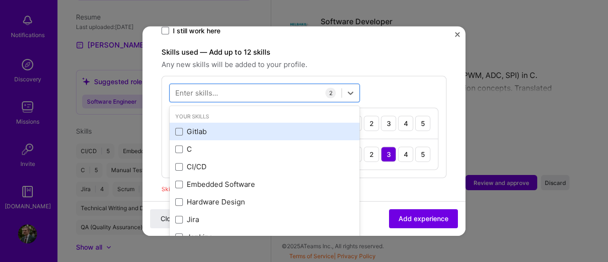
click at [198, 126] on div "Gitlab" at bounding box center [264, 131] width 179 height 10
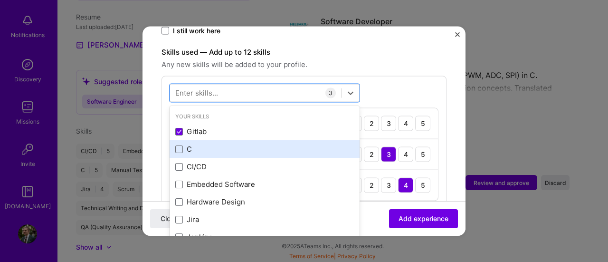
click at [191, 144] on div "C" at bounding box center [264, 149] width 179 height 10
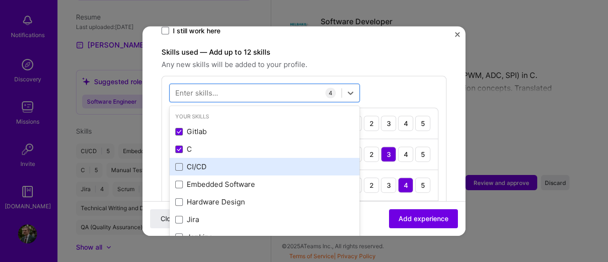
click at [191, 162] on div "CI/CD" at bounding box center [264, 167] width 179 height 10
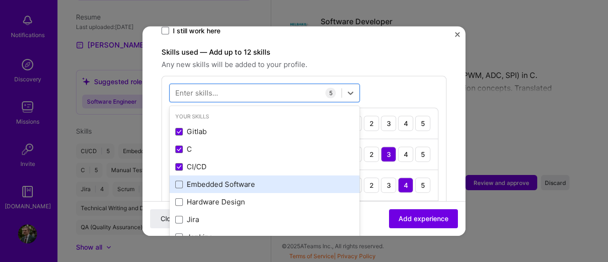
click at [192, 179] on div "Embedded Software" at bounding box center [264, 184] width 179 height 10
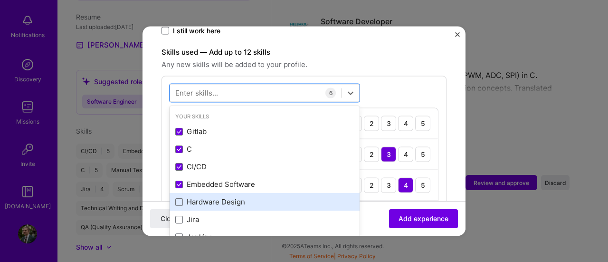
click at [192, 197] on div "Hardware Design" at bounding box center [264, 202] width 179 height 10
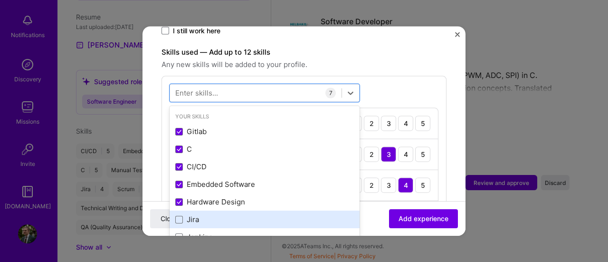
click at [188, 214] on div "Jira" at bounding box center [264, 219] width 179 height 10
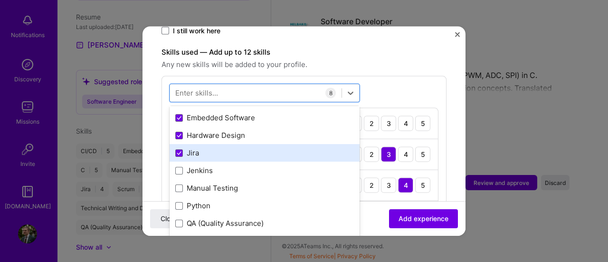
scroll to position [69, 0]
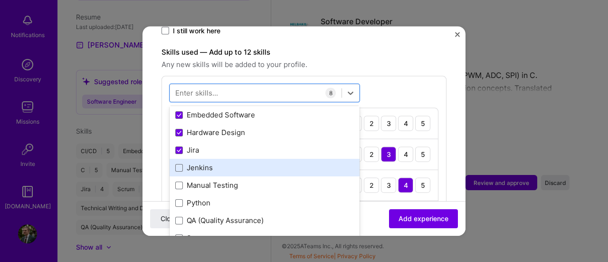
click at [200, 162] on div "Jenkins" at bounding box center [264, 167] width 179 height 10
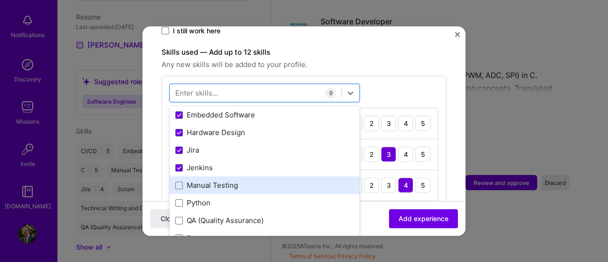
click at [201, 179] on div "Manual Testing" at bounding box center [265, 185] width 190 height 18
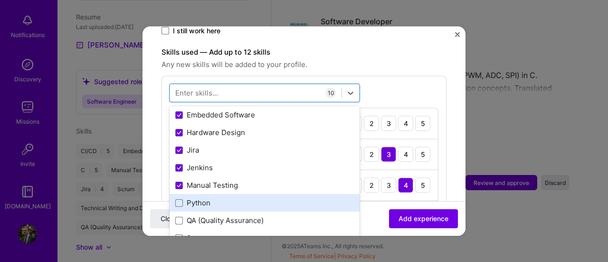
click at [198, 198] on div "Python" at bounding box center [264, 203] width 179 height 10
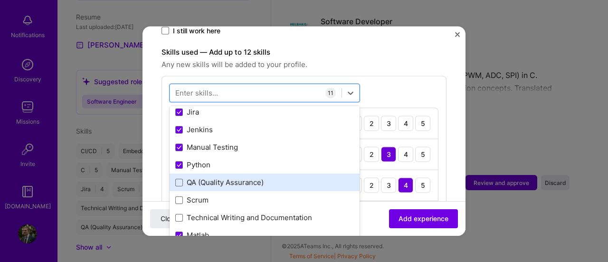
scroll to position [109, 0]
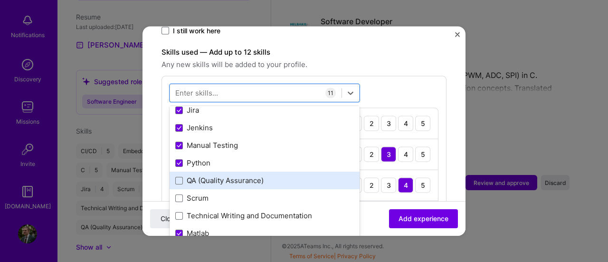
click at [210, 175] on div "QA (Quality Assurance)" at bounding box center [264, 180] width 179 height 10
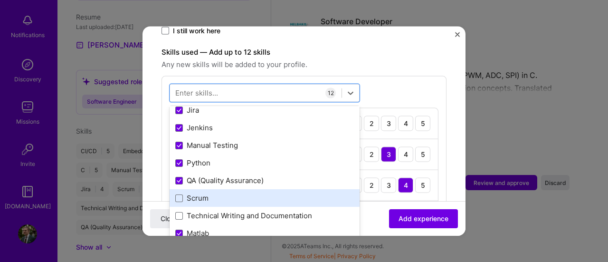
click at [193, 193] on div "Scrum" at bounding box center [264, 198] width 179 height 10
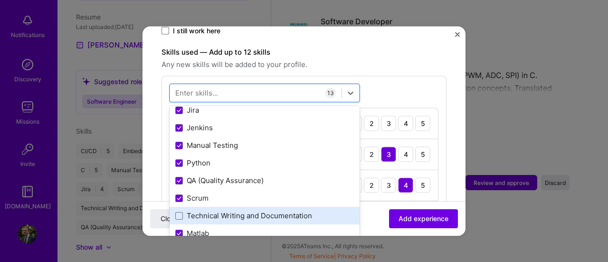
click at [191, 210] on div "Technical Writing and Documentation" at bounding box center [264, 215] width 179 height 10
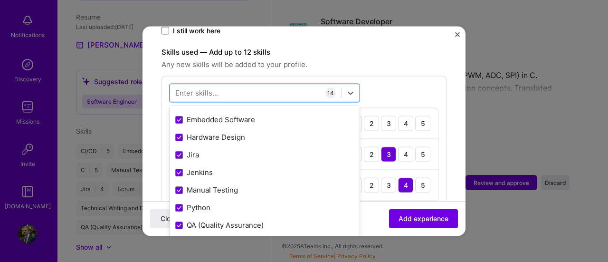
scroll to position [64, 0]
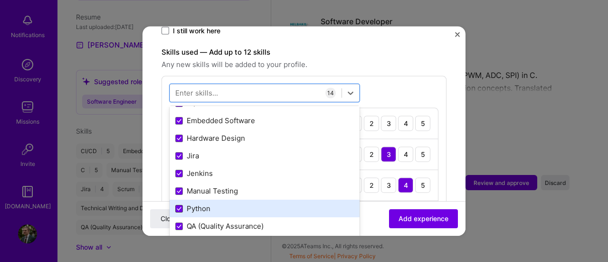
click at [177, 204] on span at bounding box center [179, 208] width 8 height 8
click at [0, 0] on input "checkbox" at bounding box center [0, 0] width 0 height 0
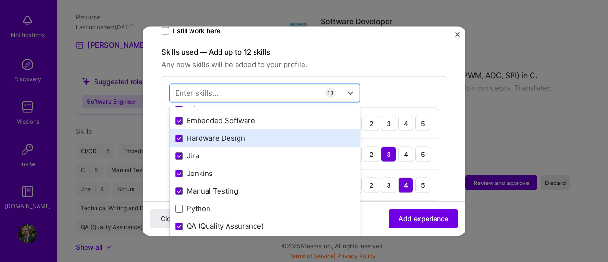
click at [207, 133] on div "Hardware Design" at bounding box center [264, 138] width 179 height 10
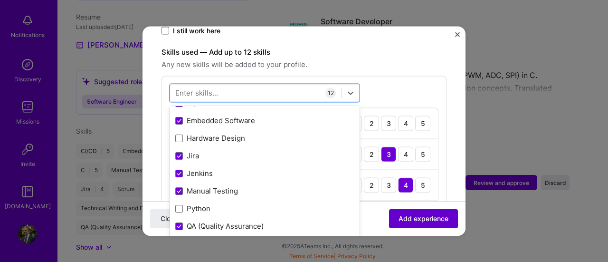
click at [401, 219] on span "Add experience" at bounding box center [424, 219] width 50 height 10
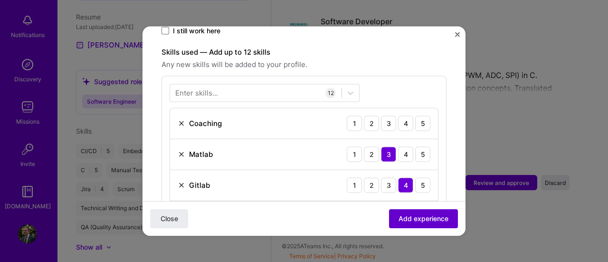
scroll to position [327, 0]
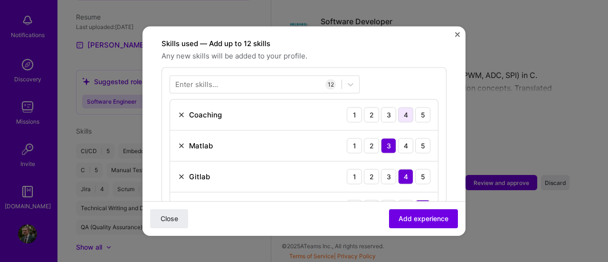
click at [398, 107] on div "4" at bounding box center [405, 114] width 15 height 15
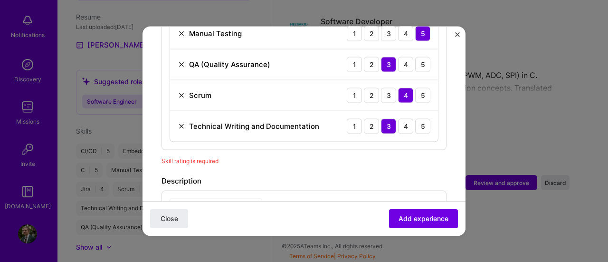
scroll to position [608, 0]
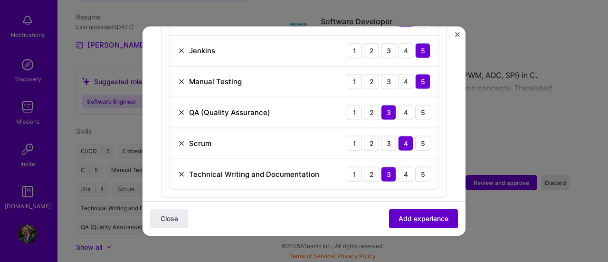
click at [399, 216] on span "Add experience" at bounding box center [424, 219] width 50 height 10
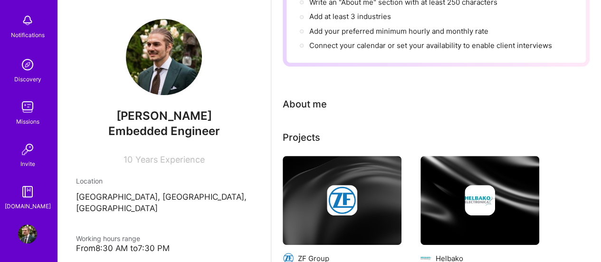
scroll to position [0, 0]
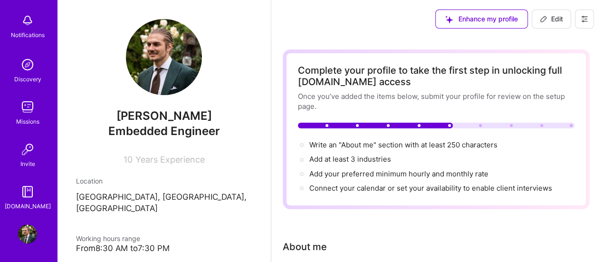
click at [553, 20] on span "Edit" at bounding box center [551, 19] width 23 height 10
select select "US"
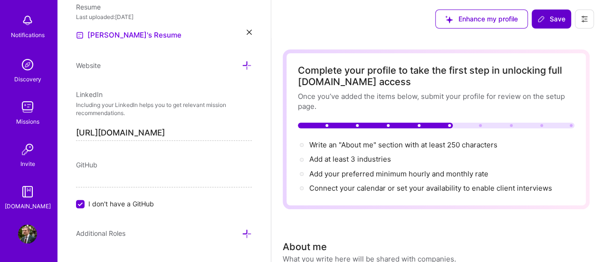
scroll to position [154, 0]
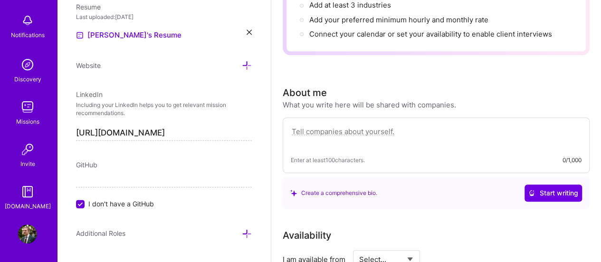
click at [360, 132] on textarea at bounding box center [436, 136] width 291 height 22
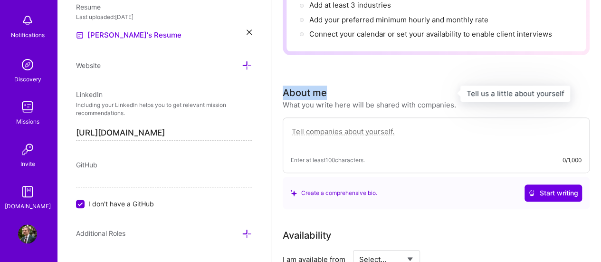
drag, startPoint x: 283, startPoint y: 90, endPoint x: 329, endPoint y: 93, distance: 46.2
click at [329, 93] on h3 "About me" at bounding box center [369, 93] width 173 height 14
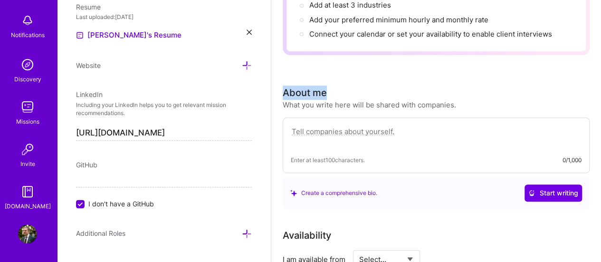
copy div "About me"
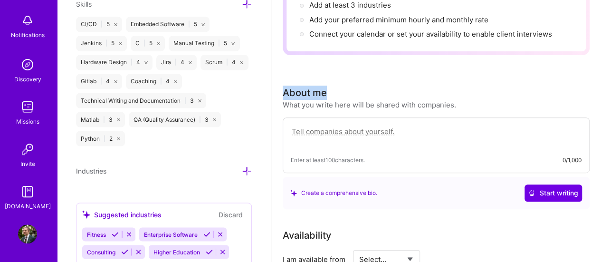
scroll to position [884, 0]
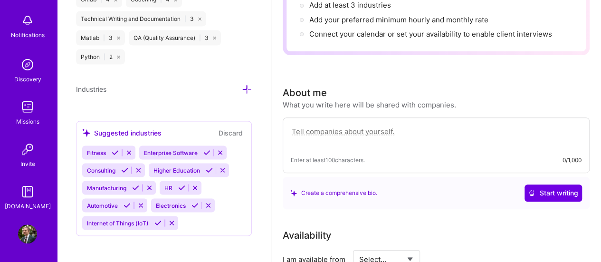
click at [114, 201] on span "Automotive" at bounding box center [102, 204] width 31 height 7
click at [176, 202] on span "Electronics" at bounding box center [171, 204] width 30 height 7
click at [127, 201] on icon at bounding box center [127, 204] width 7 height 7
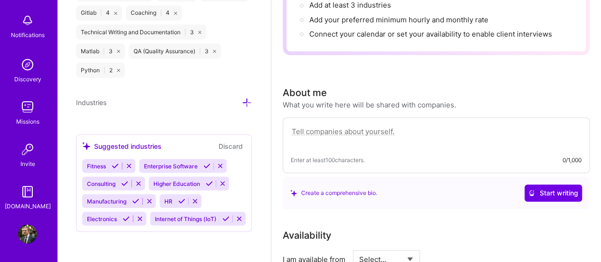
click at [197, 203] on div "Fitness Enterprise Software Consulting Higher Education Manufacturing HR Electr…" at bounding box center [163, 192] width 163 height 67
click at [124, 215] on icon at bounding box center [126, 218] width 7 height 7
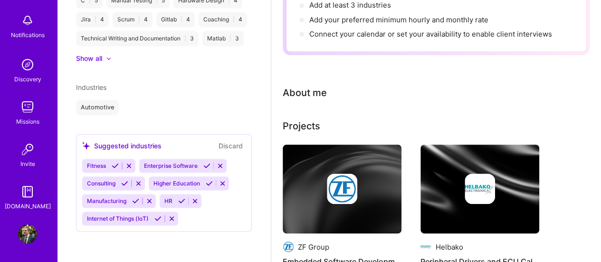
scroll to position [492, 0]
click at [207, 165] on icon at bounding box center [206, 165] width 7 height 7
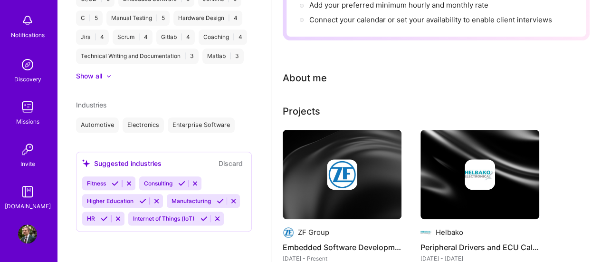
click at [201, 216] on icon at bounding box center [204, 218] width 7 height 7
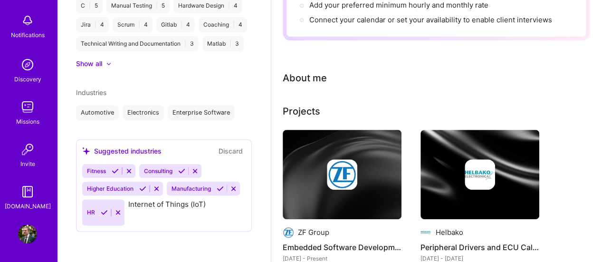
scroll to position [475, 0]
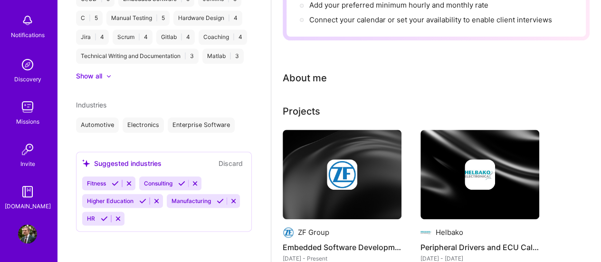
click at [179, 183] on icon at bounding box center [181, 183] width 7 height 7
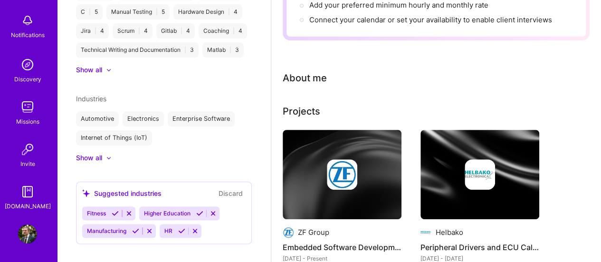
click at [115, 217] on icon at bounding box center [115, 213] width 7 height 7
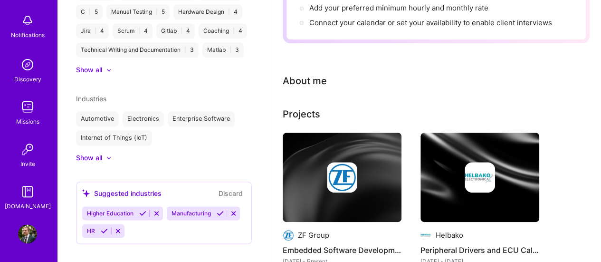
scroll to position [152, 0]
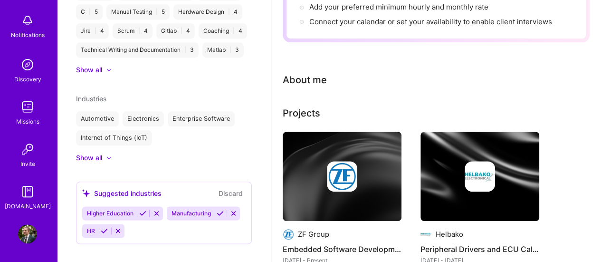
click at [317, 77] on div "About me" at bounding box center [305, 80] width 44 height 14
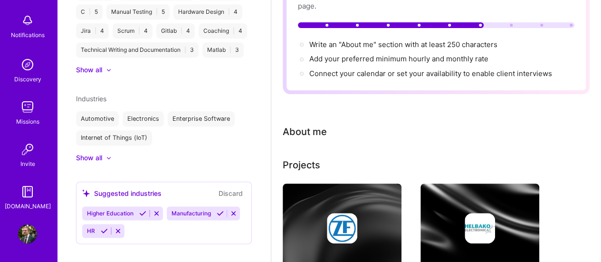
scroll to position [0, 0]
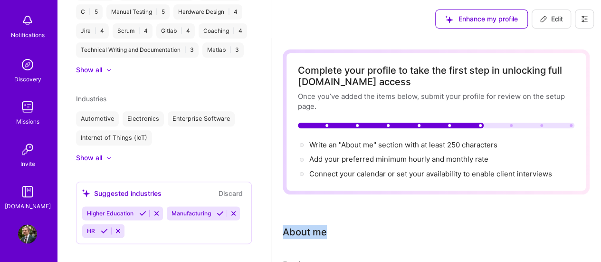
drag, startPoint x: 285, startPoint y: 233, endPoint x: 330, endPoint y: 231, distance: 45.2
click at [330, 231] on div "About me" at bounding box center [436, 232] width 307 height 14
copy div "About me"
click at [542, 20] on icon at bounding box center [544, 19] width 8 height 8
select select "US"
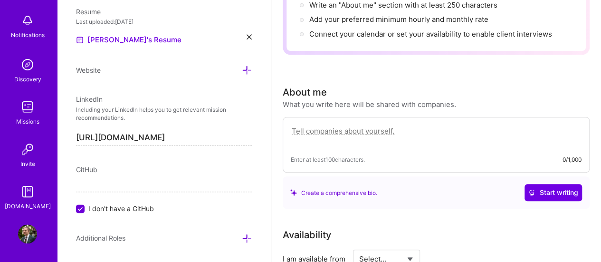
scroll to position [479, 0]
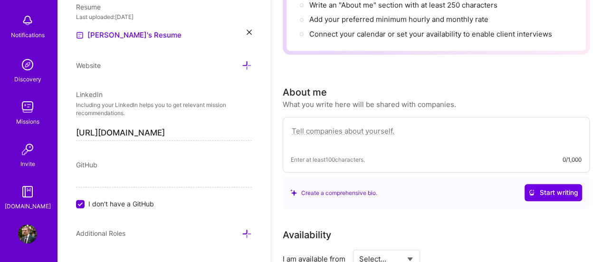
click at [401, 126] on textarea at bounding box center [436, 136] width 291 height 22
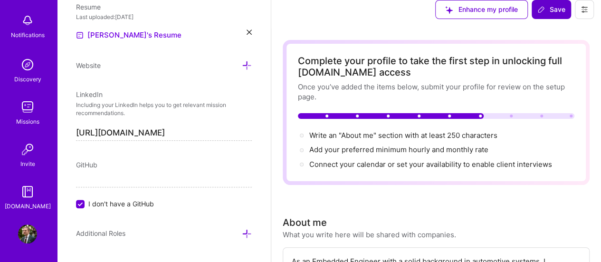
scroll to position [0, 0]
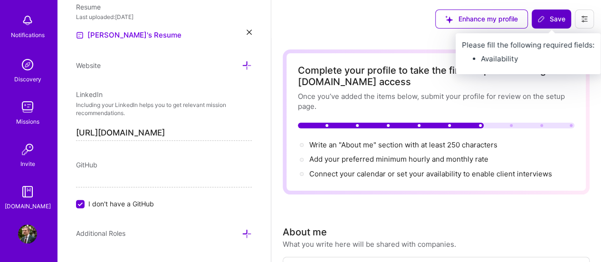
type textarea "As an Embedded Engineer with a solid background in automotive systems, I specia…"
click at [544, 18] on icon at bounding box center [541, 19] width 8 height 8
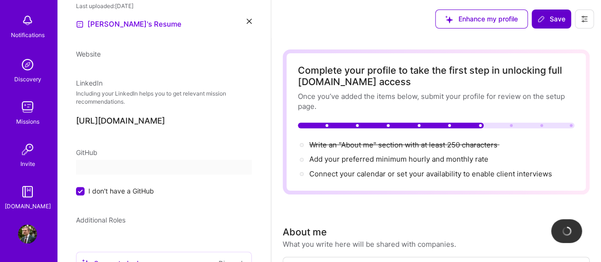
scroll to position [316, 0]
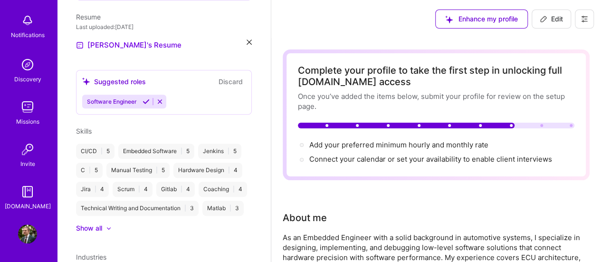
click at [553, 19] on span "Edit" at bounding box center [551, 19] width 23 height 10
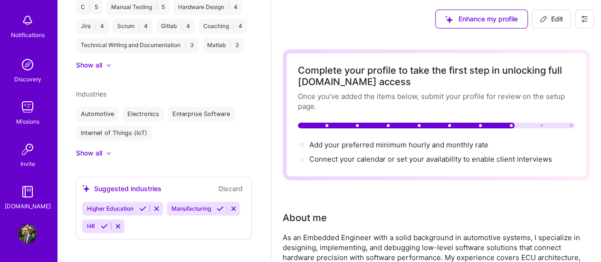
select select "US"
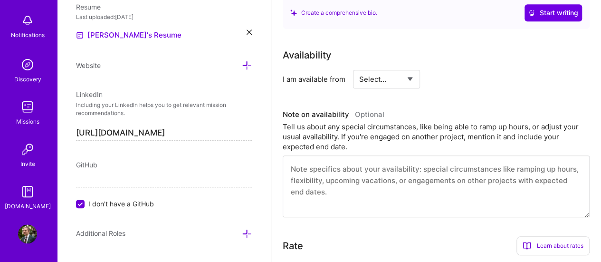
scroll to position [406, 0]
click at [405, 82] on select "Select... Right Now Future Date Not Available" at bounding box center [386, 78] width 55 height 24
select select "Right Now"
click at [359, 66] on select "Select... Right Now Future Date Not Available" at bounding box center [386, 78] width 55 height 24
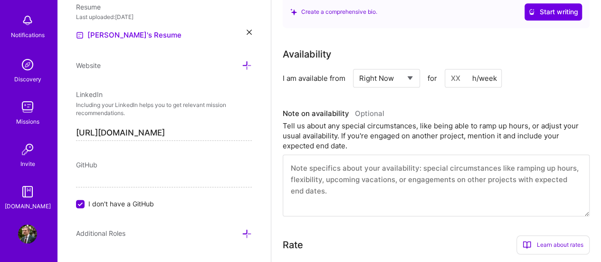
click at [455, 78] on input at bounding box center [473, 78] width 57 height 19
type input "2"
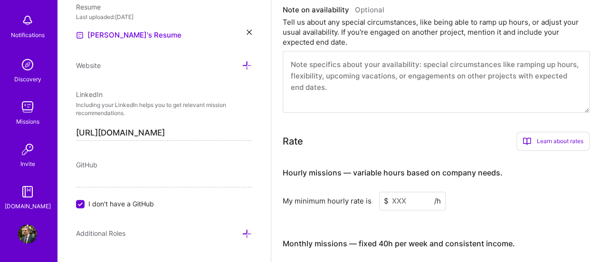
scroll to position [514, 0]
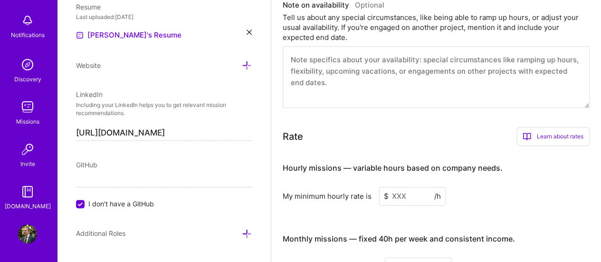
type input "40"
click at [424, 194] on input at bounding box center [412, 196] width 67 height 19
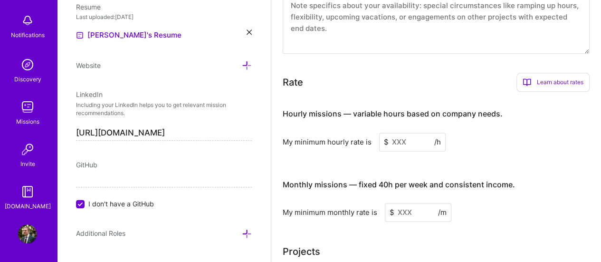
scroll to position [567, 0]
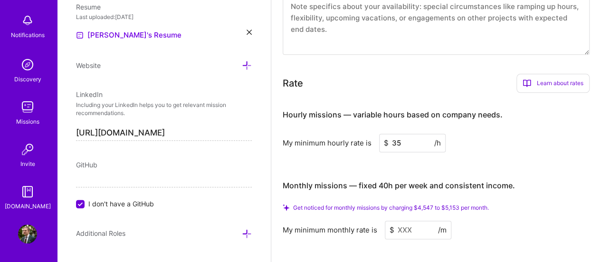
type input "35"
click at [420, 230] on input at bounding box center [418, 229] width 67 height 19
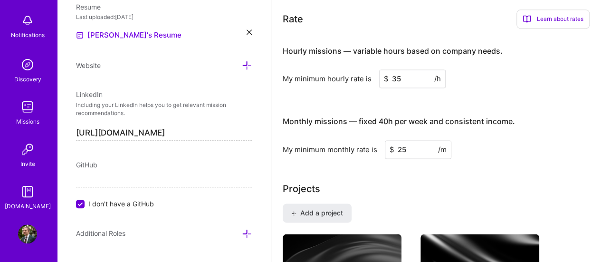
scroll to position [623, 0]
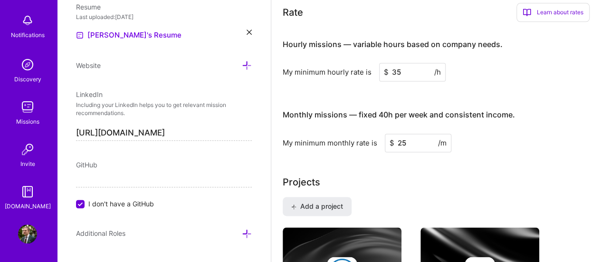
type input "2"
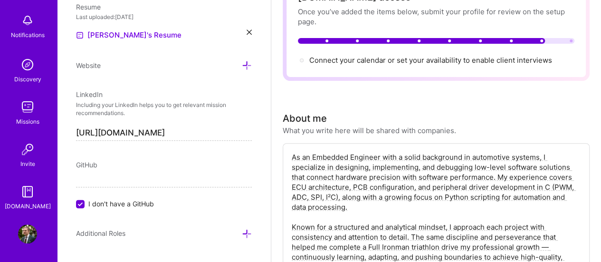
scroll to position [0, 0]
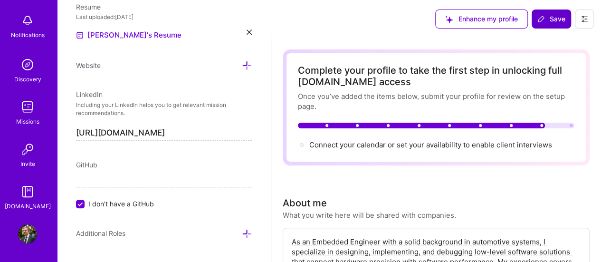
type input "2500"
click at [540, 22] on icon at bounding box center [541, 19] width 8 height 8
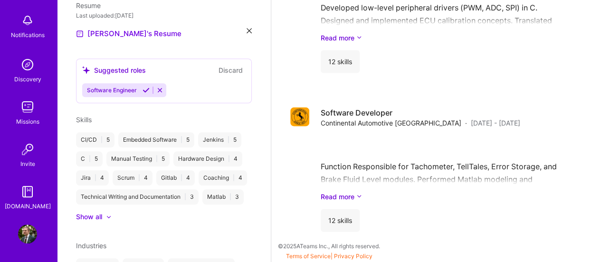
scroll to position [493, 0]
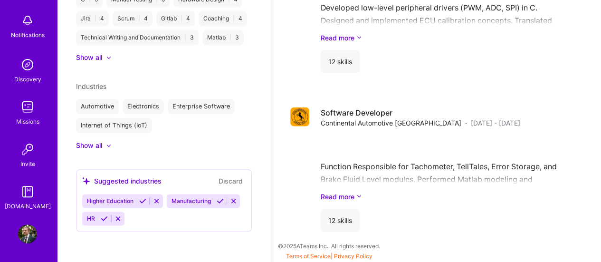
click at [217, 204] on icon at bounding box center [220, 200] width 7 height 7
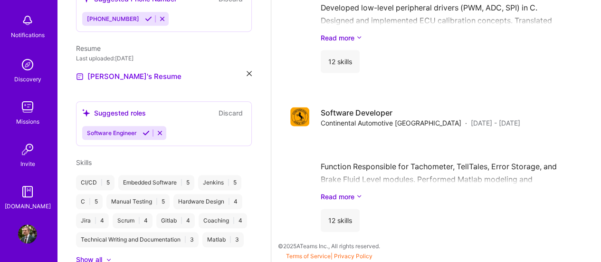
scroll to position [279, 0]
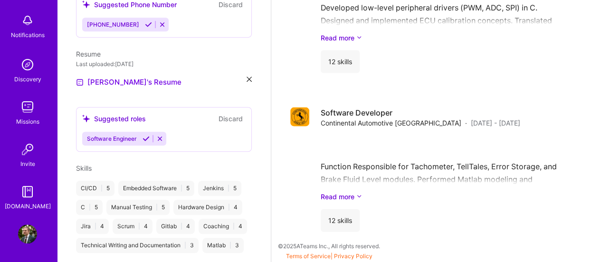
click at [145, 135] on icon at bounding box center [146, 138] width 7 height 7
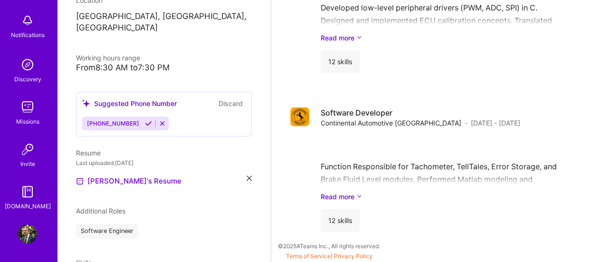
scroll to position [179, 0]
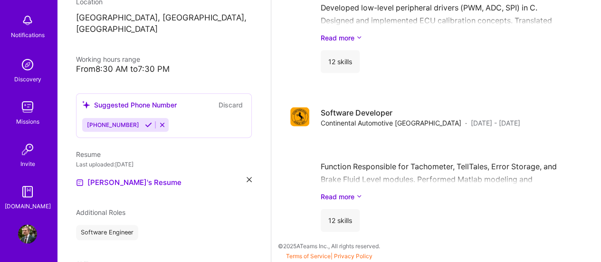
click at [145, 121] on icon at bounding box center [148, 124] width 7 height 7
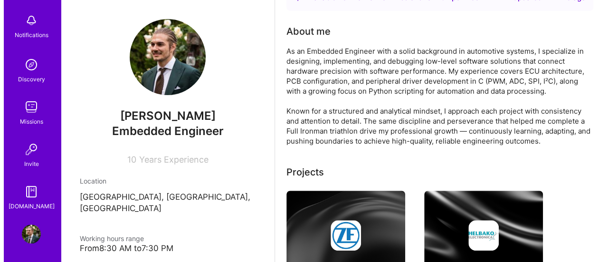
scroll to position [0, 0]
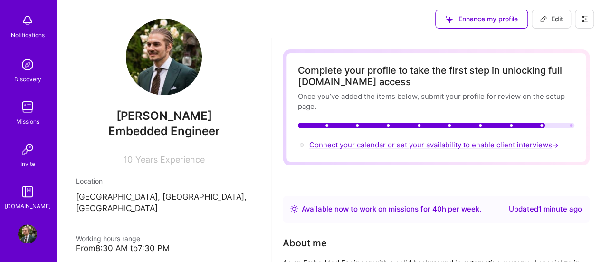
click at [375, 143] on span "Connect your calendar or set your availability to enable client interviews →" at bounding box center [434, 144] width 251 height 9
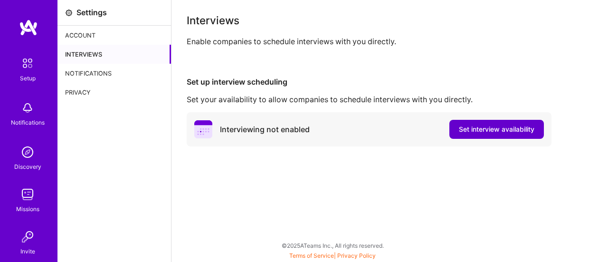
click at [502, 130] on span "Set interview availability" at bounding box center [497, 129] width 76 height 10
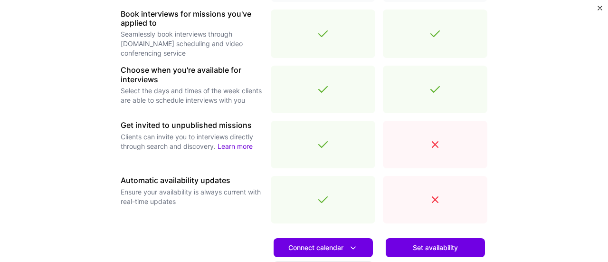
scroll to position [338, 0]
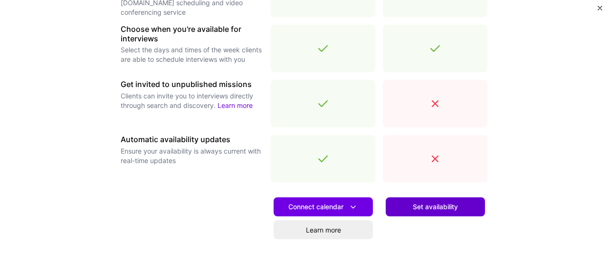
click at [420, 206] on span "Set availability" at bounding box center [435, 207] width 45 height 10
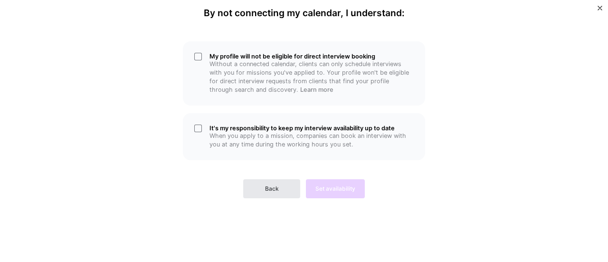
click at [281, 195] on button "Back" at bounding box center [271, 188] width 57 height 19
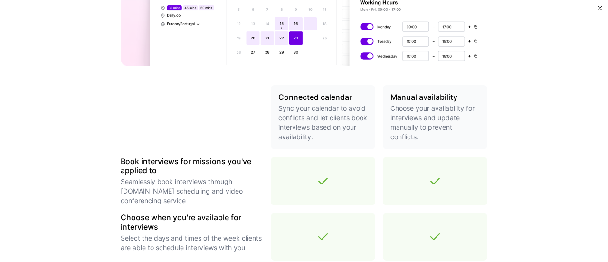
scroll to position [404, 0]
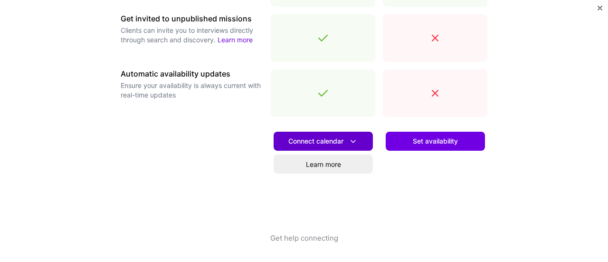
click at [354, 145] on icon at bounding box center [353, 141] width 10 height 10
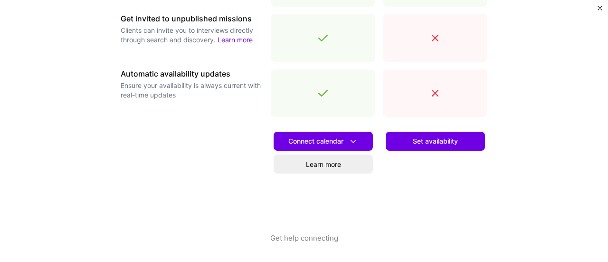
click at [157, 209] on div at bounding box center [192, 178] width 143 height 108
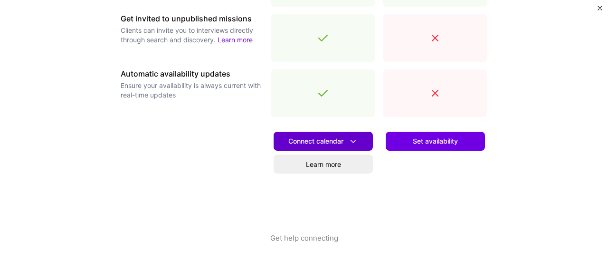
click at [348, 142] on icon at bounding box center [353, 141] width 10 height 10
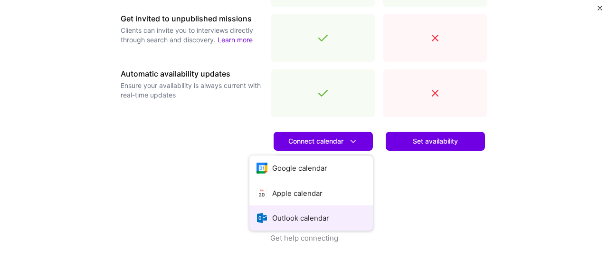
click at [295, 221] on button "Outlook calendar" at bounding box center [311, 217] width 124 height 25
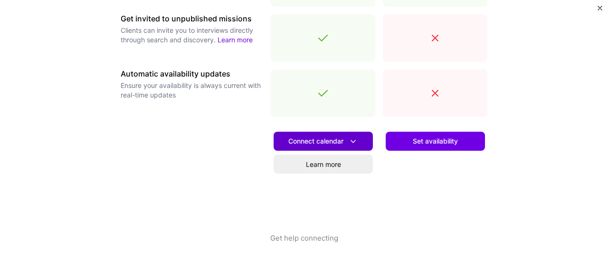
click at [348, 140] on icon at bounding box center [353, 141] width 10 height 10
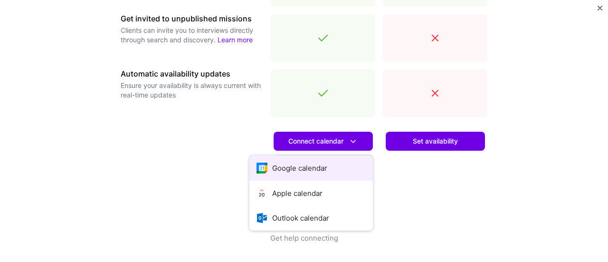
click at [317, 171] on button "Google calendar" at bounding box center [311, 167] width 124 height 25
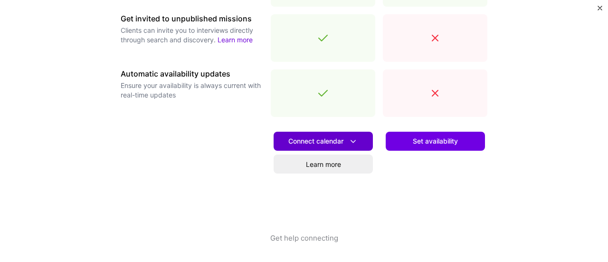
click at [337, 143] on span "Connect calendar" at bounding box center [323, 141] width 70 height 10
